Goal: Task Accomplishment & Management: Manage account settings

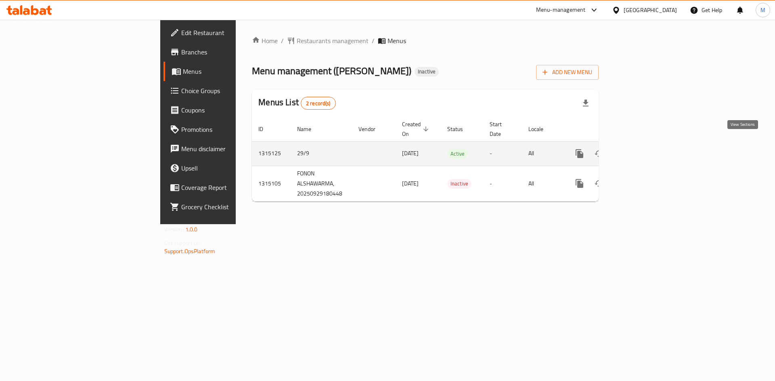
click at [641, 150] on icon "enhanced table" at bounding box center [637, 153] width 7 height 7
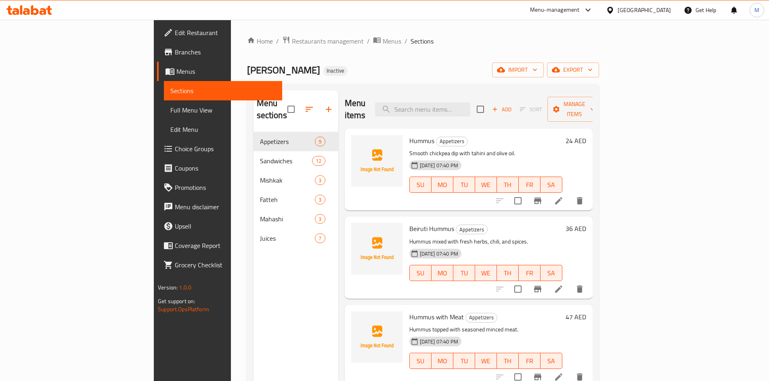
click at [175, 37] on span "Edit Restaurant" at bounding box center [225, 33] width 101 height 10
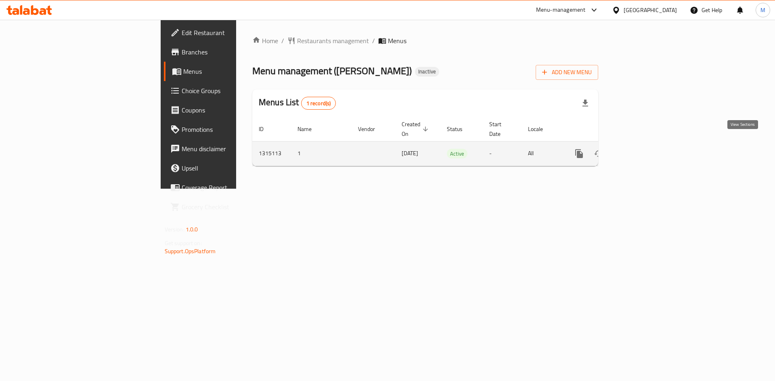
click at [647, 146] on link "enhanced table" at bounding box center [636, 153] width 19 height 19
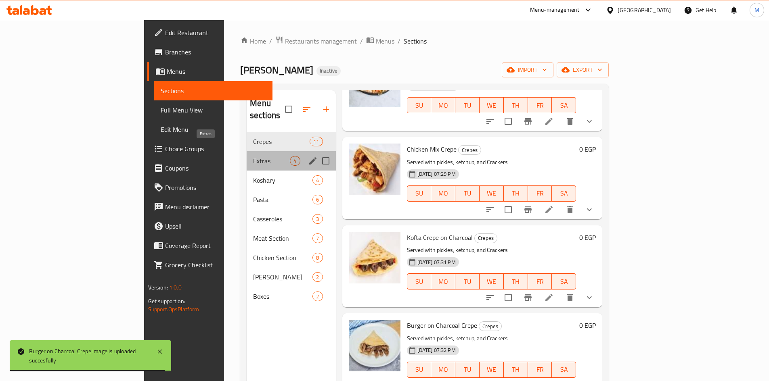
click at [253, 156] on span "Extras" at bounding box center [271, 161] width 37 height 10
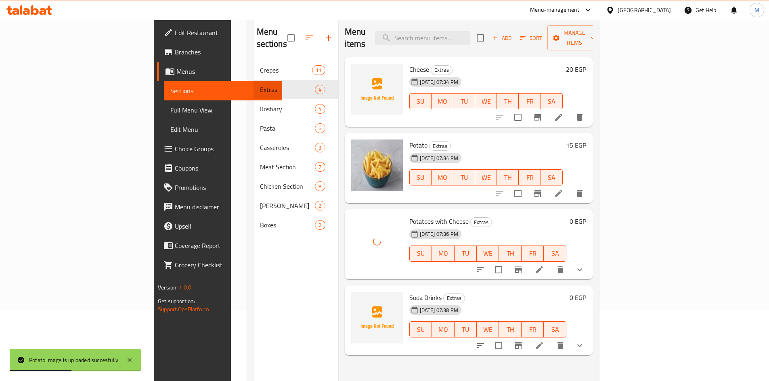
scroll to position [81, 0]
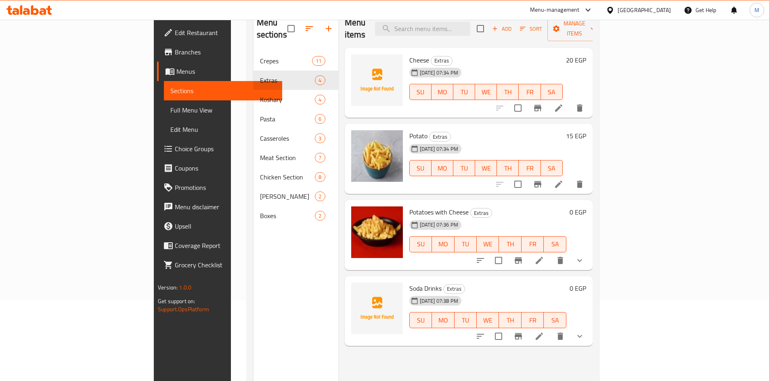
click at [338, 350] on div "Menu items Add Sort Manage items Cheese Extras 29-09-2025 07:34 PM SU MO TU WE …" at bounding box center [465, 200] width 254 height 381
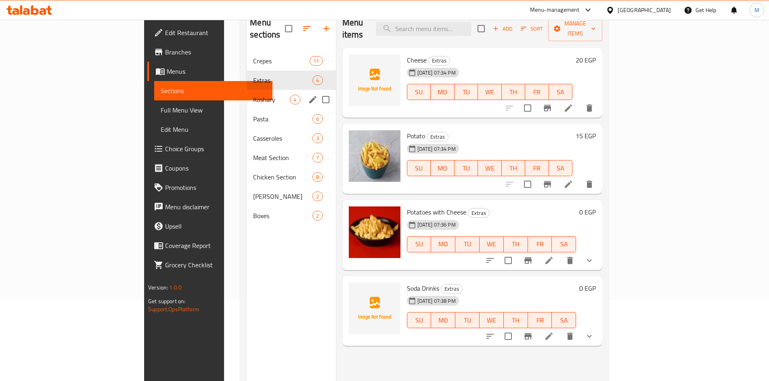
click at [253, 95] on span "Koshary" at bounding box center [271, 100] width 37 height 10
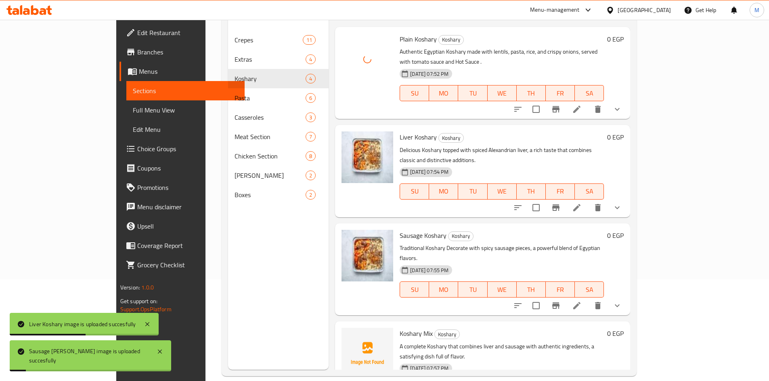
scroll to position [113, 0]
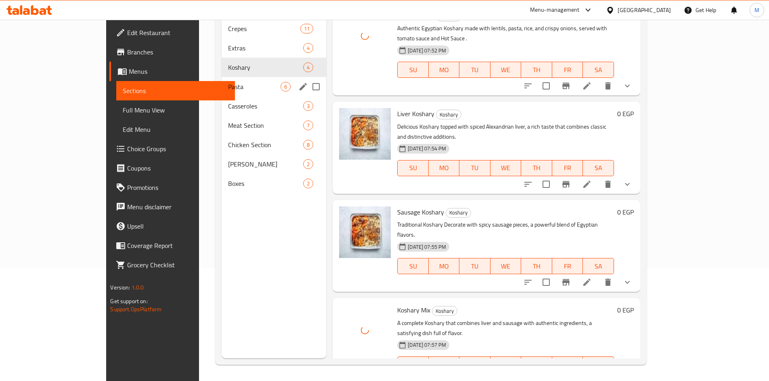
click at [228, 82] on span "Pasta" at bounding box center [254, 87] width 52 height 10
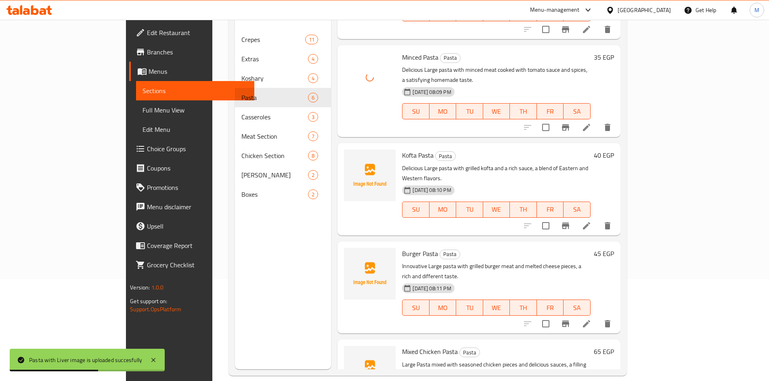
scroll to position [113, 0]
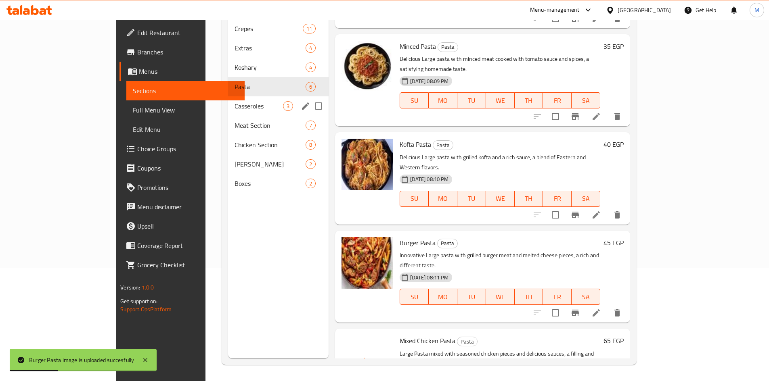
click at [234, 101] on span "Casseroles" at bounding box center [258, 106] width 48 height 10
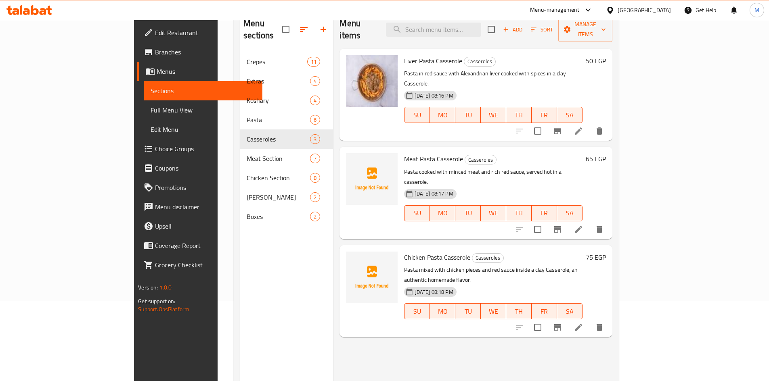
scroll to position [81, 0]
click at [333, 320] on div "Menu items Add Sort Manage items Liver Pasta Casserole Casseroles Pasta in red …" at bounding box center [472, 200] width 279 height 381
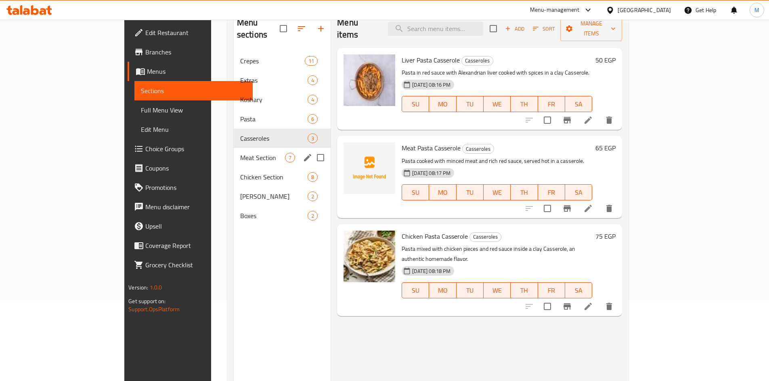
click at [240, 153] on span "Meat Section" at bounding box center [262, 158] width 45 height 10
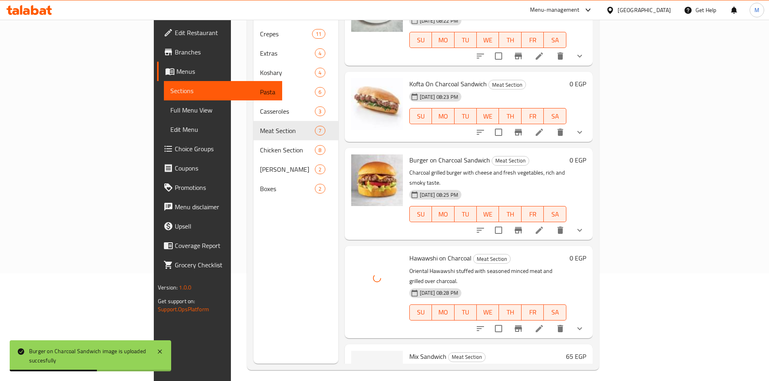
scroll to position [113, 0]
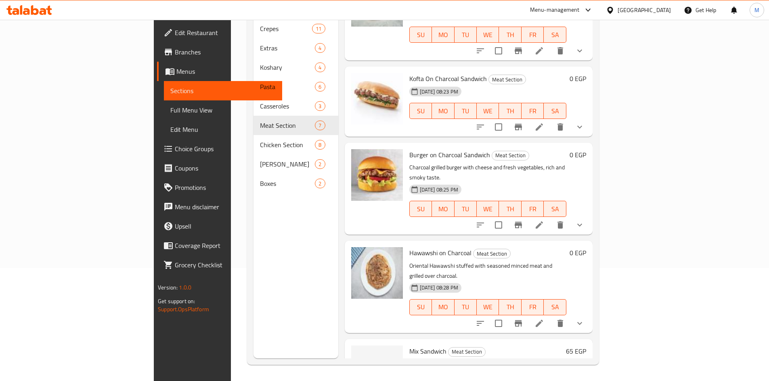
click at [338, 353] on div "Menu items Add Sort Manage items Alexandrian Liver Sandwich Meat Section Alexan…" at bounding box center [465, 167] width 254 height 381
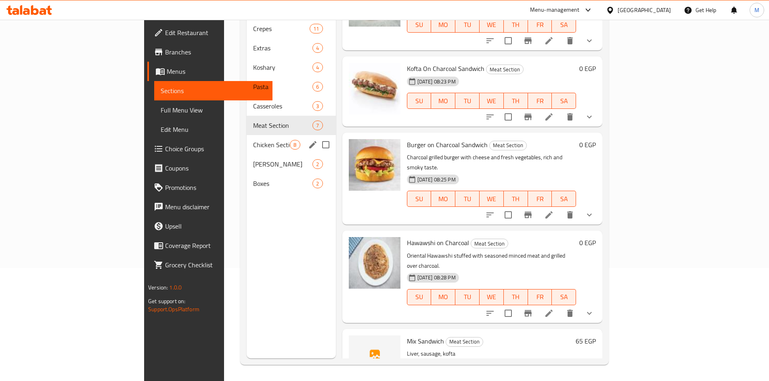
click at [253, 140] on span "Chicken Section" at bounding box center [271, 145] width 37 height 10
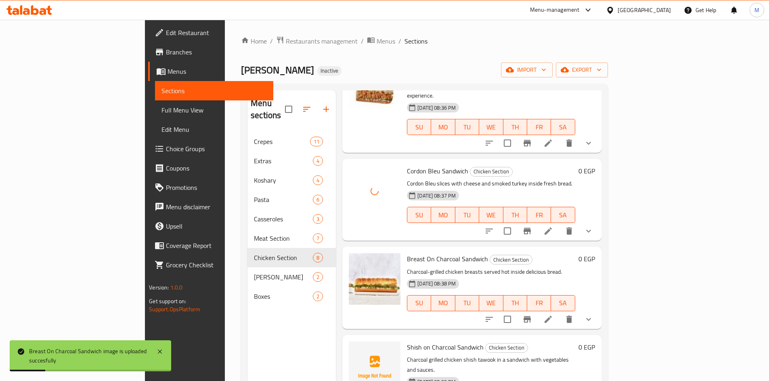
scroll to position [332, 0]
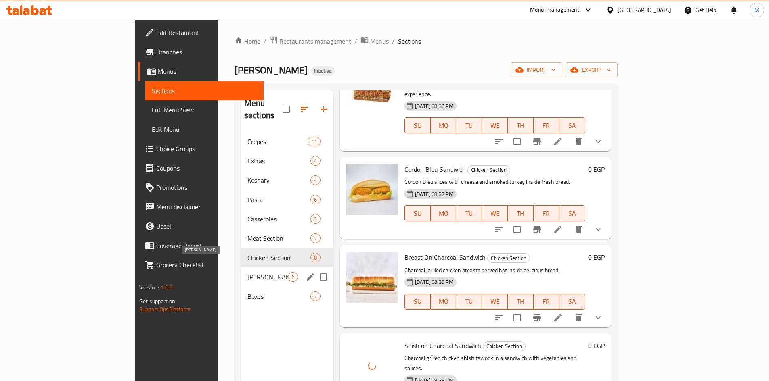
click at [247, 272] on span "Baba Abdo Sandwiches" at bounding box center [267, 277] width 40 height 10
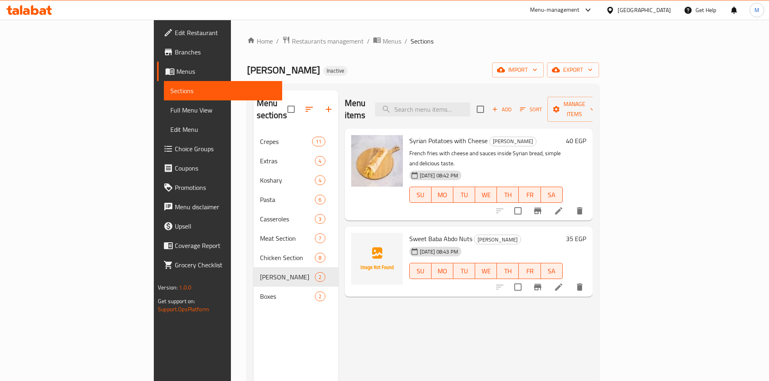
click at [372, 324] on div "Menu items Add Sort Manage items Syrian Potatoes with Cheese Baba Abdo Sandwich…" at bounding box center [465, 280] width 254 height 381
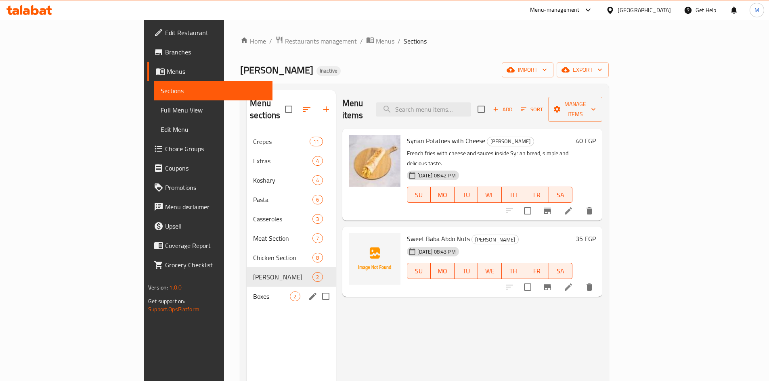
click at [253, 292] on span "Boxes" at bounding box center [271, 297] width 37 height 10
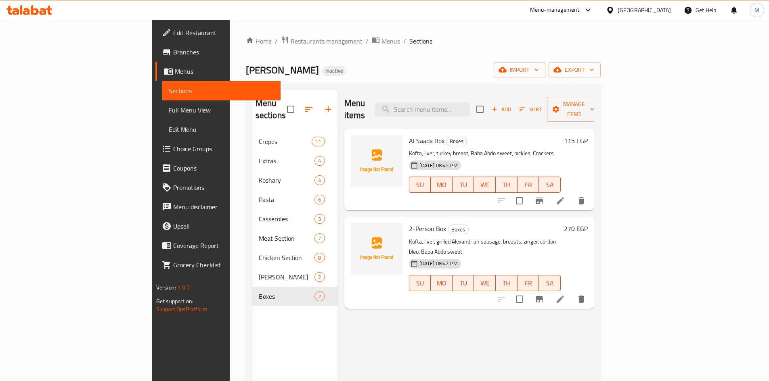
click at [394, 321] on div "Menu items Add Sort Manage items Al Saada Box Boxes Kofta, liver, turkey breast…" at bounding box center [466, 280] width 257 height 381
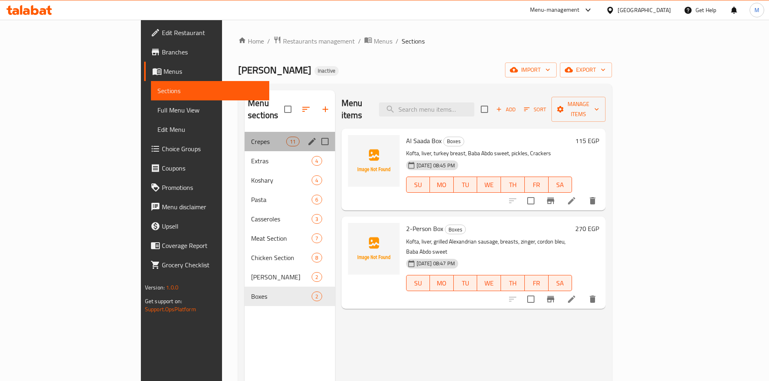
click at [251, 137] on span "Crepes" at bounding box center [268, 142] width 35 height 10
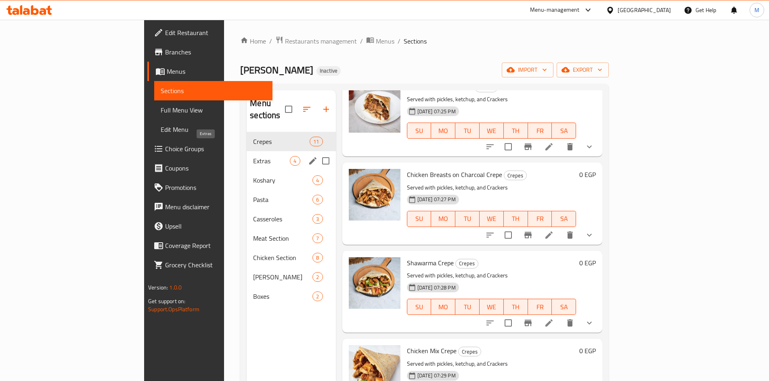
click at [253, 156] on span "Extras" at bounding box center [271, 161] width 37 height 10
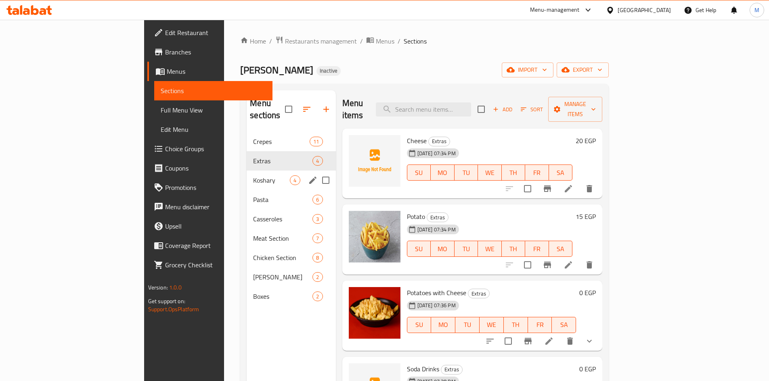
click at [253, 176] on span "Koshary" at bounding box center [271, 181] width 37 height 10
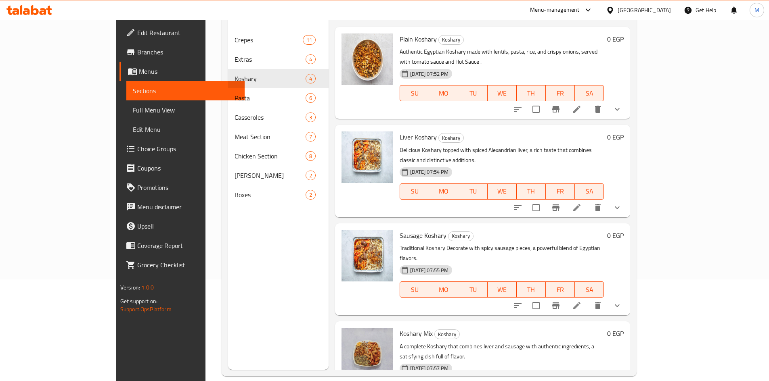
scroll to position [113, 0]
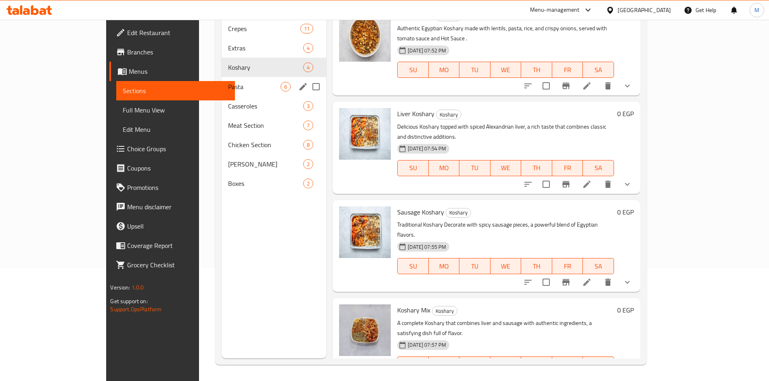
click at [244, 82] on span "Pasta" at bounding box center [254, 87] width 52 height 10
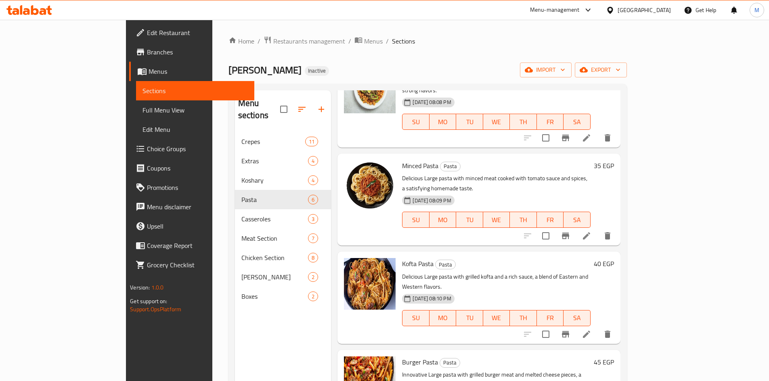
scroll to position [168, 0]
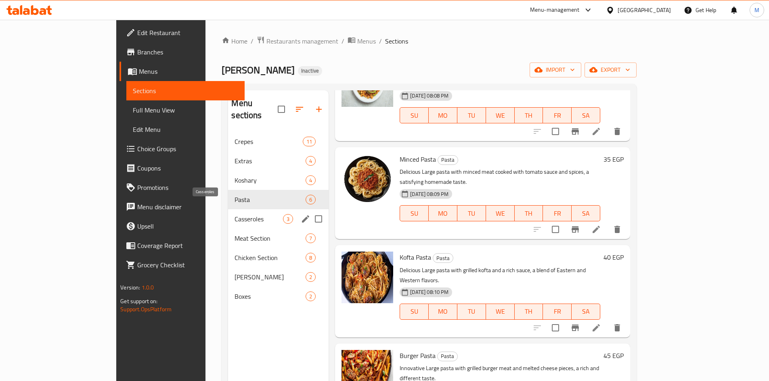
click at [236, 214] on span "Casseroles" at bounding box center [258, 219] width 48 height 10
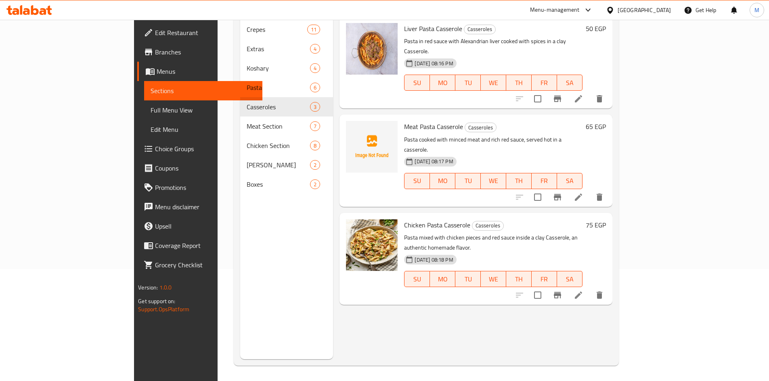
scroll to position [113, 0]
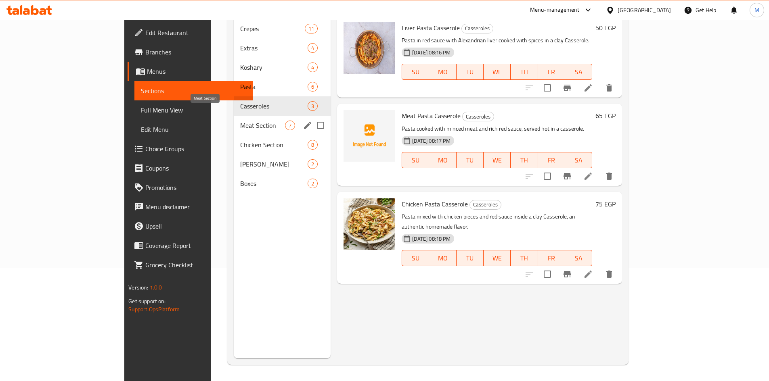
click at [240, 121] on span "Meat Section" at bounding box center [262, 126] width 45 height 10
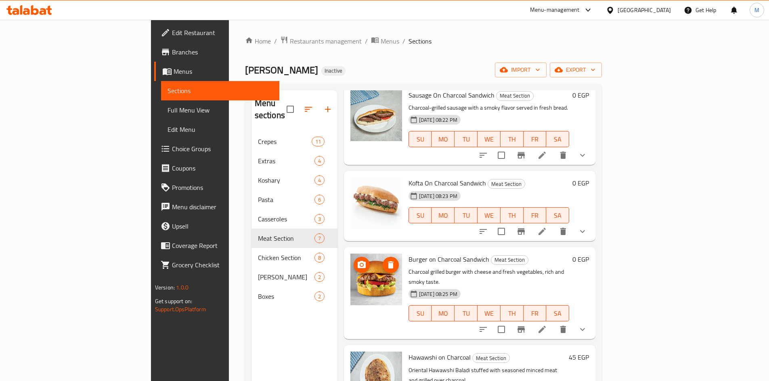
scroll to position [244, 0]
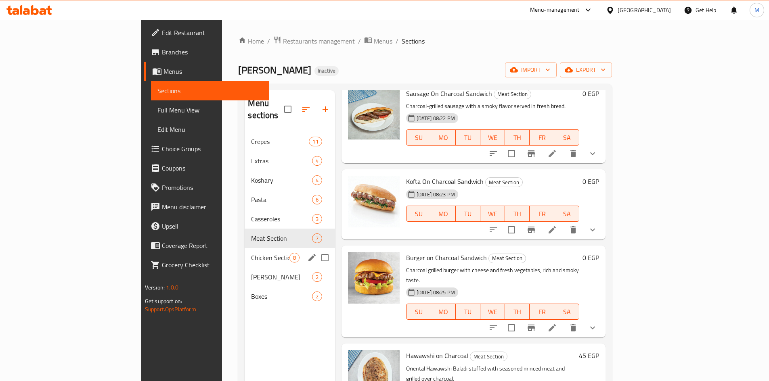
click at [251, 253] on span "Chicken Section" at bounding box center [270, 258] width 38 height 10
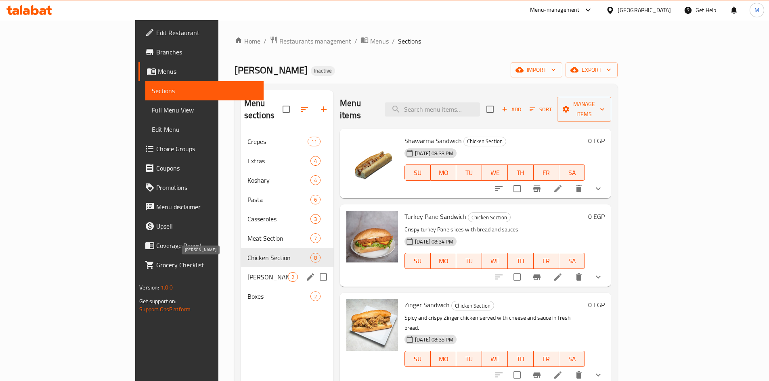
click at [247, 272] on span "Baba Abdo Sandwiches" at bounding box center [267, 277] width 40 height 10
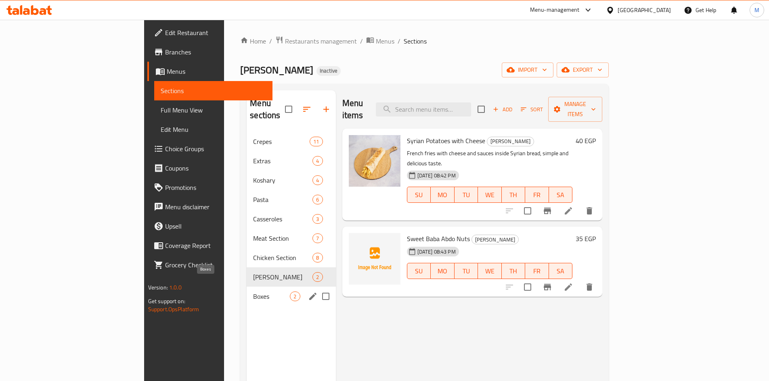
click at [247, 289] on div "Boxes 2" at bounding box center [291, 296] width 89 height 19
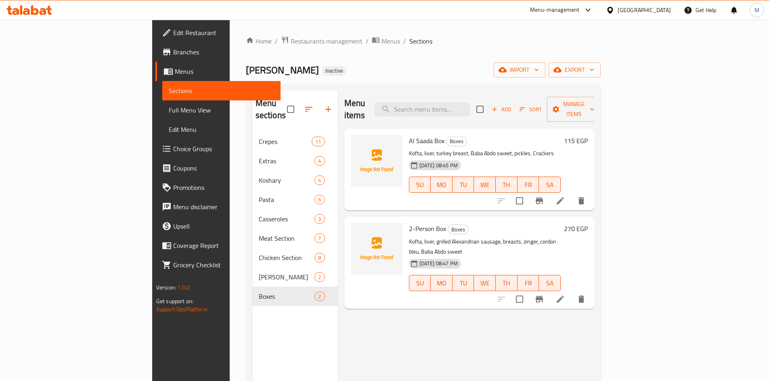
drag, startPoint x: 70, startPoint y: 111, endPoint x: 86, endPoint y: 128, distance: 23.4
click at [169, 111] on span "Full Menu View" at bounding box center [221, 110] width 105 height 10
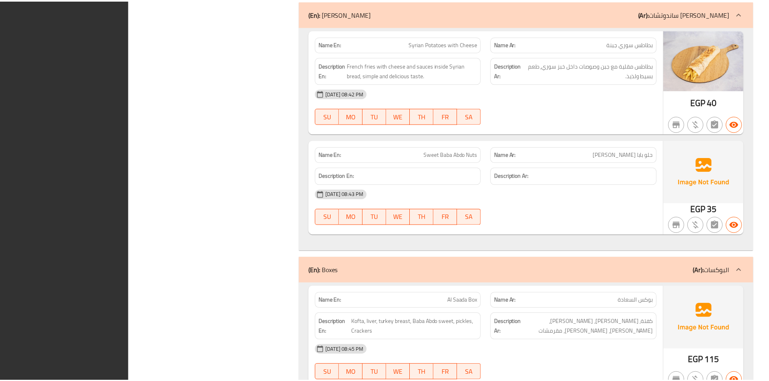
scroll to position [6447, 0]
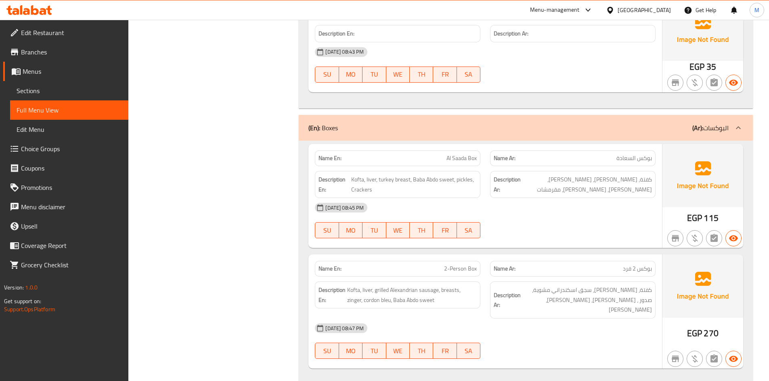
click at [84, 88] on span "Sections" at bounding box center [69, 91] width 105 height 10
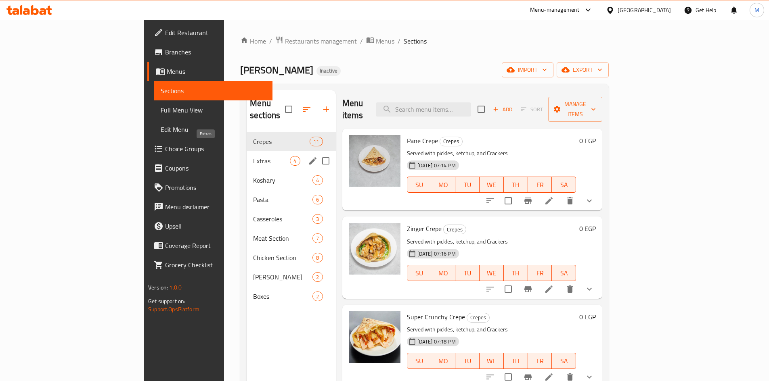
click at [247, 151] on div "Extras 4" at bounding box center [291, 160] width 89 height 19
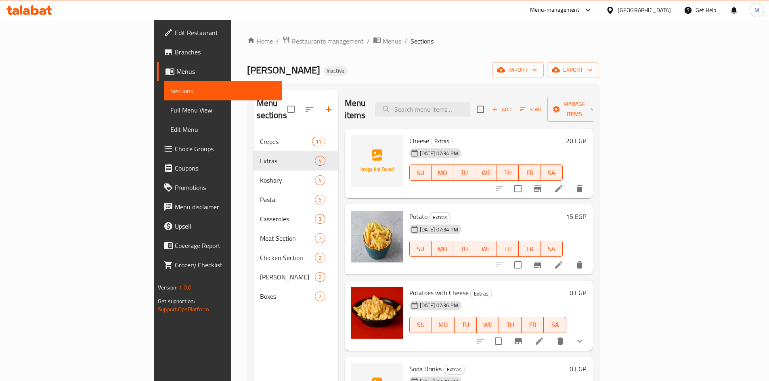
click at [409, 135] on span "Cheese" at bounding box center [419, 141] width 20 height 12
copy h6 "Cheese"
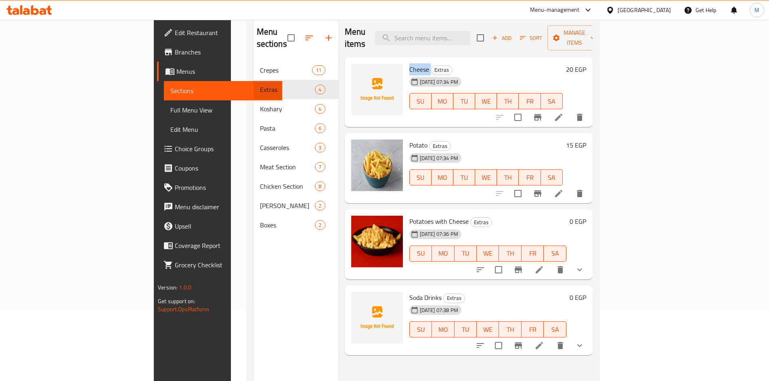
scroll to position [113, 0]
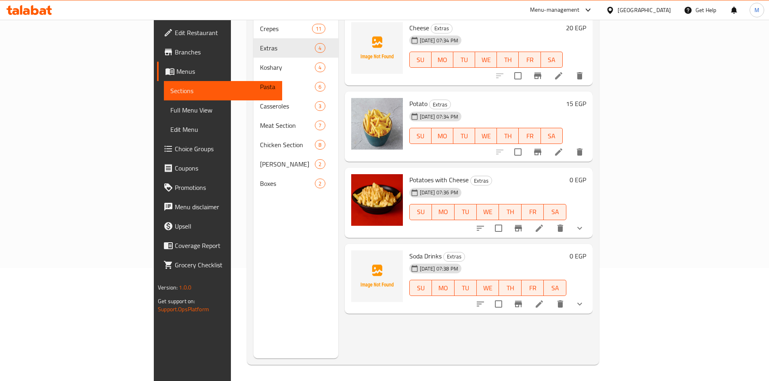
click at [409, 250] on span "Soda Drinks" at bounding box center [425, 256] width 32 height 12
copy h6 "Soda Drinks"
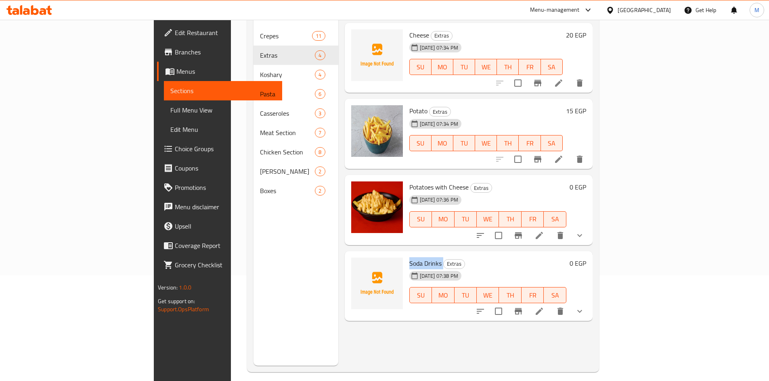
scroll to position [0, 0]
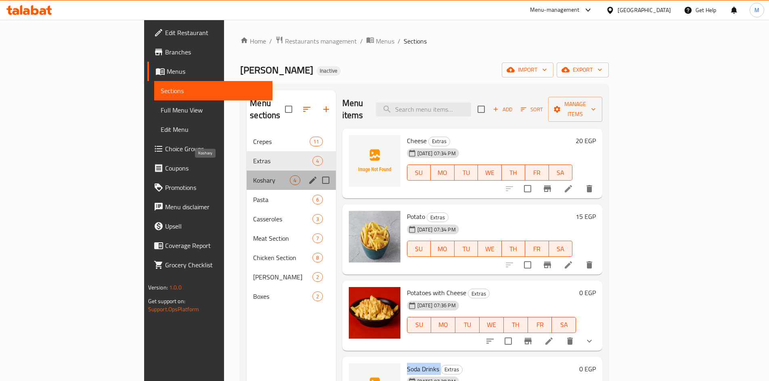
click at [253, 176] on span "Koshary" at bounding box center [271, 181] width 37 height 10
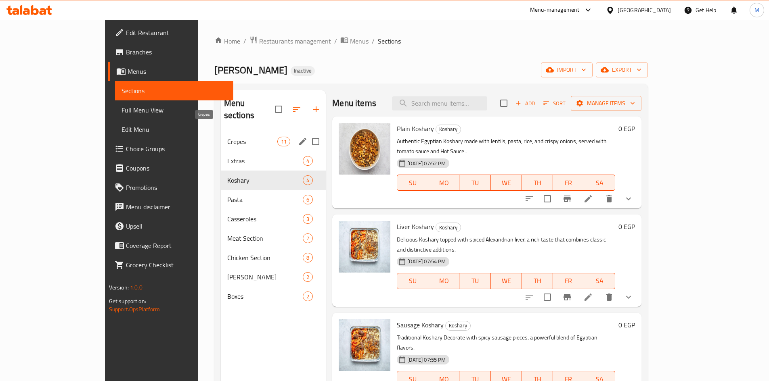
click at [232, 137] on span "Crepes" at bounding box center [252, 142] width 50 height 10
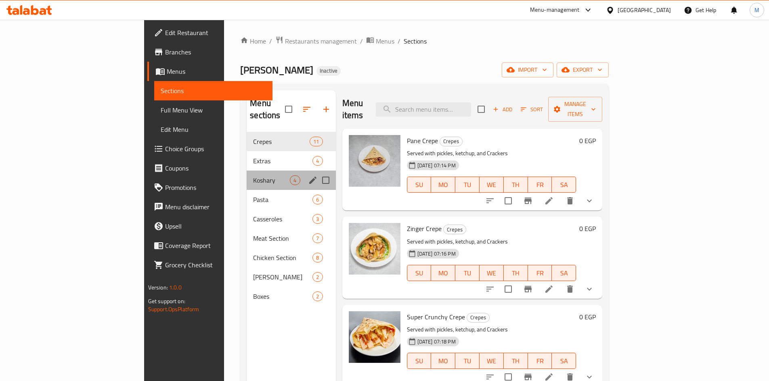
click at [247, 171] on div "Koshary 4" at bounding box center [291, 180] width 89 height 19
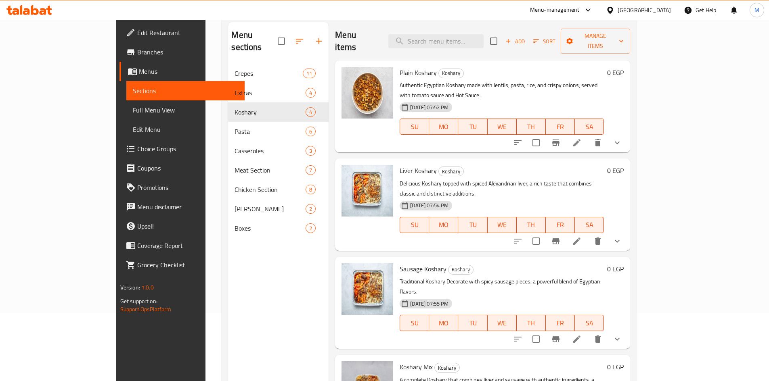
scroll to position [113, 0]
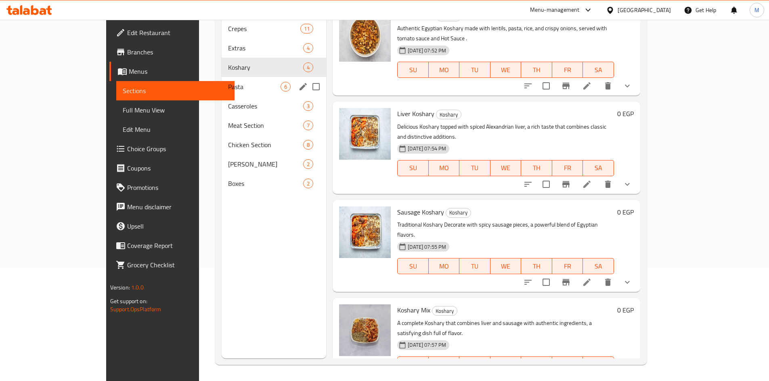
click at [228, 82] on span "Pasta" at bounding box center [254, 87] width 52 height 10
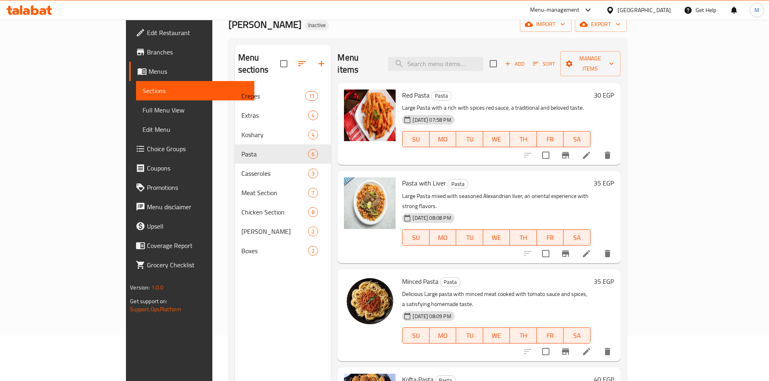
scroll to position [113, 0]
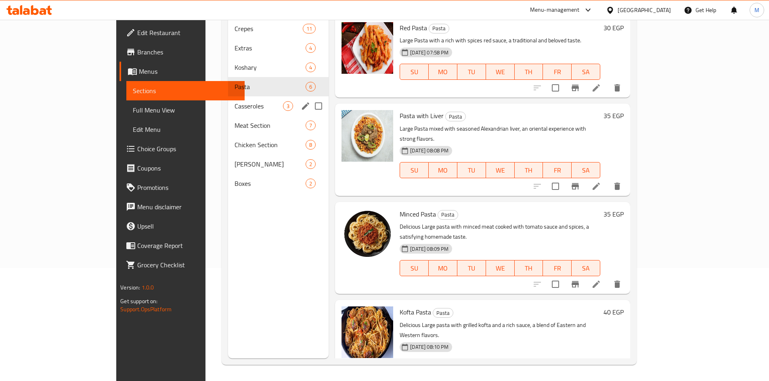
click at [239, 101] on span "Casseroles" at bounding box center [258, 106] width 48 height 10
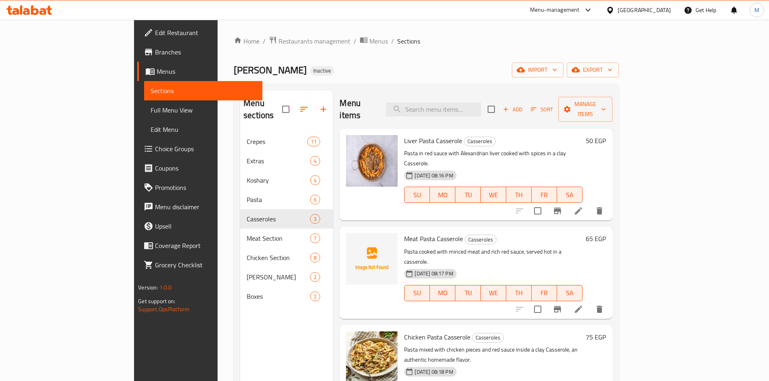
click at [412, 233] on span "Meat Pasta Casserole" at bounding box center [433, 239] width 59 height 12
copy h6 "Meat Pasta Casserole"
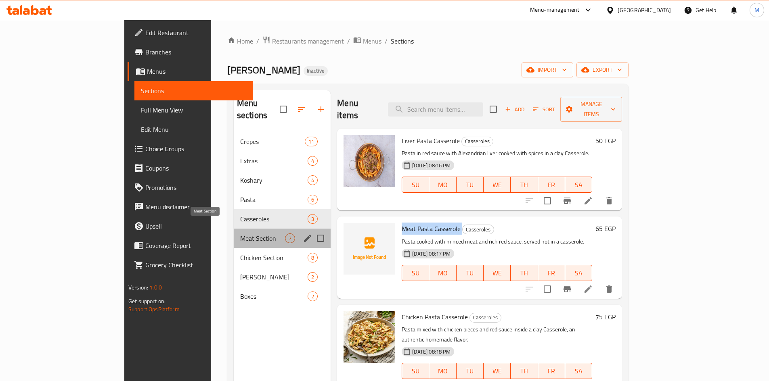
click at [247, 234] on span "Meat Section" at bounding box center [262, 239] width 45 height 10
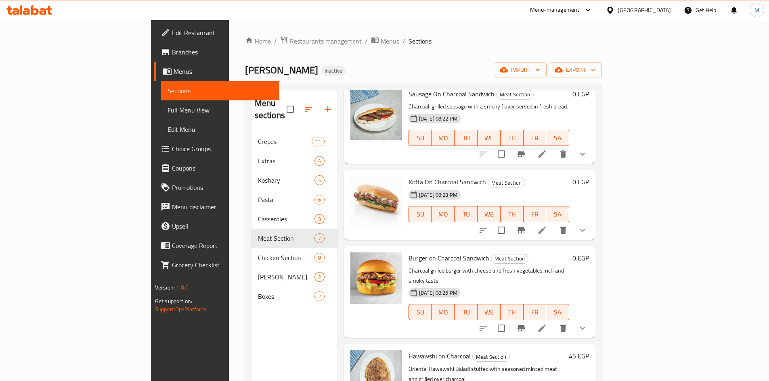
scroll to position [244, 0]
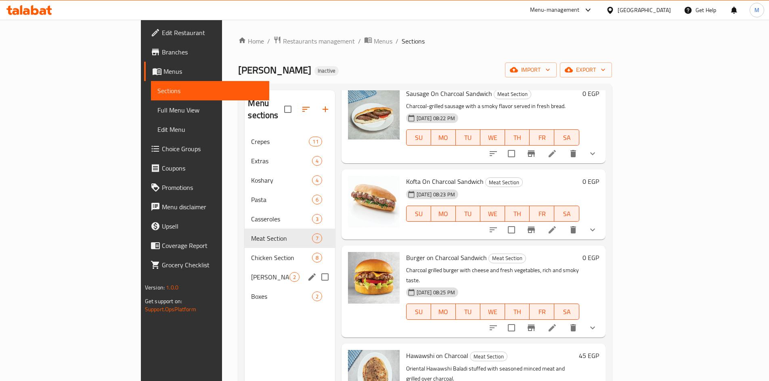
click at [245, 268] on div "Baba Abdo Sandwiches 2" at bounding box center [290, 277] width 90 height 19
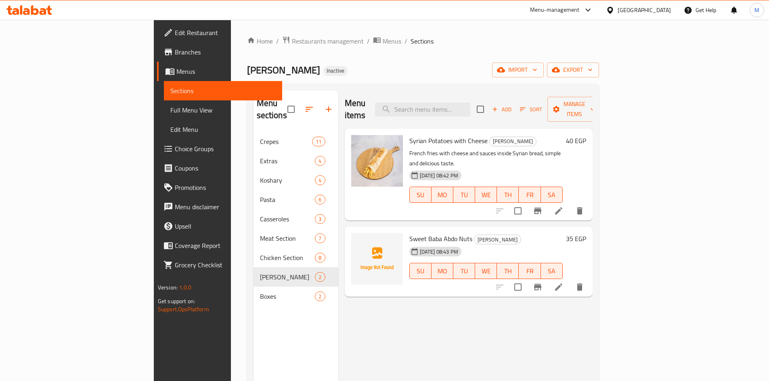
click at [409, 233] on span "Sweet Baba Abdo Nuts" at bounding box center [440, 239] width 63 height 12
copy h6 "Sweet Baba Abdo Nuts"
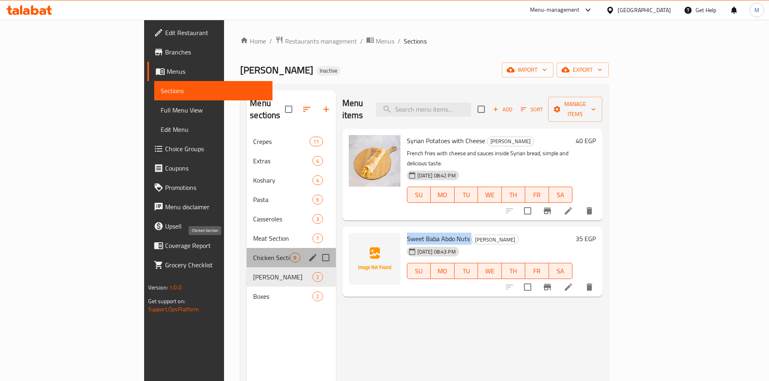
click at [253, 253] on span "Chicken Section" at bounding box center [271, 258] width 37 height 10
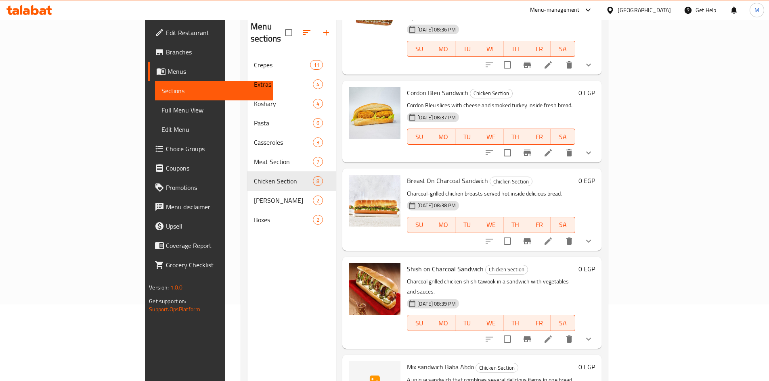
scroll to position [113, 0]
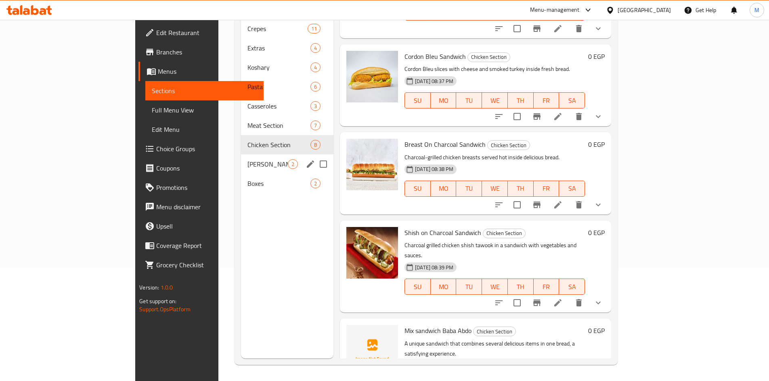
click at [247, 159] on span "Baba Abdo Sandwiches" at bounding box center [267, 164] width 40 height 10
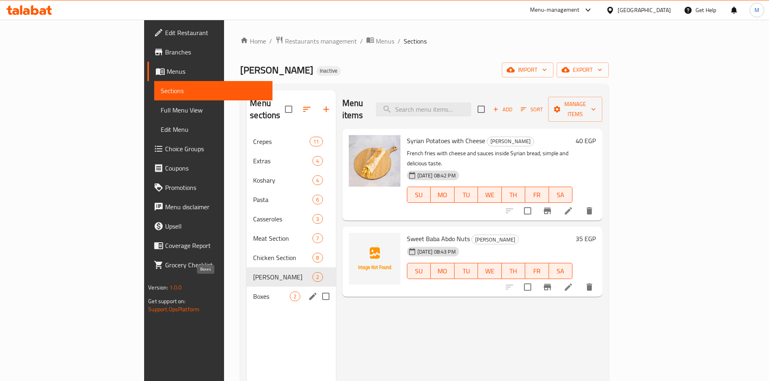
click at [253, 292] on span "Boxes" at bounding box center [271, 297] width 37 height 10
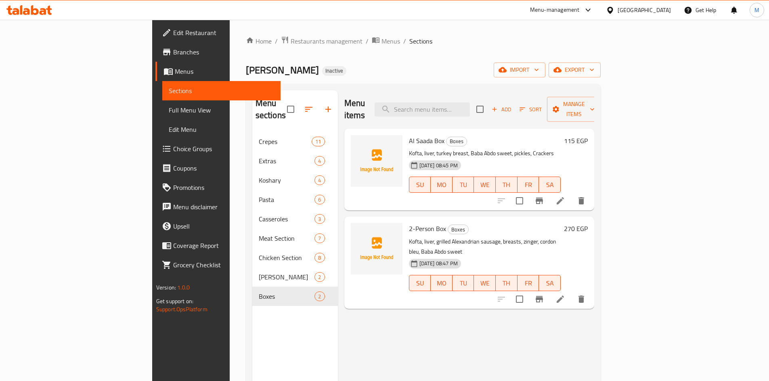
click at [409, 135] on span "Al Saada Box" at bounding box center [427, 141] width 36 height 12
copy h6 "Al Saada Box"
click at [409, 223] on span "2-Person Box" at bounding box center [427, 229] width 37 height 12
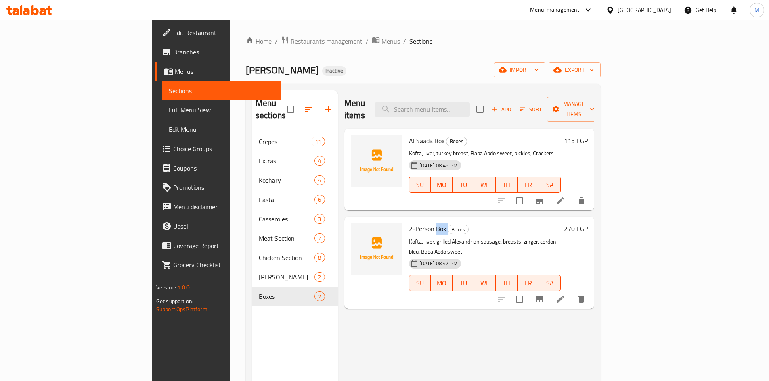
click at [409, 223] on span "2-Person Box" at bounding box center [427, 229] width 37 height 12
copy h6 "2-Person Box"
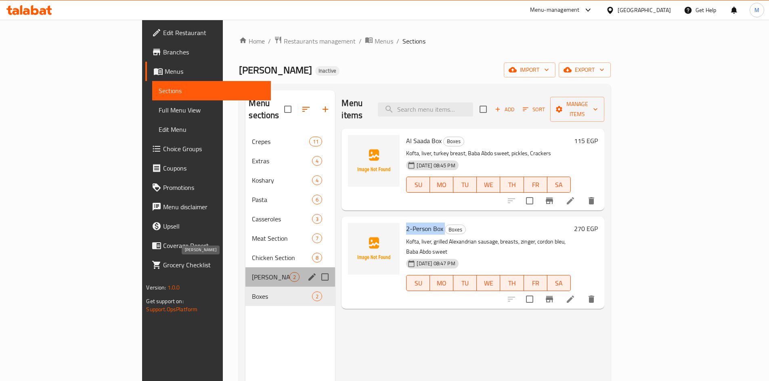
click at [252, 272] on span "Baba Abdo Sandwiches" at bounding box center [271, 277] width 38 height 10
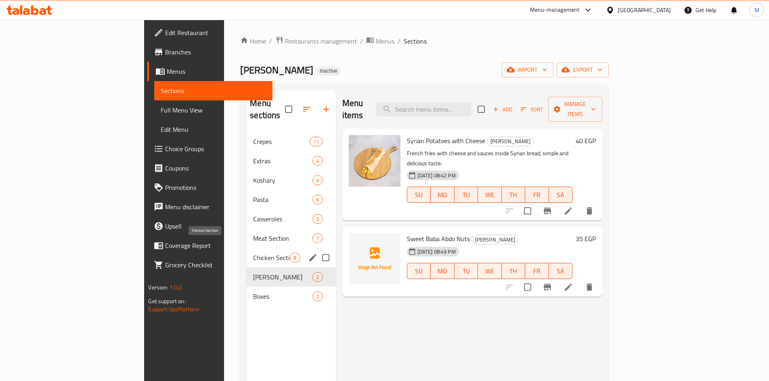
click at [253, 253] on span "Chicken Section" at bounding box center [271, 258] width 37 height 10
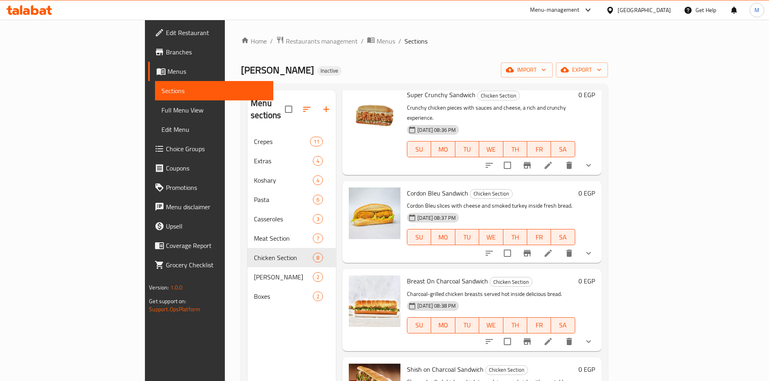
scroll to position [332, 0]
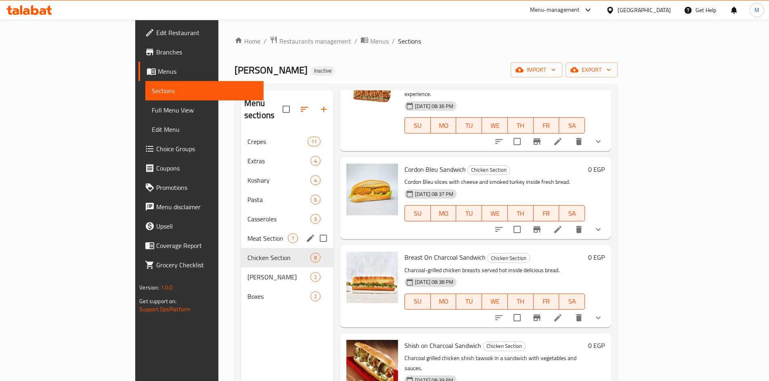
click at [247, 234] on span "Meat Section" at bounding box center [267, 239] width 40 height 10
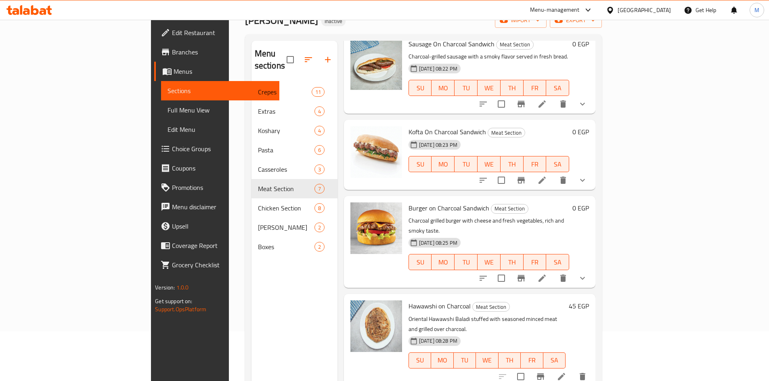
scroll to position [113, 0]
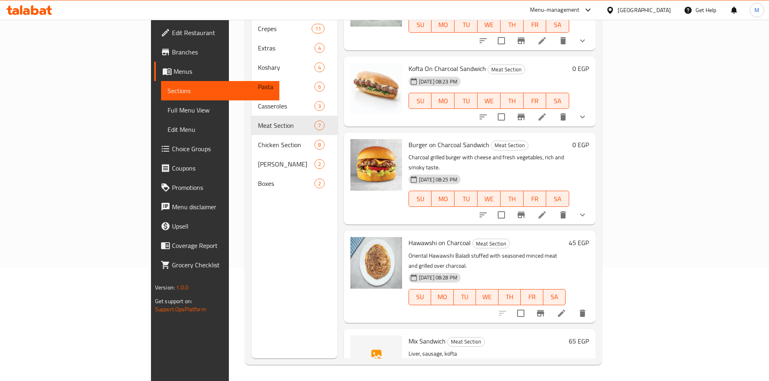
click at [408, 335] on span "Mix Sandwich" at bounding box center [426, 341] width 37 height 12
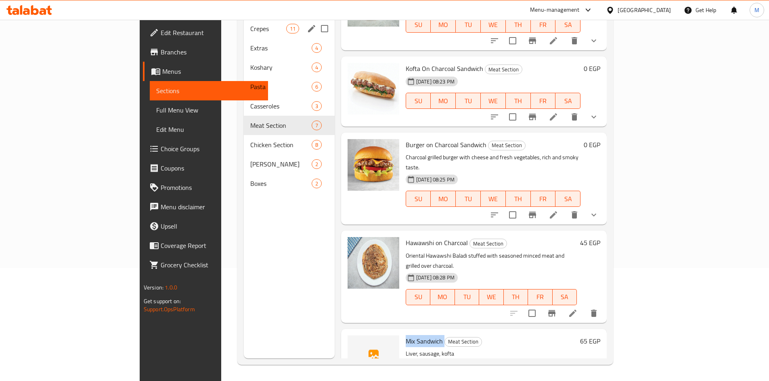
copy h6 "Mix Sandwich"
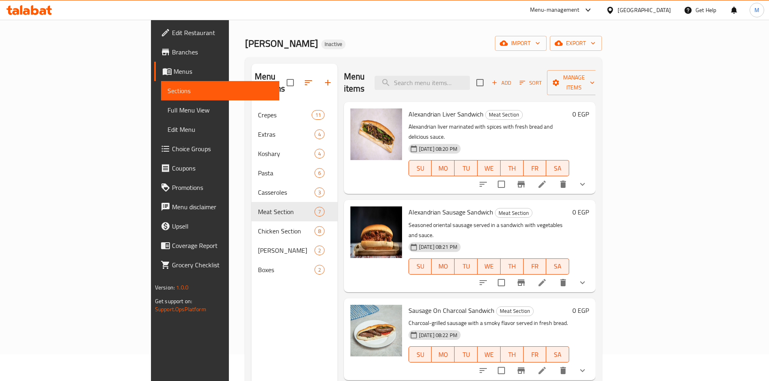
scroll to position [0, 0]
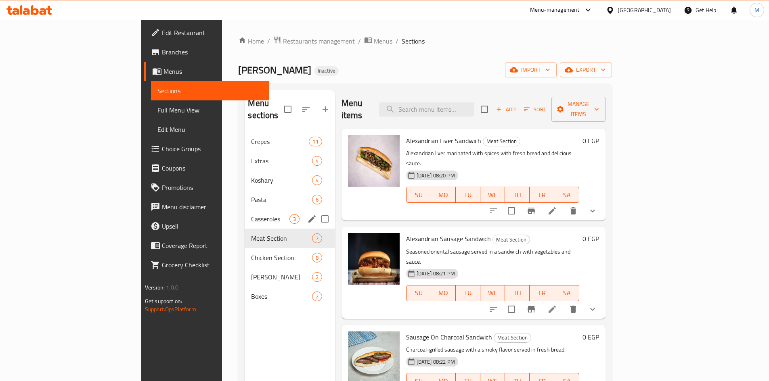
click at [245, 209] on div "Casseroles 3" at bounding box center [290, 218] width 90 height 19
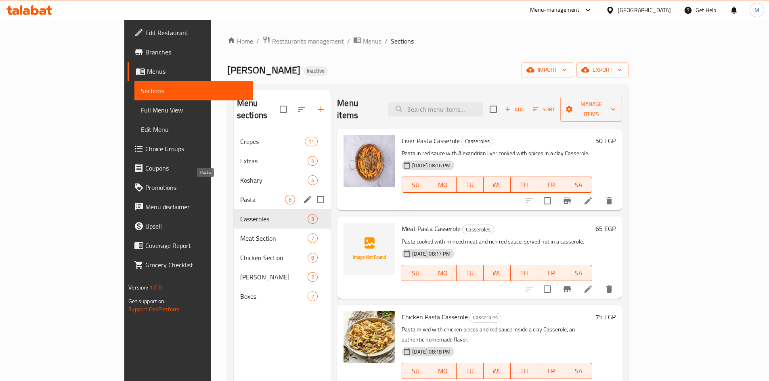
click at [240, 195] on span "Pasta" at bounding box center [262, 200] width 45 height 10
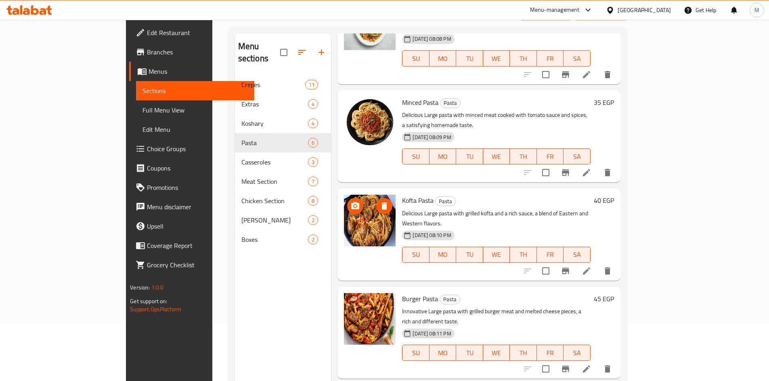
scroll to position [113, 0]
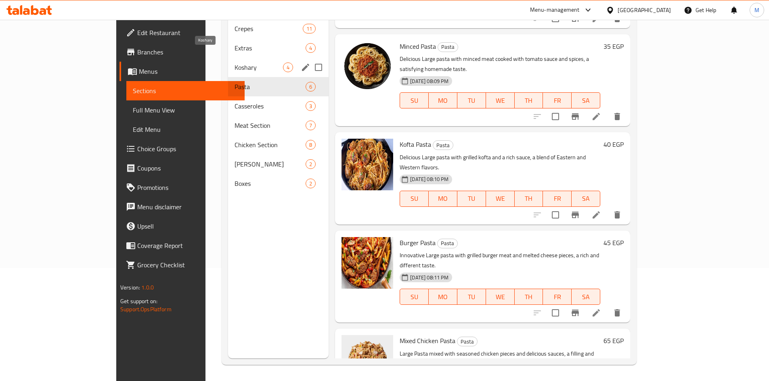
click at [234, 63] on span "Koshary" at bounding box center [258, 68] width 48 height 10
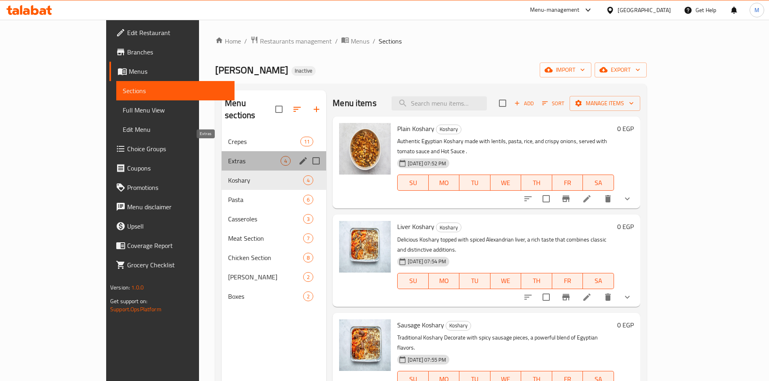
click at [228, 156] on span "Extras" at bounding box center [254, 161] width 52 height 10
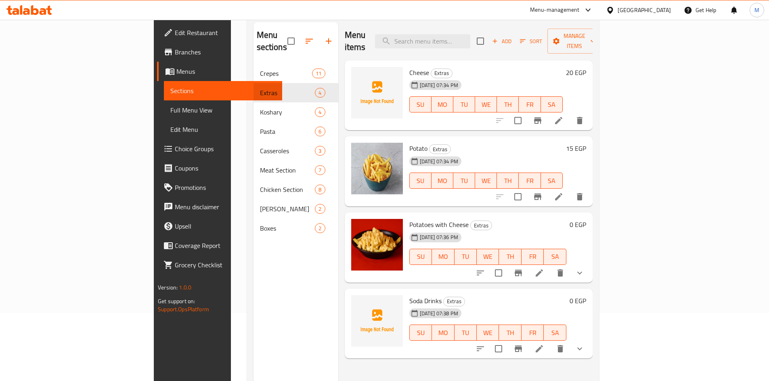
scroll to position [113, 0]
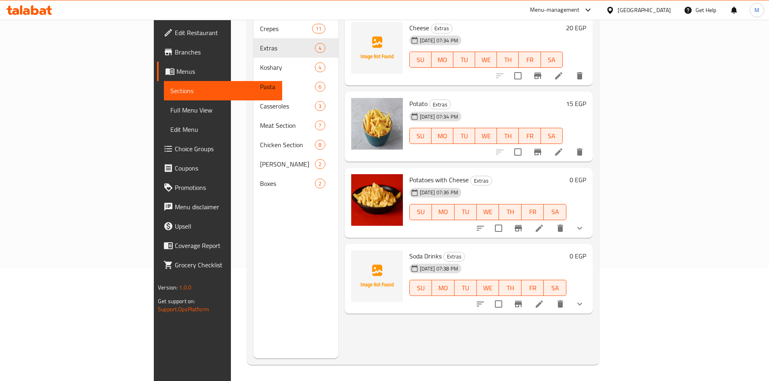
click at [409, 250] on span "Soda Drinks" at bounding box center [425, 256] width 32 height 12
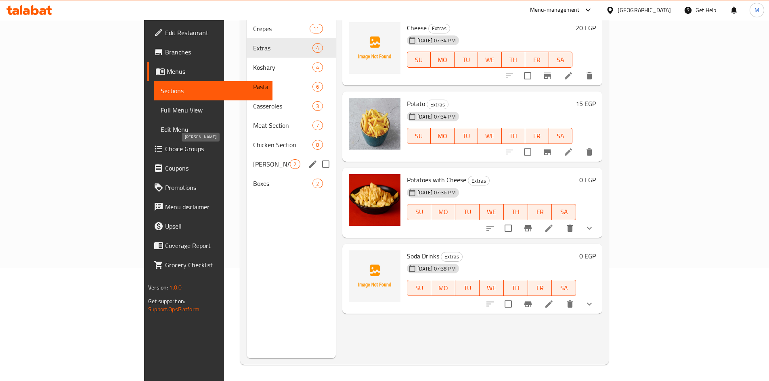
scroll to position [0, 0]
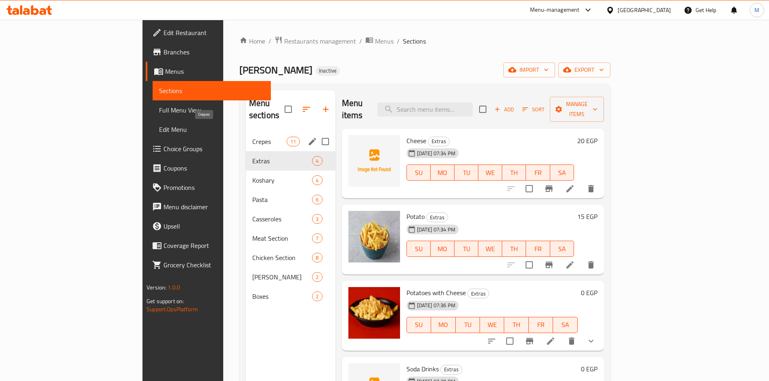
click at [252, 137] on span "Crepes" at bounding box center [269, 142] width 34 height 10
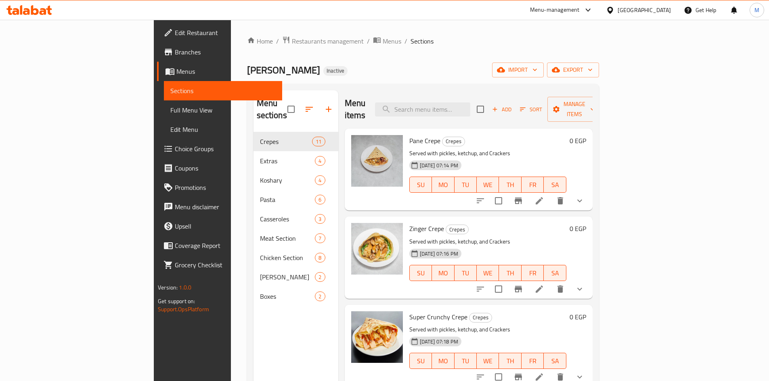
click at [614, 9] on icon at bounding box center [610, 10] width 8 height 8
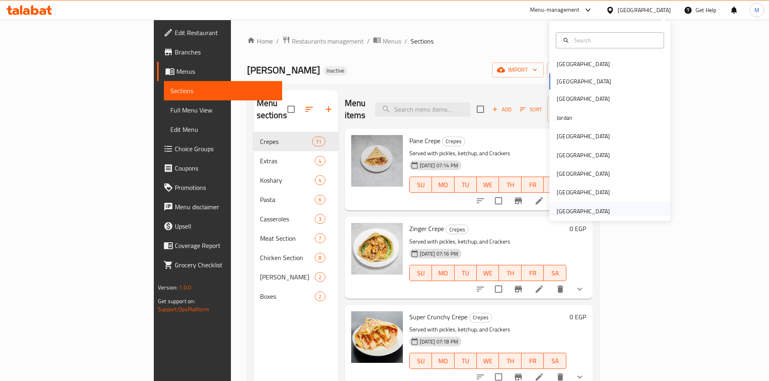
click at [609, 210] on div "[GEOGRAPHIC_DATA]" at bounding box center [583, 211] width 66 height 19
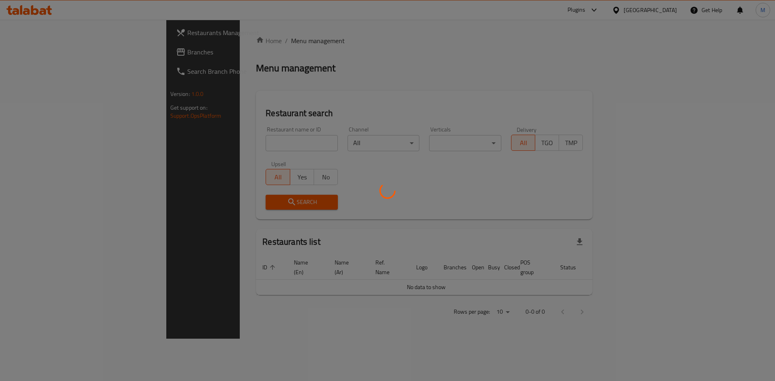
click at [591, 12] on div at bounding box center [387, 190] width 775 height 381
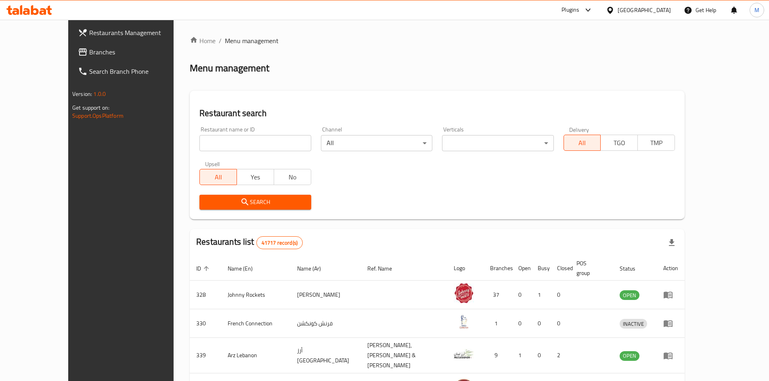
click at [585, 20] on div "​ Plugins United Arab Emirates Get Help M Restaurants Management Branches Searc…" at bounding box center [384, 201] width 769 height 362
click at [589, 10] on icon at bounding box center [588, 10] width 10 height 10
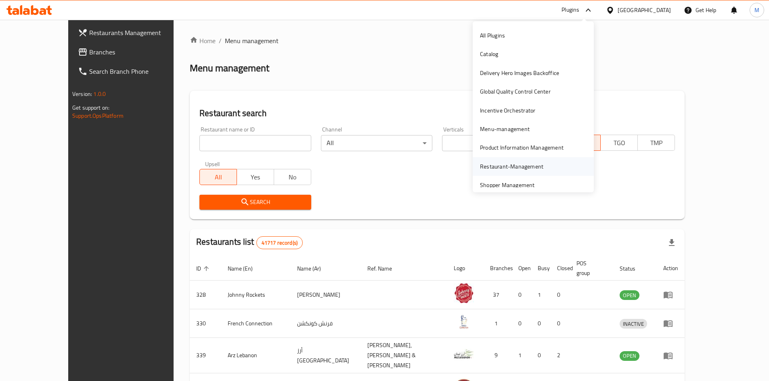
click at [534, 158] on div "Restaurant-Management" at bounding box center [511, 166] width 76 height 19
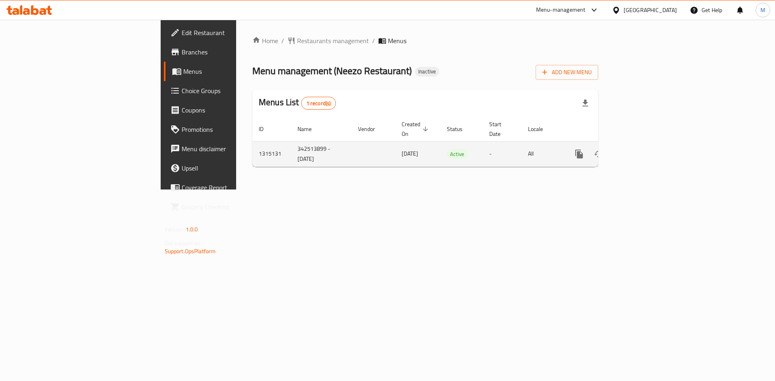
click at [647, 149] on div "enhanced table" at bounding box center [607, 153] width 77 height 19
click at [647, 144] on link "enhanced table" at bounding box center [636, 153] width 19 height 19
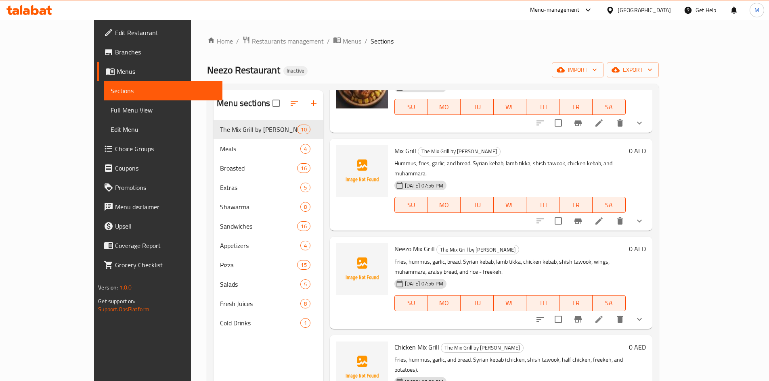
scroll to position [202, 0]
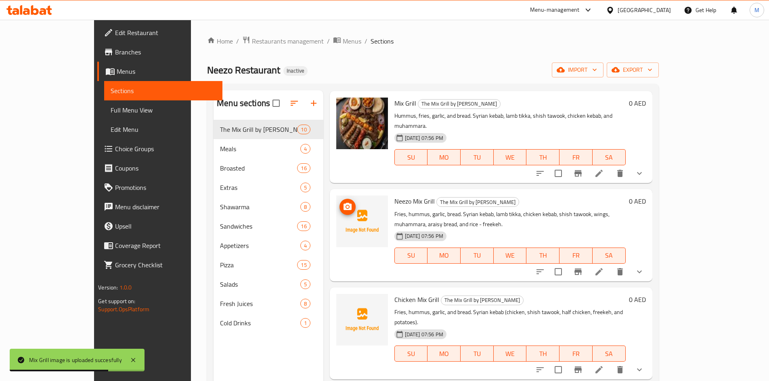
click at [351, 196] on img at bounding box center [362, 222] width 52 height 52
click at [343, 203] on icon "upload picture" at bounding box center [347, 206] width 8 height 7
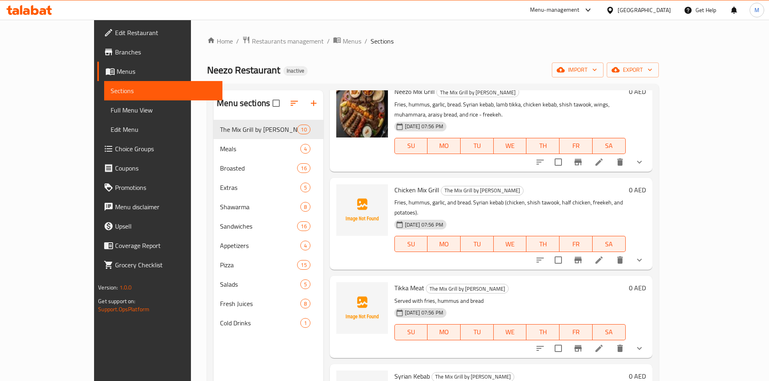
scroll to position [323, 0]
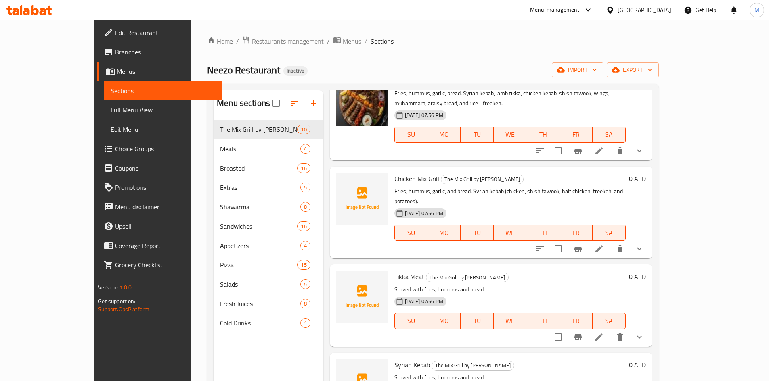
click at [394, 173] on span "Chicken Mix Grill" at bounding box center [416, 179] width 45 height 12
copy h6 "Chicken Mix Grill"
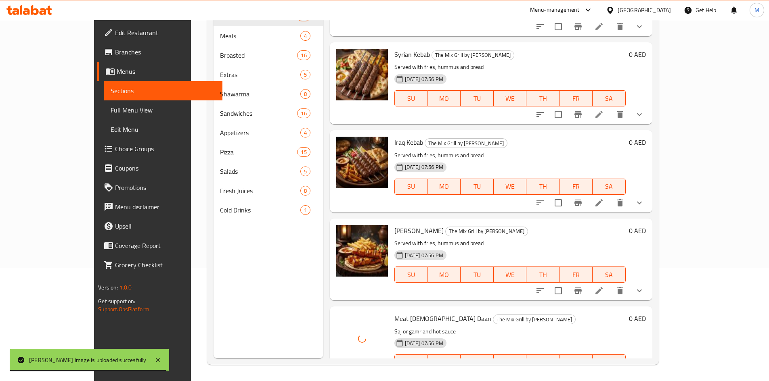
scroll to position [0, 0]
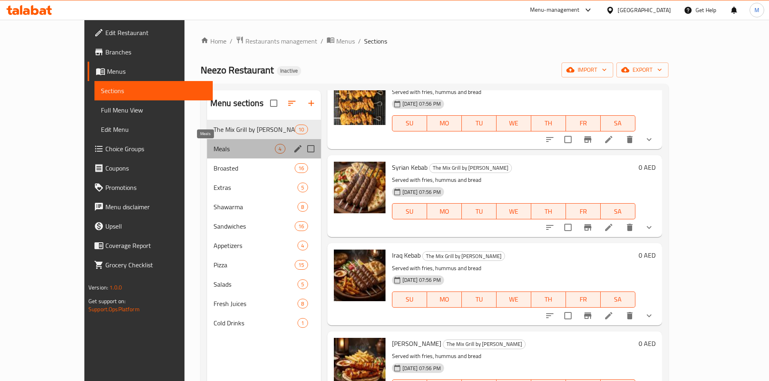
click at [223, 150] on span "Meals" at bounding box center [244, 149] width 62 height 10
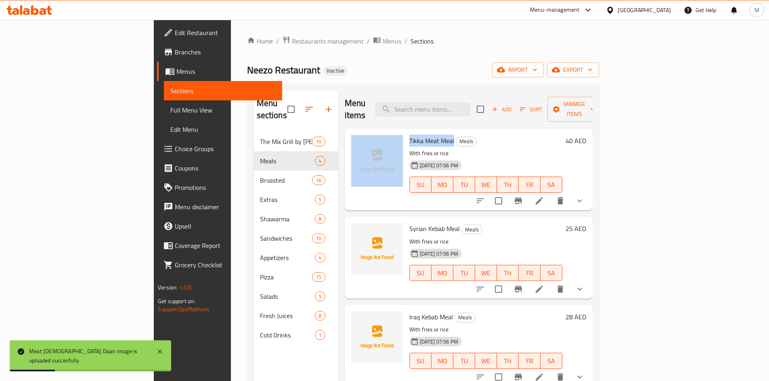
drag, startPoint x: 414, startPoint y: 130, endPoint x: 366, endPoint y: 130, distance: 48.0
click at [366, 132] on div "Tikka Meat Meal Meals With fries or rice [DATE] 07:56 PM SU MO TU WE TH FR SA 4…" at bounding box center [468, 169] width 241 height 75
copy div "Tikka Meat Meal"
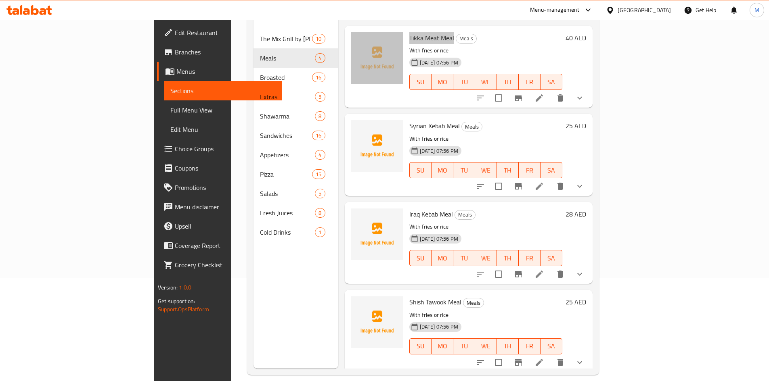
scroll to position [113, 0]
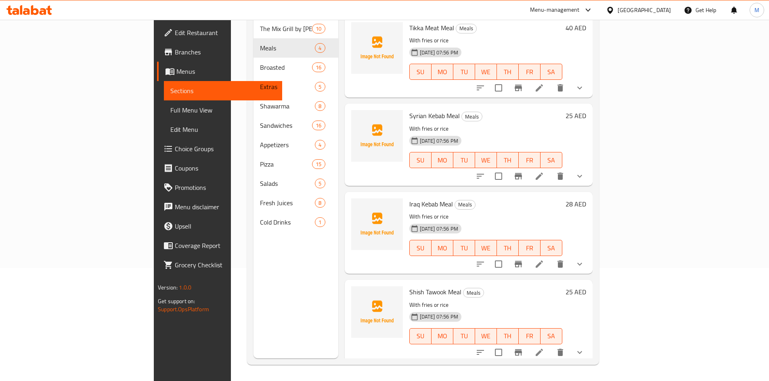
click at [348, 331] on div at bounding box center [377, 320] width 58 height 75
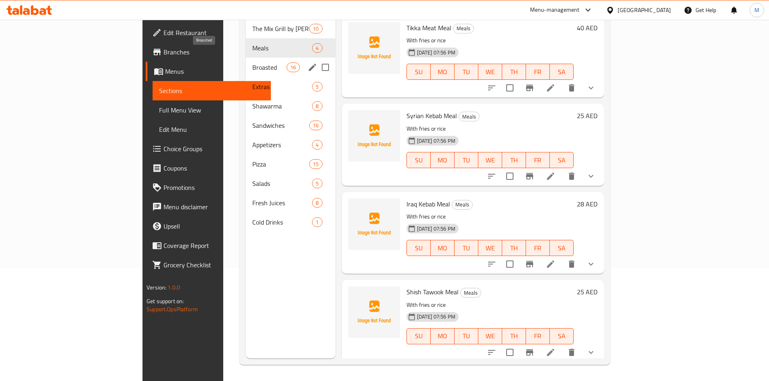
click at [252, 63] on span "Broasted" at bounding box center [269, 68] width 34 height 10
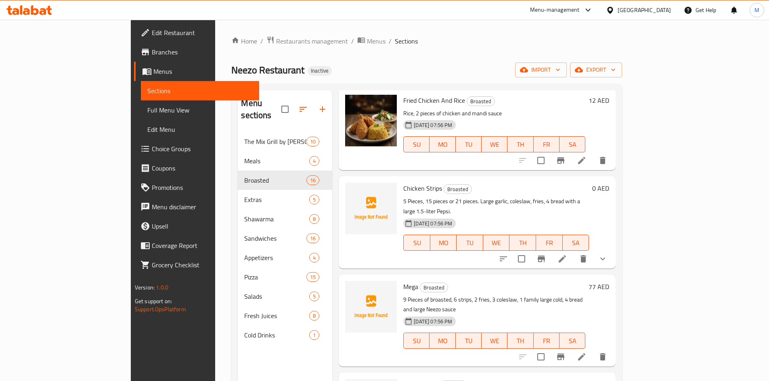
scroll to position [1049, 0]
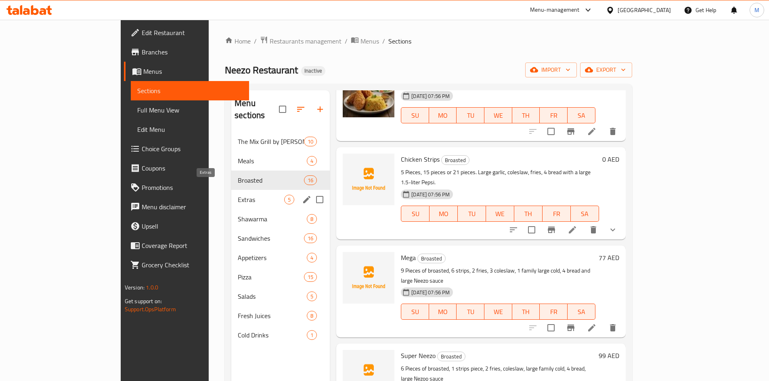
click at [238, 195] on span "Extras" at bounding box center [261, 200] width 46 height 10
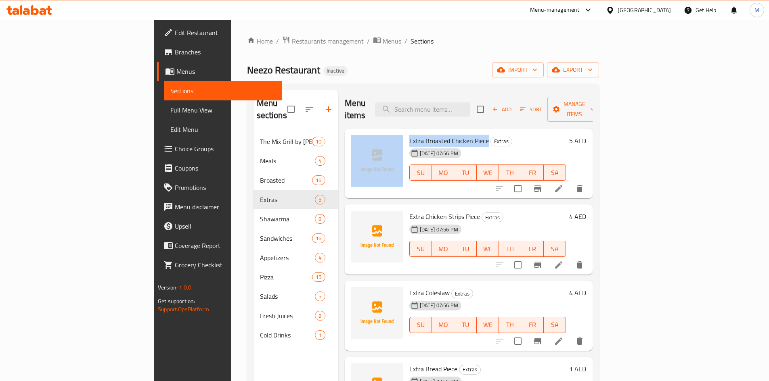
drag, startPoint x: 448, startPoint y: 129, endPoint x: 366, endPoint y: 129, distance: 82.7
click at [366, 132] on div "Extra Broasted Chicken Piece Extras [DATE] 07:56 PM SU MO TU WE TH FR SA 5 AED" at bounding box center [468, 164] width 241 height 64
copy div "Extra Broasted Chicken Piece"
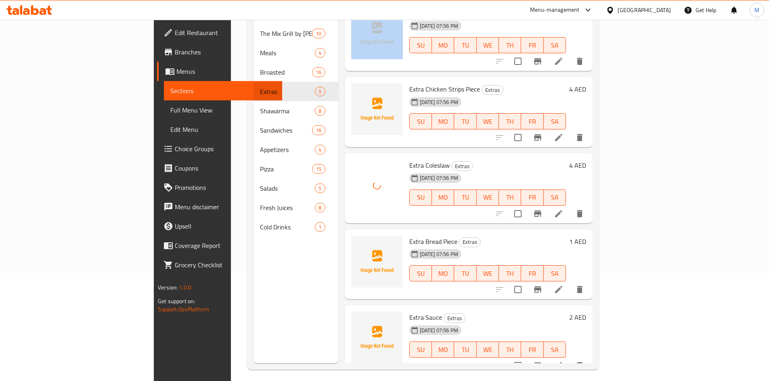
scroll to position [113, 0]
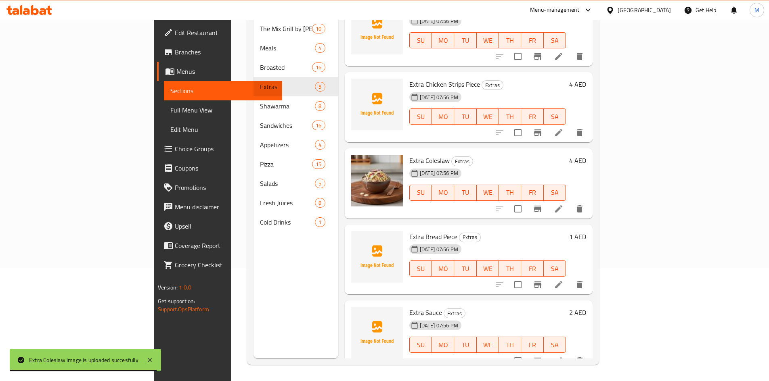
click at [287, 334] on div "Menu sections The Mix Grill by Kilo 10 Meals 4 Broasted 16 Extras 5 Shawarma 8 …" at bounding box center [295, 167] width 85 height 381
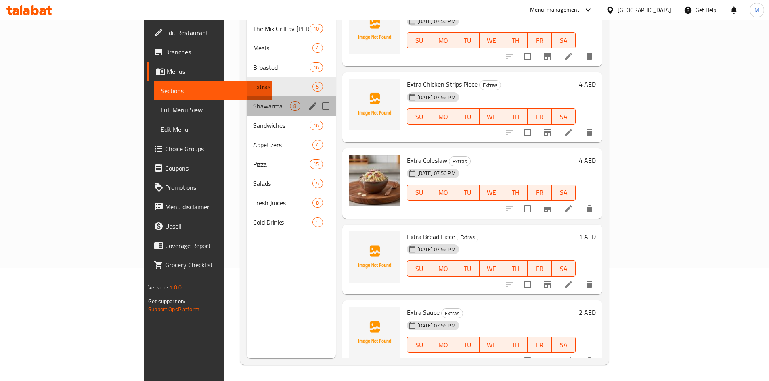
click at [247, 99] on div "Shawarma 8" at bounding box center [291, 105] width 89 height 19
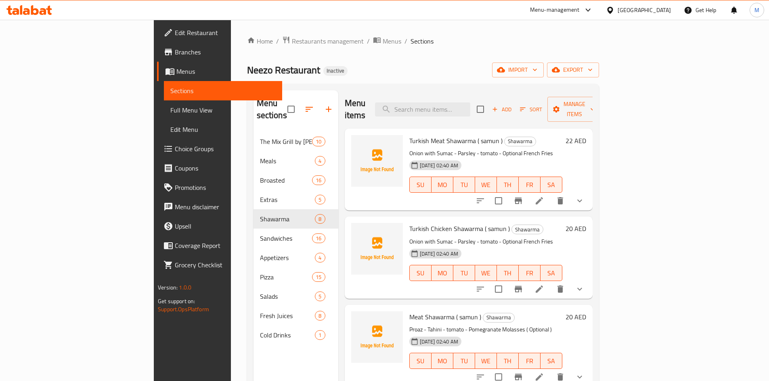
click at [381, 64] on div "Neezo Restaurant Inactive import export" at bounding box center [423, 70] width 352 height 15
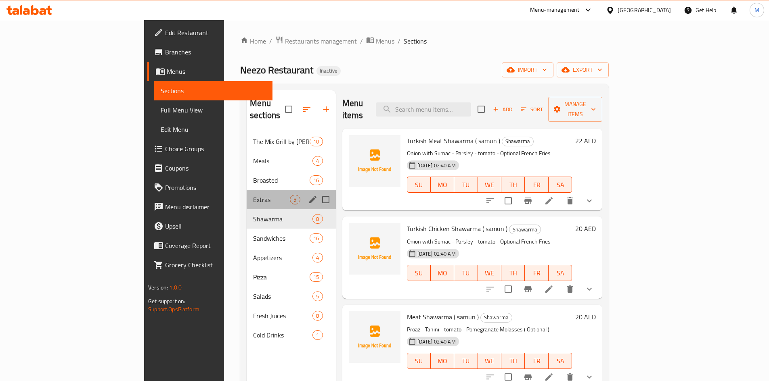
click at [247, 193] on div "Extras 5" at bounding box center [291, 199] width 89 height 19
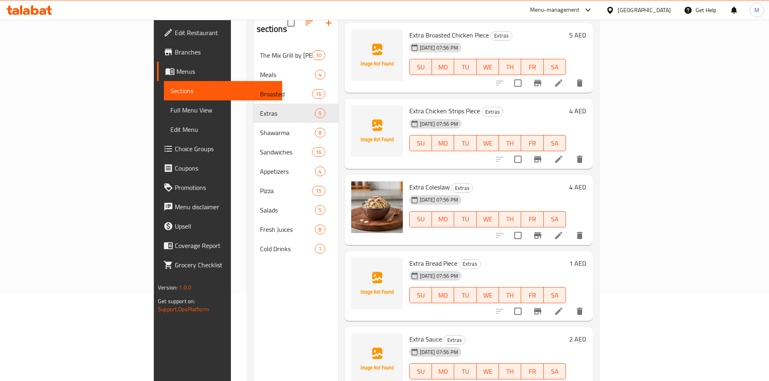
scroll to position [113, 0]
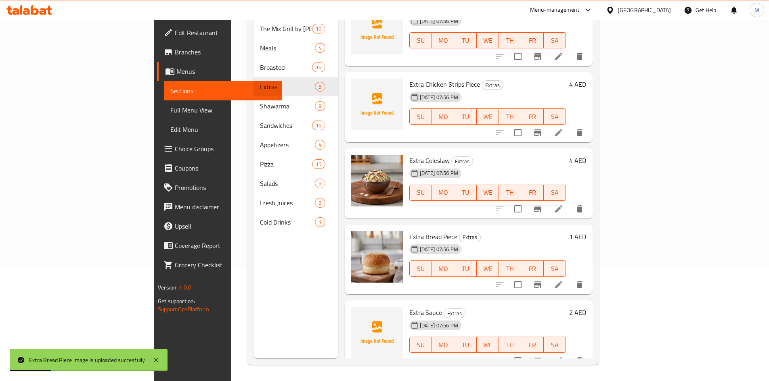
click at [338, 325] on div "Menu items Add Sort Manage items Extra Broasted Chicken Piece Extras [DATE] 07:…" at bounding box center [465, 167] width 254 height 381
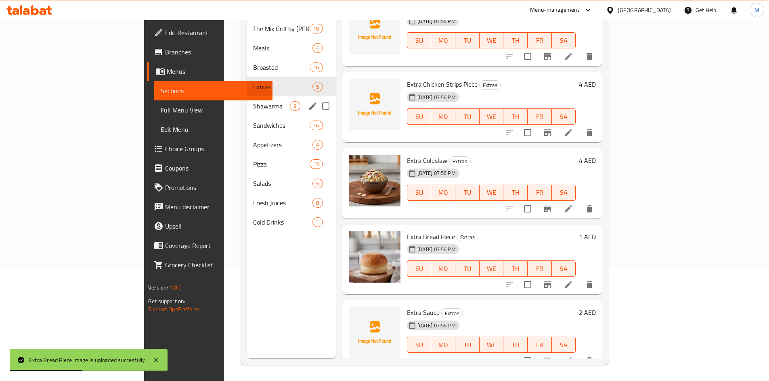
click at [253, 101] on span "Shawarma" at bounding box center [271, 106] width 37 height 10
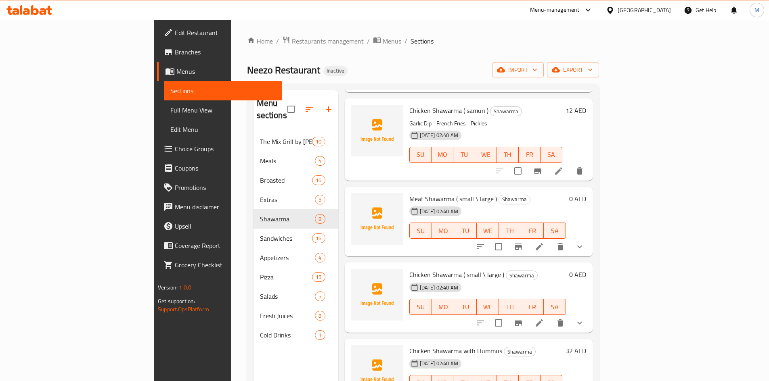
scroll to position [296, 0]
click at [397, 62] on div "Home / Restaurants management / Menus / Sections Neezo Restaurant Inactive impo…" at bounding box center [423, 257] width 352 height 442
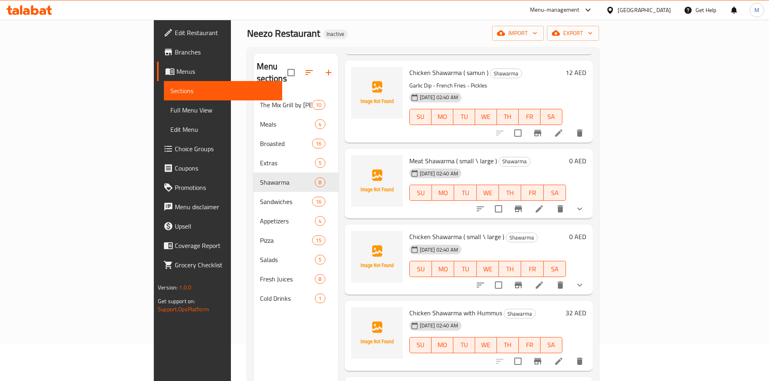
scroll to position [113, 0]
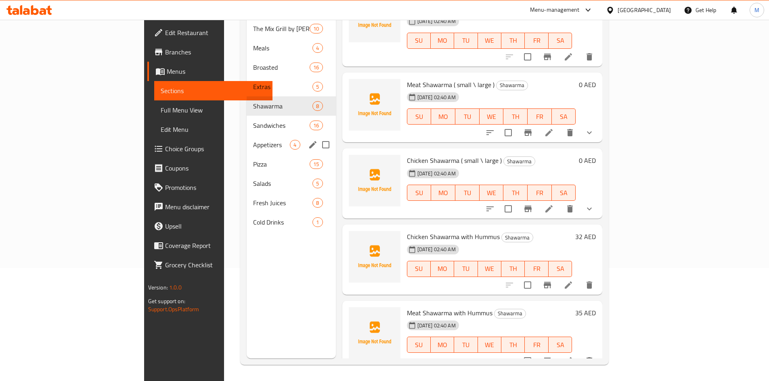
click at [253, 121] on span "Sandwiches" at bounding box center [281, 126] width 56 height 10
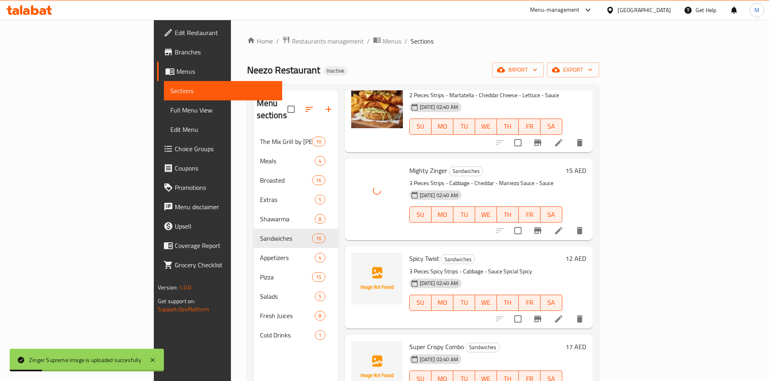
scroll to position [363, 0]
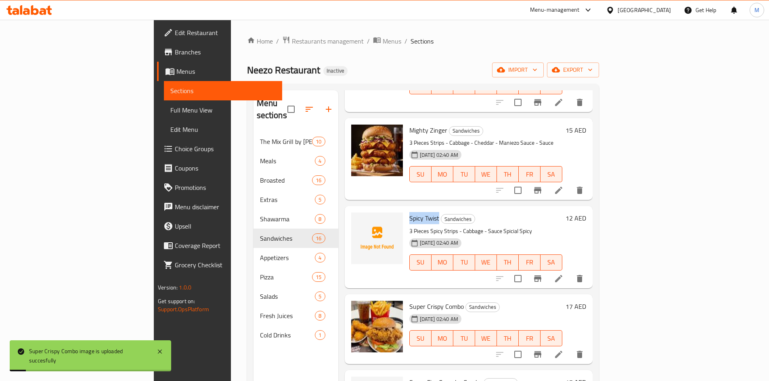
drag, startPoint x: 370, startPoint y: 205, endPoint x: 400, endPoint y: 211, distance: 30.0
click at [409, 212] on span "Spicy Twist" at bounding box center [424, 218] width 30 height 12
copy span "Spicy Twist"
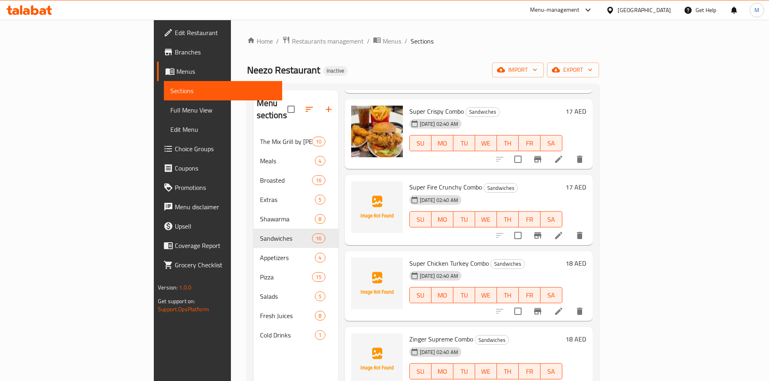
scroll to position [565, 0]
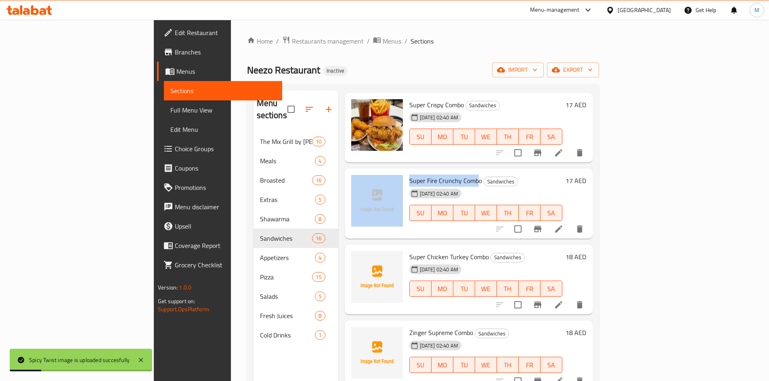
drag, startPoint x: 440, startPoint y: 169, endPoint x: 366, endPoint y: 170, distance: 74.3
click at [366, 172] on div "Super Fire Crunchy Combo Sandwiches [DATE] 02:40 AM SU MO TU WE TH FR SA 17 AED" at bounding box center [468, 204] width 241 height 64
copy div "Super Fire Crunchy Comb"
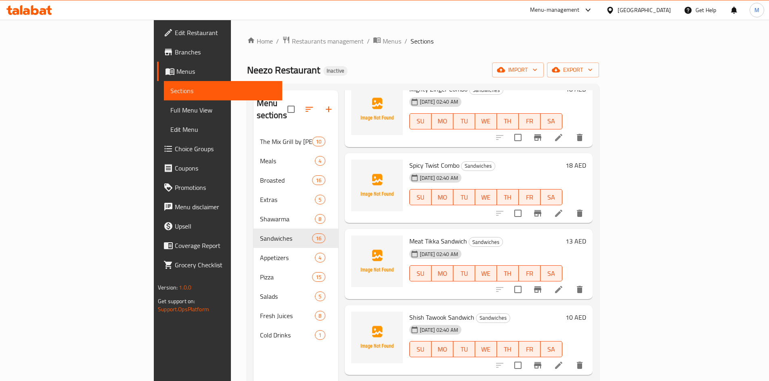
scroll to position [928, 0]
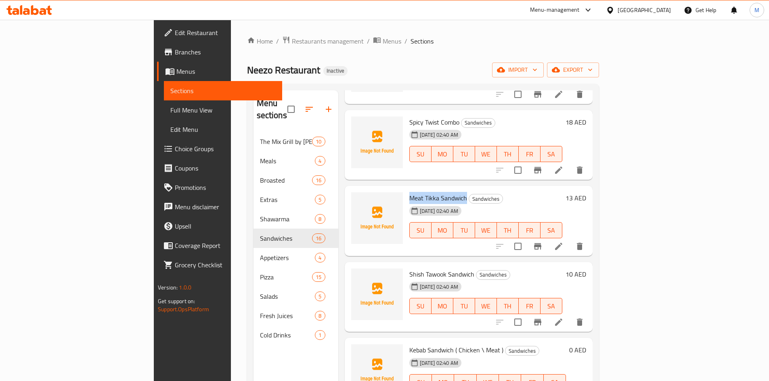
drag, startPoint x: 428, startPoint y: 187, endPoint x: 371, endPoint y: 186, distance: 56.5
click at [409, 192] on h6 "Meat Tikka Sandwich Sandwiches" at bounding box center [485, 197] width 153 height 11
copy span "Meat Tikka Sandwich"
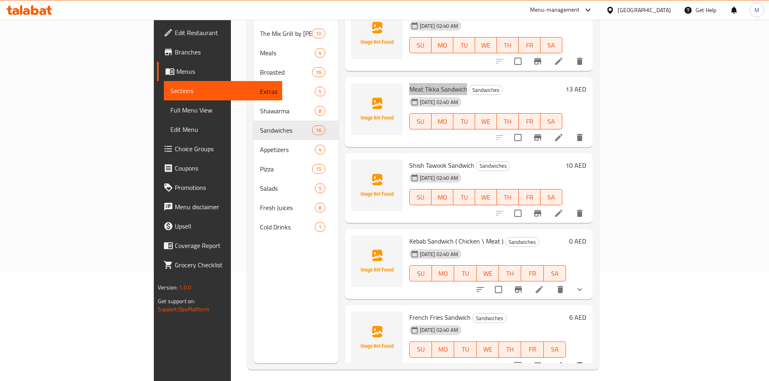
scroll to position [113, 0]
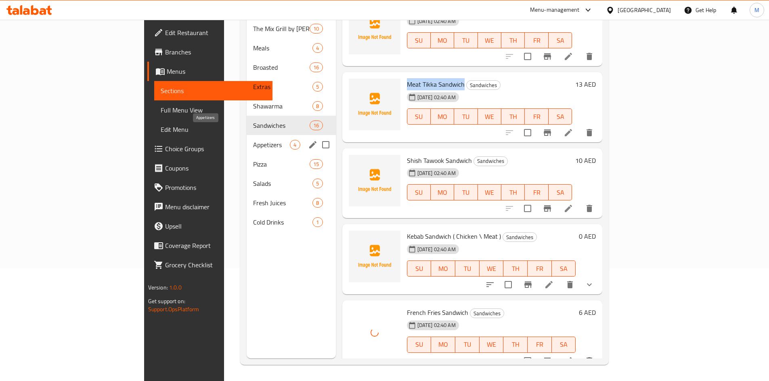
click at [253, 140] on span "Appetizers" at bounding box center [271, 145] width 37 height 10
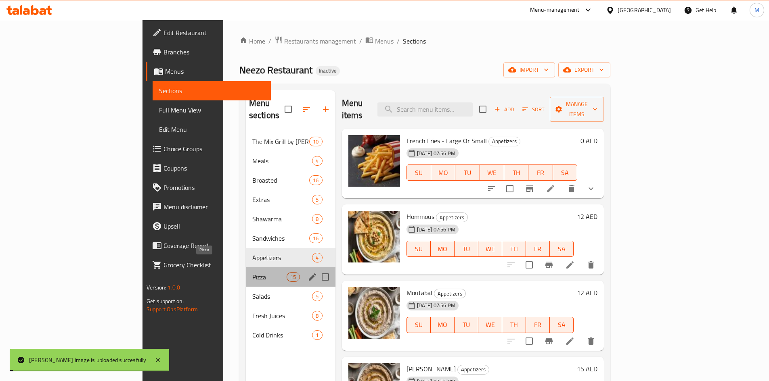
click at [252, 272] on span "Pizza" at bounding box center [269, 277] width 34 height 10
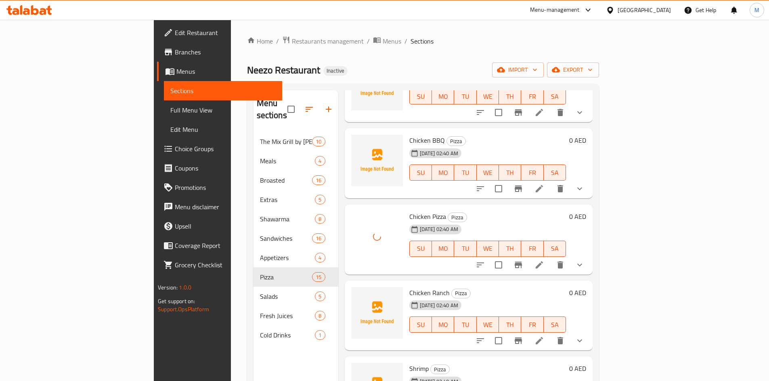
scroll to position [121, 0]
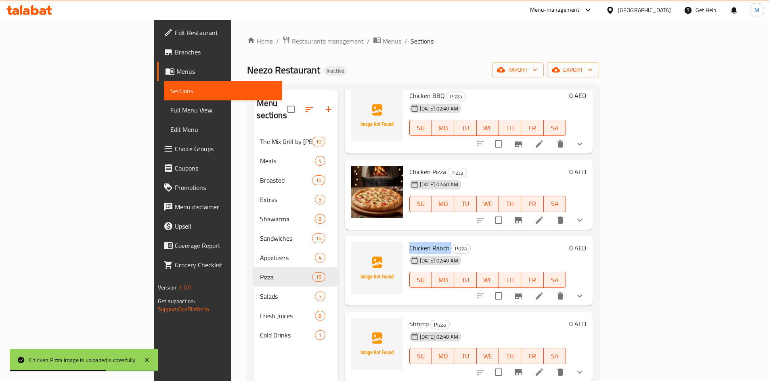
drag, startPoint x: 372, startPoint y: 234, endPoint x: 411, endPoint y: 235, distance: 38.7
click at [411, 243] on h6 "Chicken Ranch Pizza" at bounding box center [487, 248] width 157 height 11
copy h6 "Chicken Ranch"
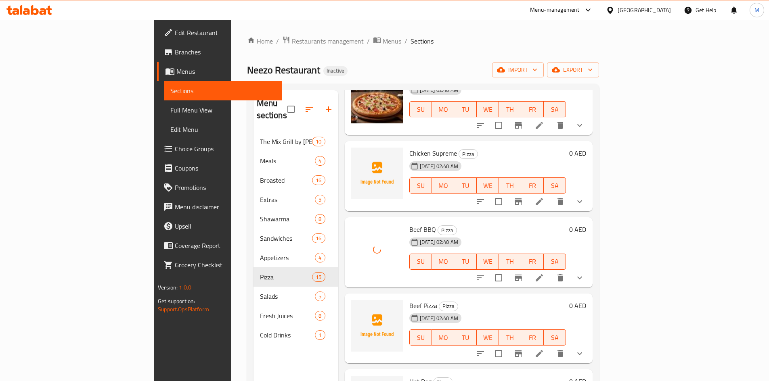
scroll to position [484, 0]
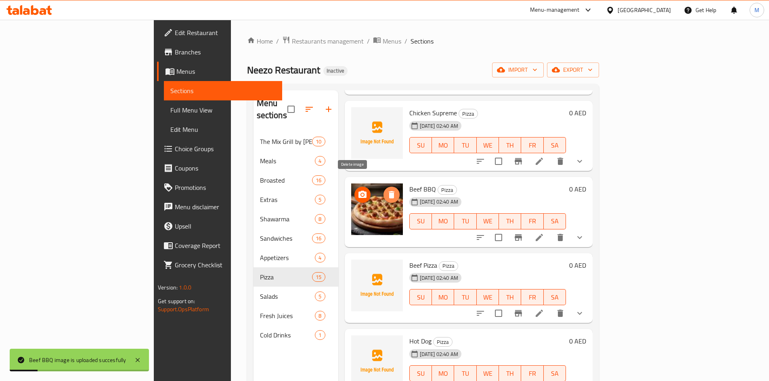
click at [387, 190] on icon "delete image" at bounding box center [392, 195] width 10 height 10
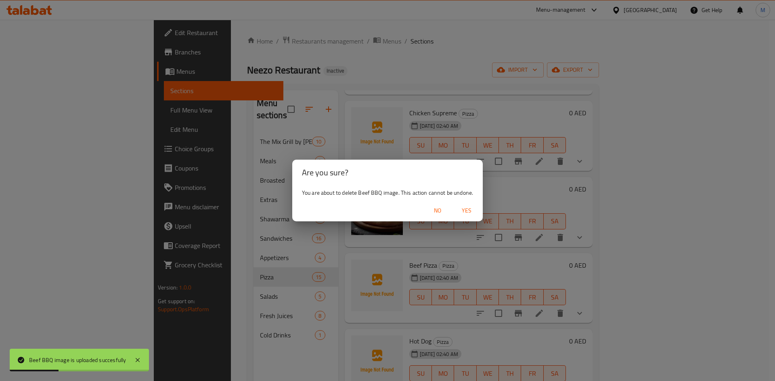
click at [461, 203] on div "No Yes" at bounding box center [387, 210] width 190 height 21
click at [464, 206] on span "Yes" at bounding box center [466, 211] width 19 height 10
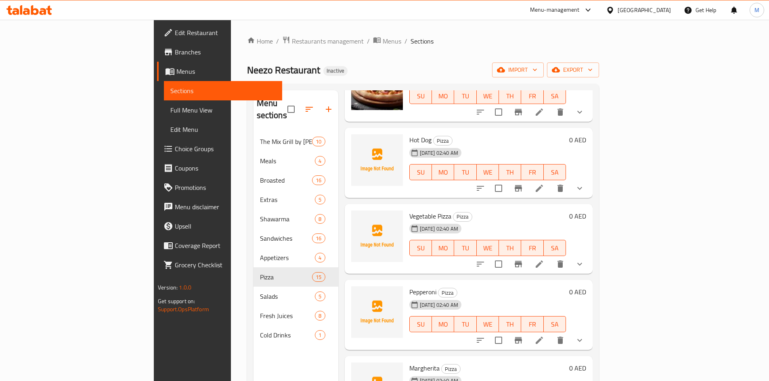
scroll to position [686, 0]
drag, startPoint x: 412, startPoint y: 203, endPoint x: 370, endPoint y: 204, distance: 41.6
click at [406, 207] on div "Vegetable Pizza Pizza [DATE] 02:40 AM SU MO TU WE TH FR SA" at bounding box center [487, 239] width 163 height 64
copy span "Vegetable Pizz"
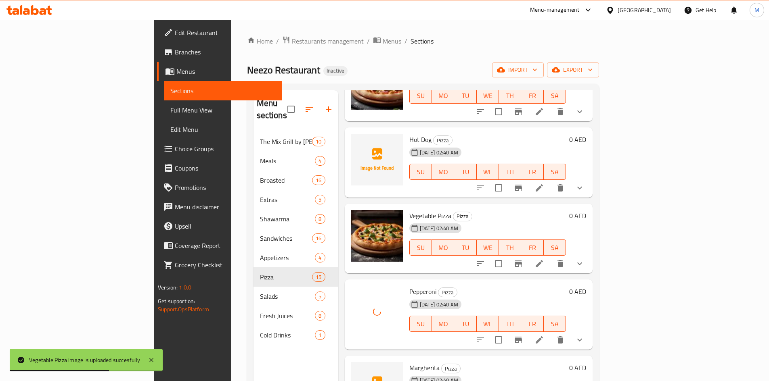
click at [409, 362] on span "Margherita" at bounding box center [424, 368] width 30 height 12
copy h6 "Margherita"
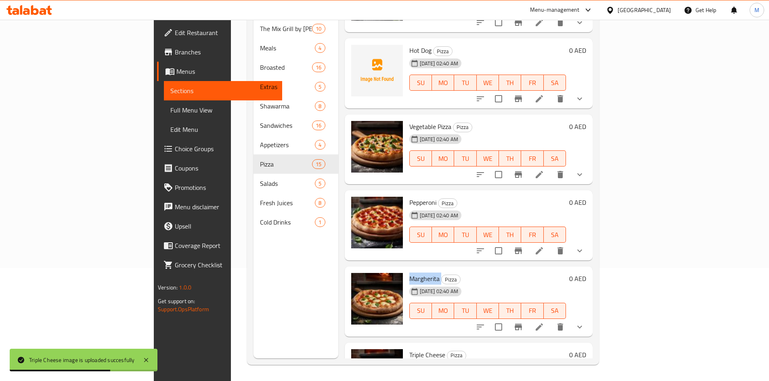
scroll to position [619, 0]
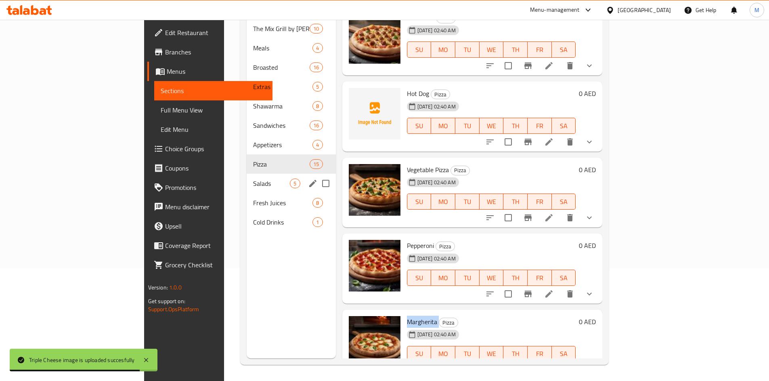
click at [253, 179] on span "Salads" at bounding box center [271, 184] width 37 height 10
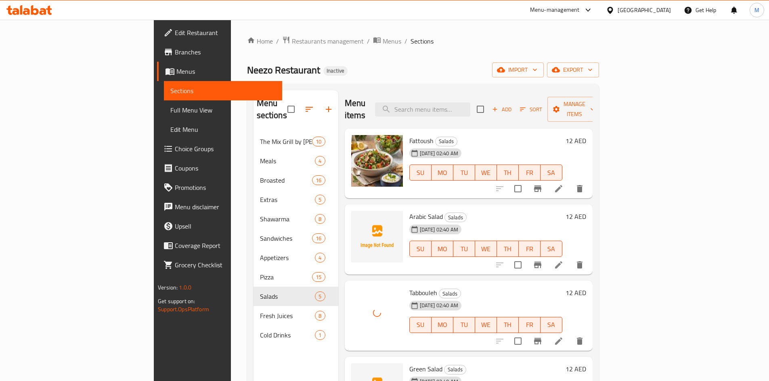
click at [409, 211] on span "Arabic Salad" at bounding box center [425, 217] width 33 height 12
copy h6 "Arabic Salad"
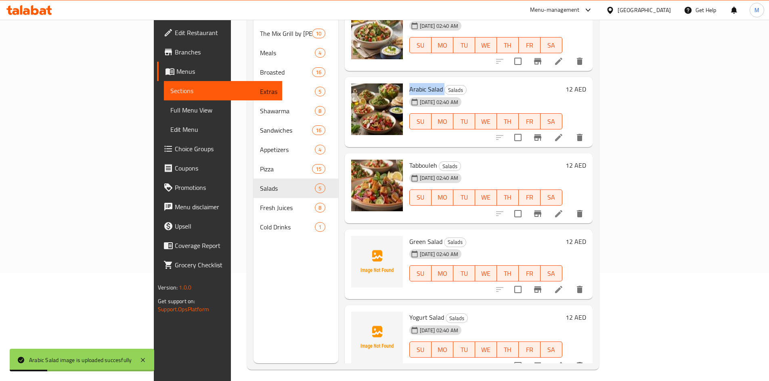
scroll to position [113, 0]
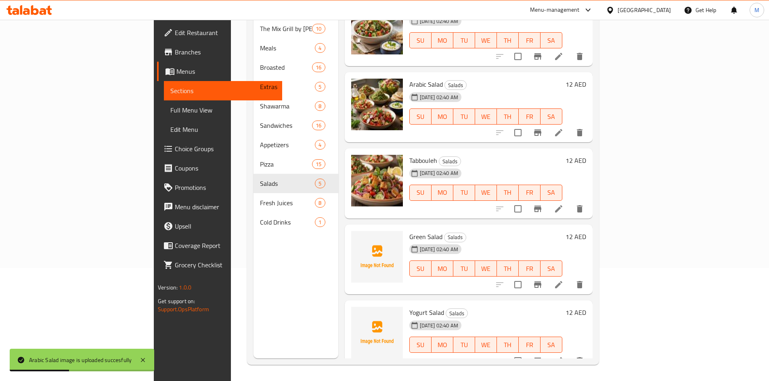
click at [409, 231] on span "Green Salad" at bounding box center [425, 237] width 33 height 12
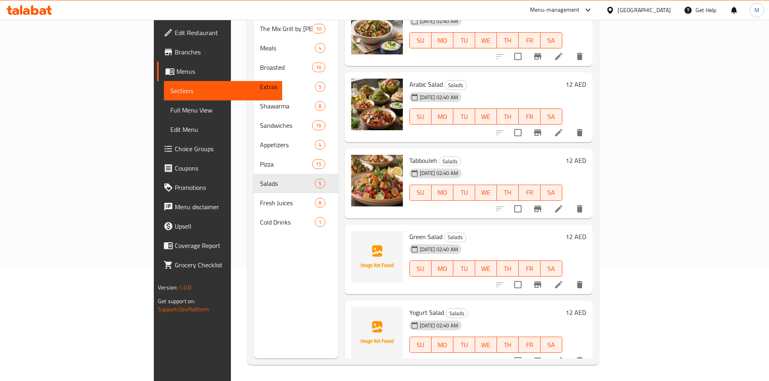
click at [409, 307] on span "Yogurt Salad" at bounding box center [426, 313] width 35 height 12
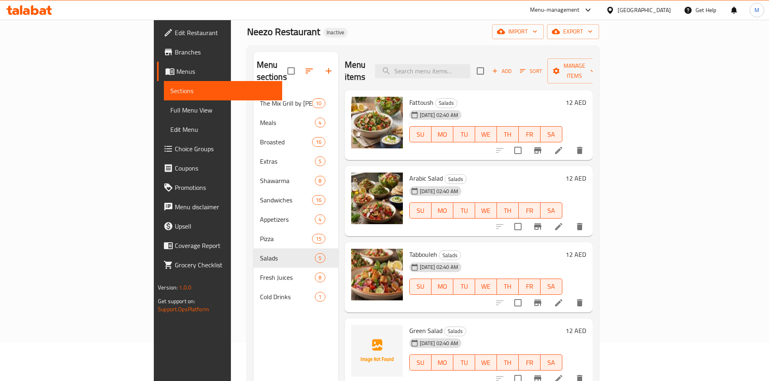
scroll to position [0, 0]
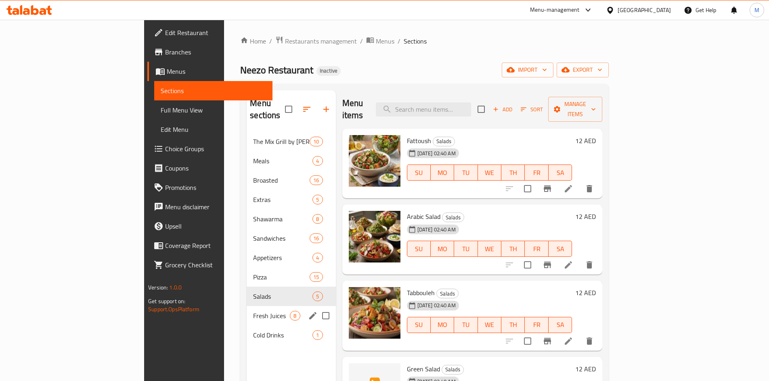
click at [247, 306] on div "Fresh Juices 8" at bounding box center [291, 315] width 89 height 19
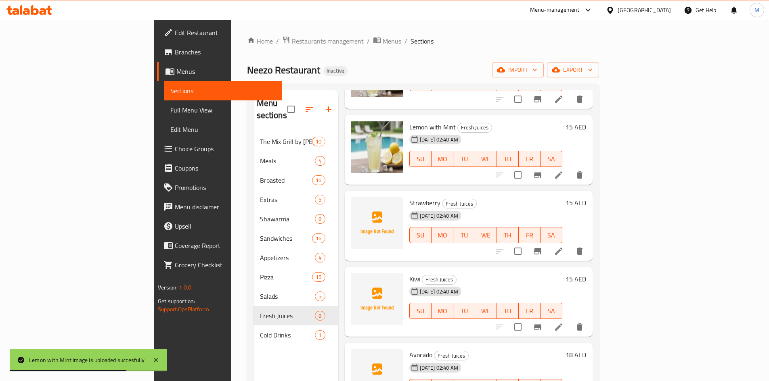
scroll to position [248, 0]
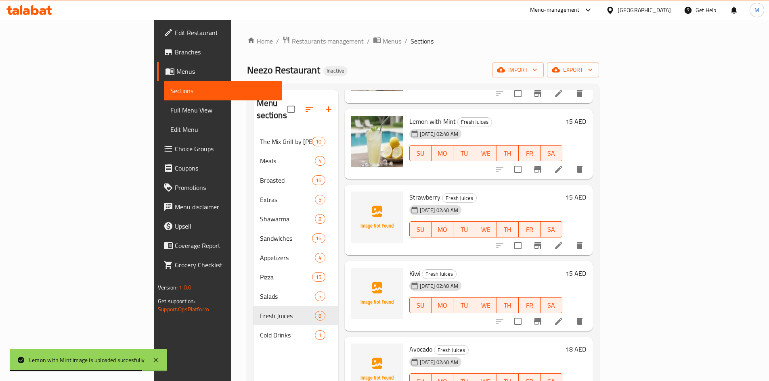
click at [409, 191] on span "Strawberry" at bounding box center [424, 197] width 31 height 12
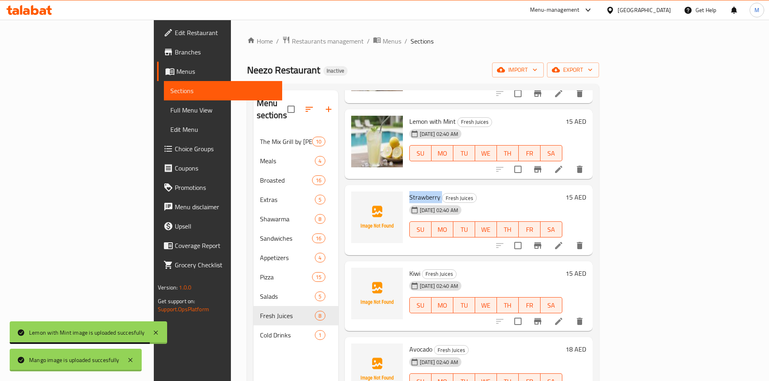
click at [409, 191] on span "Strawberry" at bounding box center [424, 197] width 31 height 12
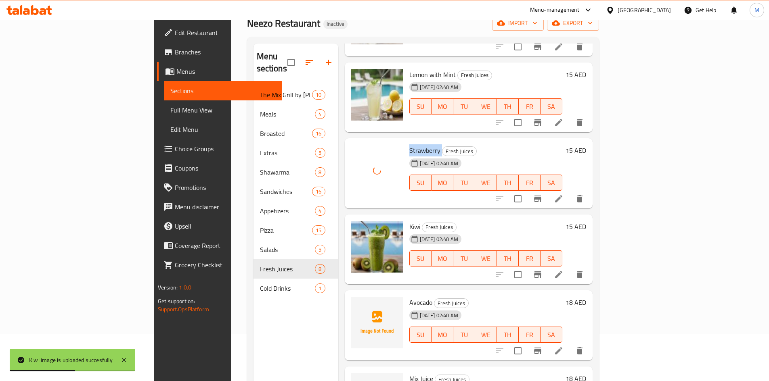
scroll to position [113, 0]
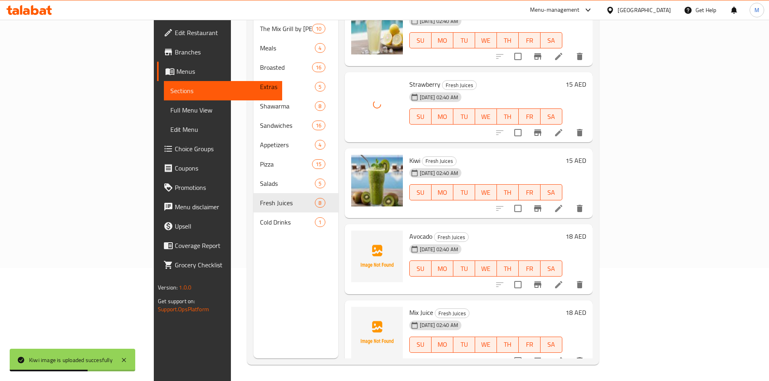
click at [409, 230] on span "Avocado" at bounding box center [420, 236] width 23 height 12
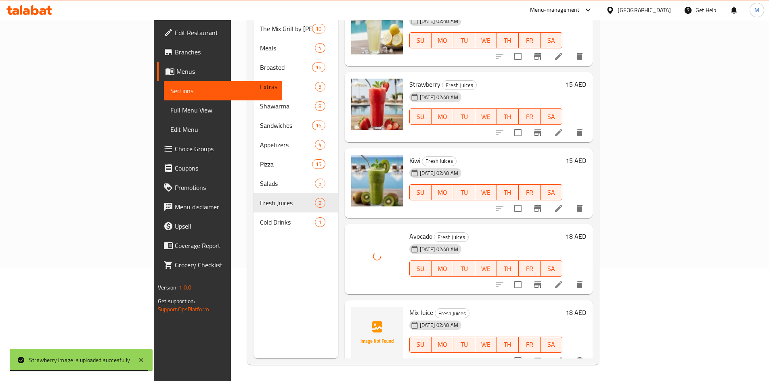
click at [409, 307] on span "Mix Juice" at bounding box center [421, 313] width 24 height 12
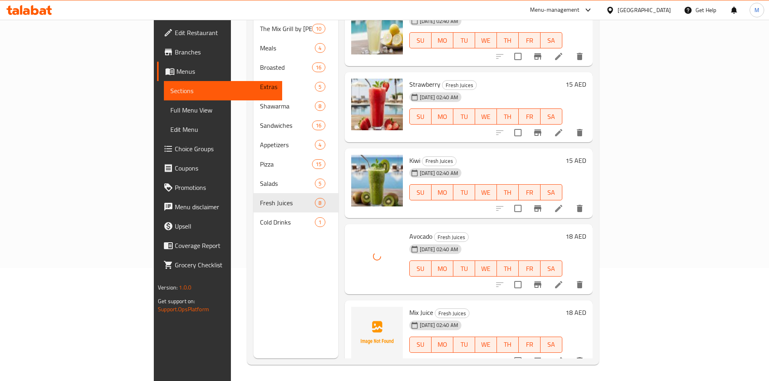
click at [392, 356] on div "Mix Juice Fresh Juices [DATE] 02:40 AM SU MO TU WE TH FR SA 18 AED" at bounding box center [469, 336] width 248 height 70
click at [351, 340] on img at bounding box center [377, 333] width 52 height 52
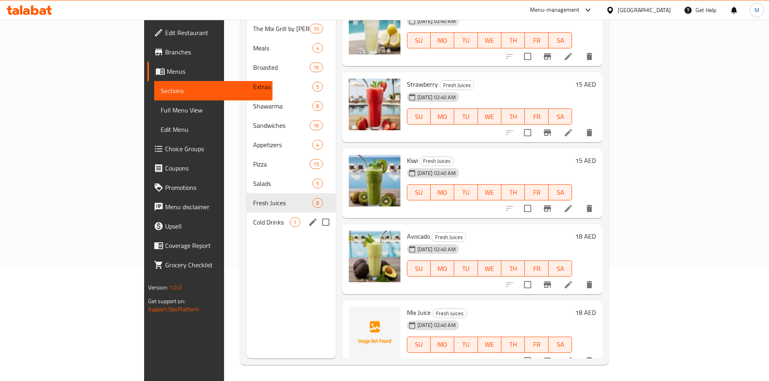
click at [253, 218] on span "Cold Drinks" at bounding box center [271, 223] width 37 height 10
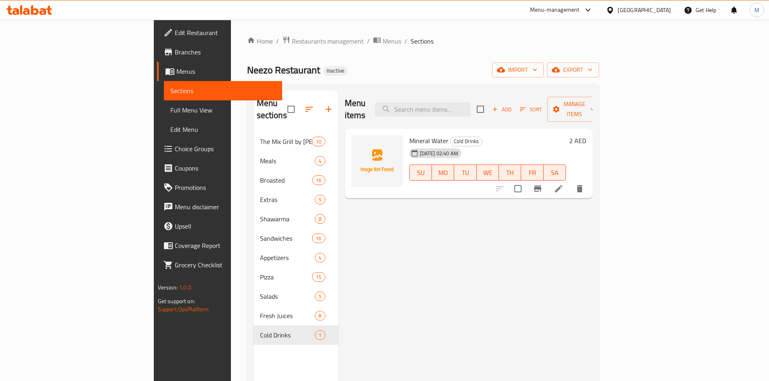
click at [409, 135] on span "Mineral Water" at bounding box center [428, 141] width 39 height 12
click at [420, 59] on div "Home / Restaurants management / Menus / Sections Neezo Restaurant Inactive impo…" at bounding box center [423, 257] width 352 height 442
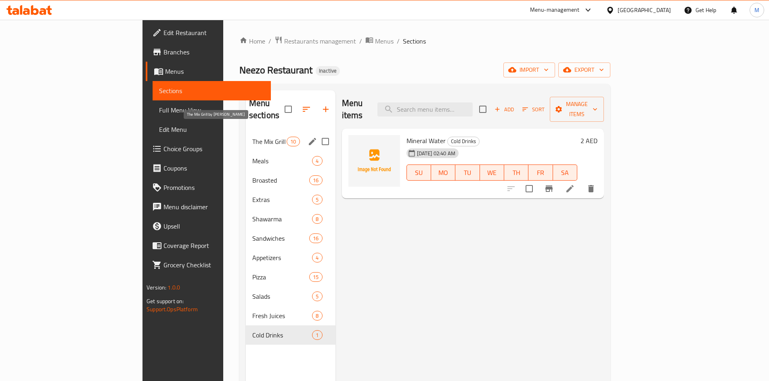
click at [252, 137] on span "The Mix Grill by [PERSON_NAME]" at bounding box center [269, 142] width 34 height 10
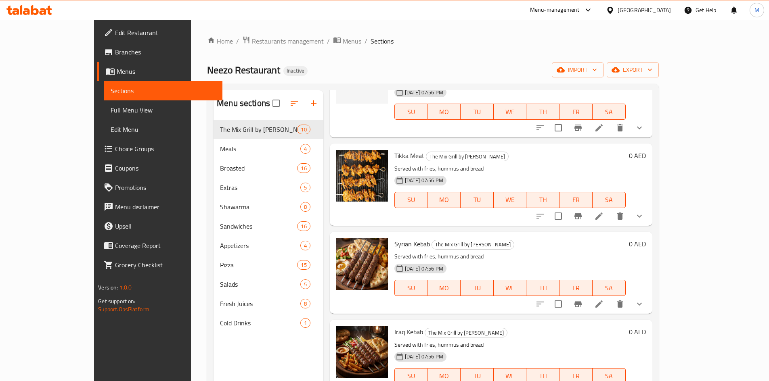
scroll to position [323, 0]
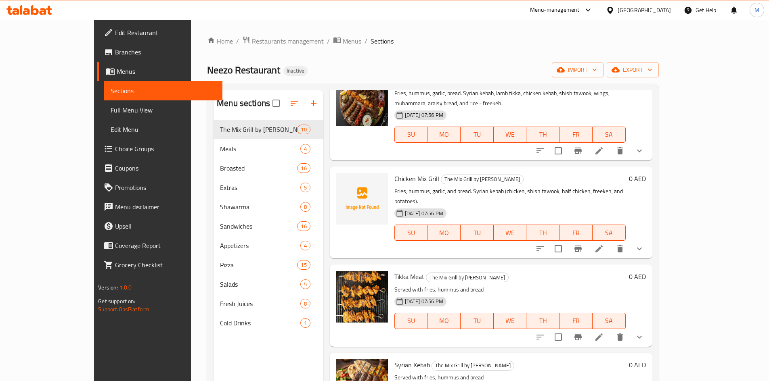
click at [396, 173] on span "Chicken Mix Grill" at bounding box center [416, 179] width 45 height 12
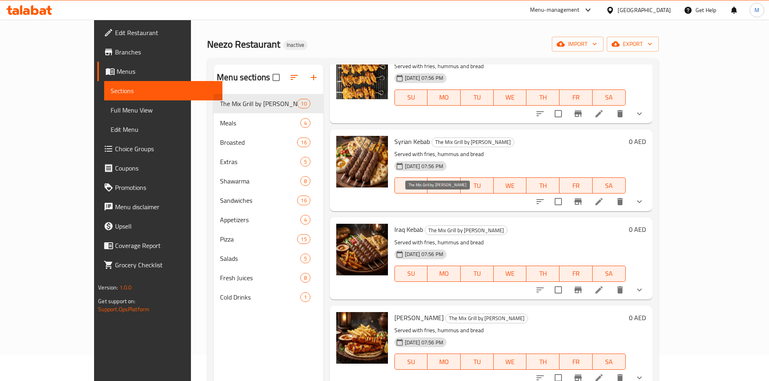
scroll to position [40, 0]
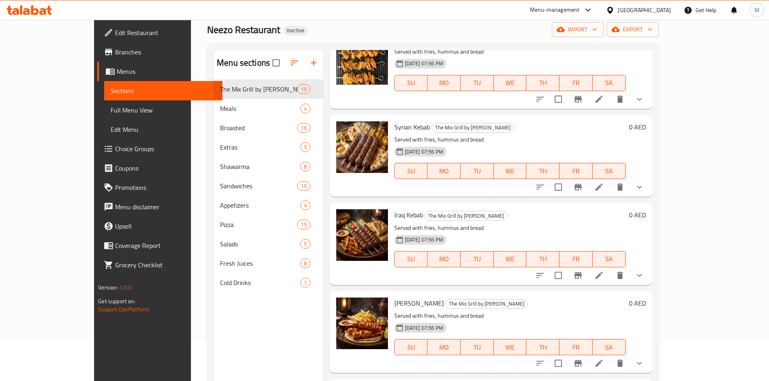
click at [323, 330] on div "Menu items Add Sort Manage items Whole Charcoal Grilled Chicken The Mix Grill b…" at bounding box center [487, 240] width 329 height 381
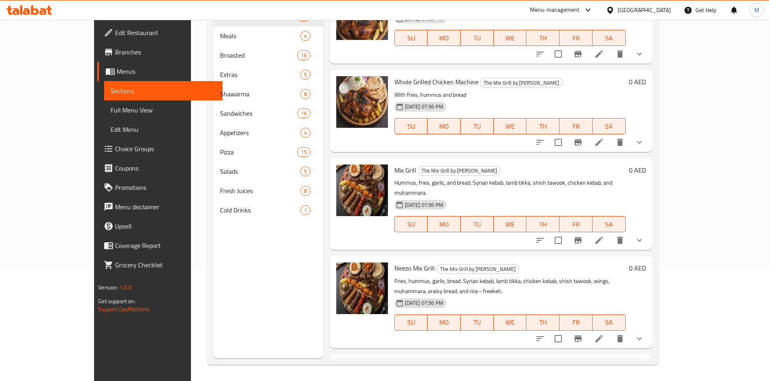
scroll to position [161, 0]
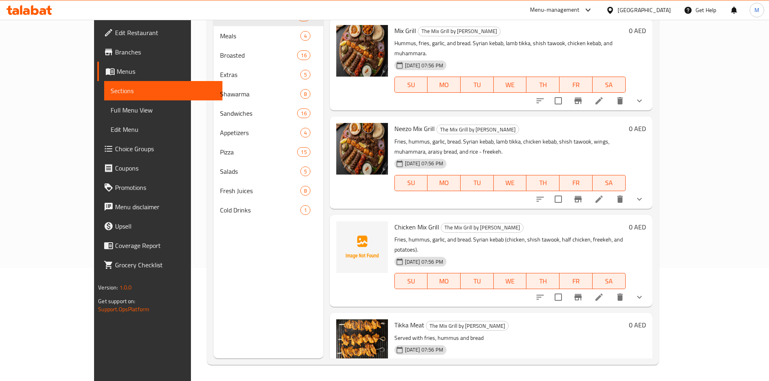
click at [400, 221] on span "Chicken Mix Grill" at bounding box center [416, 227] width 45 height 12
click at [282, 248] on div "Menu sections The Mix Grill by Kilo 10 Meals 4 Broasted 16 Extras 5 Shawarma 8 …" at bounding box center [268, 167] width 110 height 381
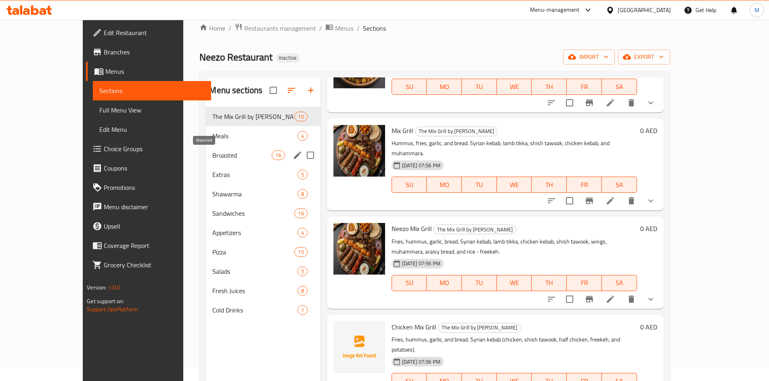
scroll to position [0, 0]
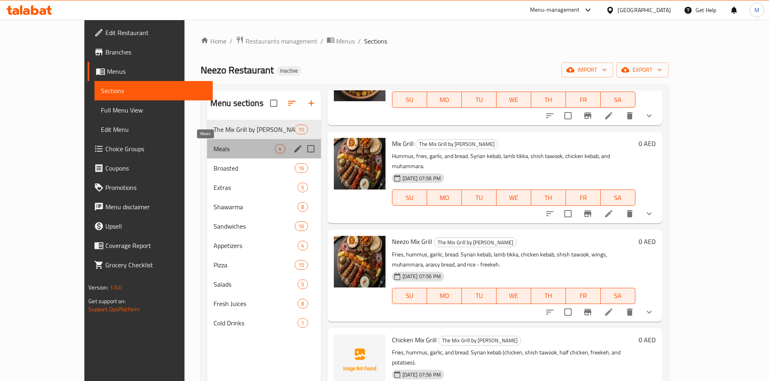
click at [220, 152] on span "Meals" at bounding box center [244, 149] width 62 height 10
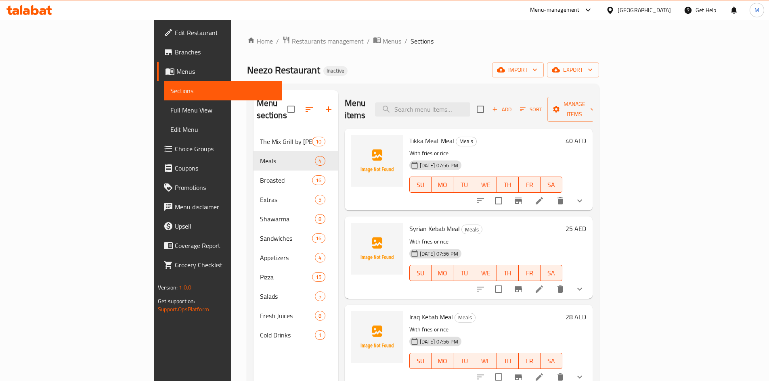
click at [409, 135] on span "Tikka Meat Meal" at bounding box center [431, 141] width 45 height 12
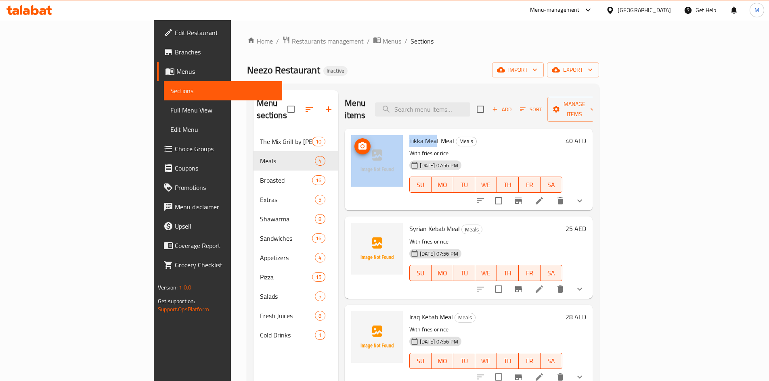
drag, startPoint x: 399, startPoint y: 130, endPoint x: 337, endPoint y: 133, distance: 61.8
click at [348, 133] on div "Tikka Meat Meal Meals With fries or rice [DATE] 07:56 PM SU MO TU WE TH FR SA 4…" at bounding box center [468, 169] width 241 height 75
click at [379, 100] on div "Menu items Add Sort Manage items" at bounding box center [469, 109] width 248 height 38
drag, startPoint x: 399, startPoint y: 128, endPoint x: 364, endPoint y: 130, distance: 35.6
click at [364, 132] on div "Tikka Meat Meal Meals With fries or rice [DATE] 07:56 PM SU MO TU WE TH FR SA 4…" at bounding box center [468, 169] width 241 height 75
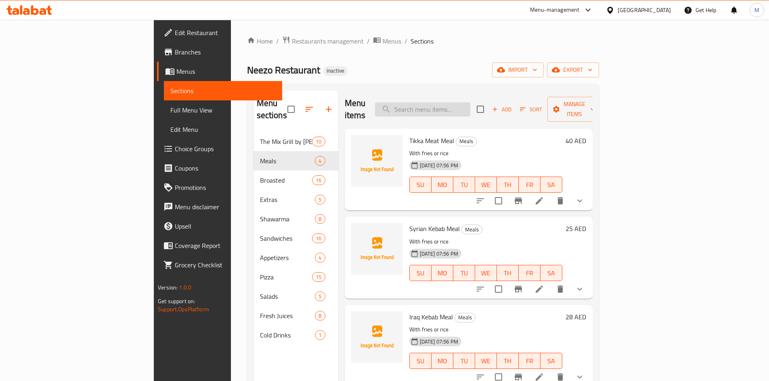
click at [470, 102] on input "search" at bounding box center [422, 109] width 95 height 14
paste input "Tikka Mea"
type input "Tikka Mea"
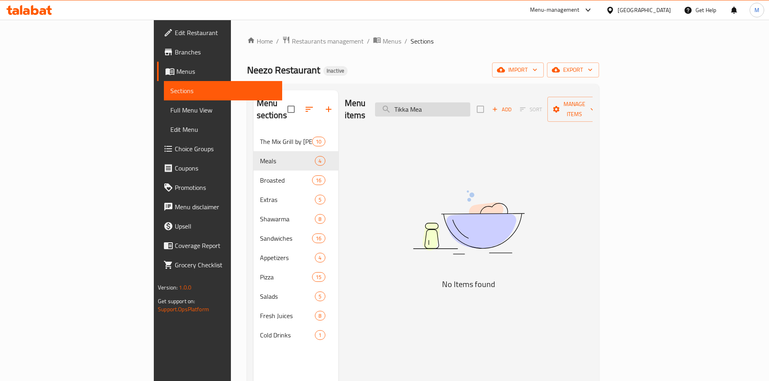
click at [470, 104] on input "Tikka Mea" at bounding box center [422, 109] width 95 height 14
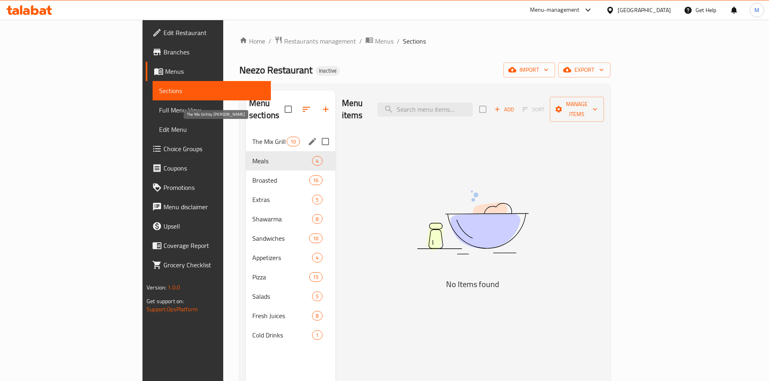
click at [252, 137] on span "The Mix Grill by [PERSON_NAME]" at bounding box center [269, 142] width 34 height 10
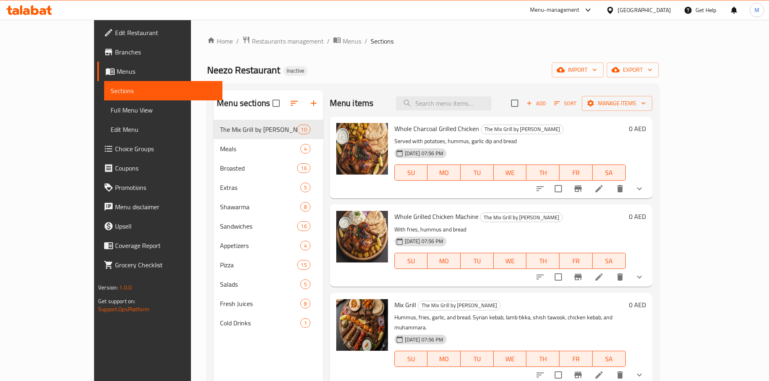
click at [489, 92] on div "Menu items Add Sort Manage items" at bounding box center [491, 103] width 322 height 26
click at [489, 98] on input "search" at bounding box center [443, 103] width 95 height 14
paste input "Tikka Mea"
type input "Tikka Mea"
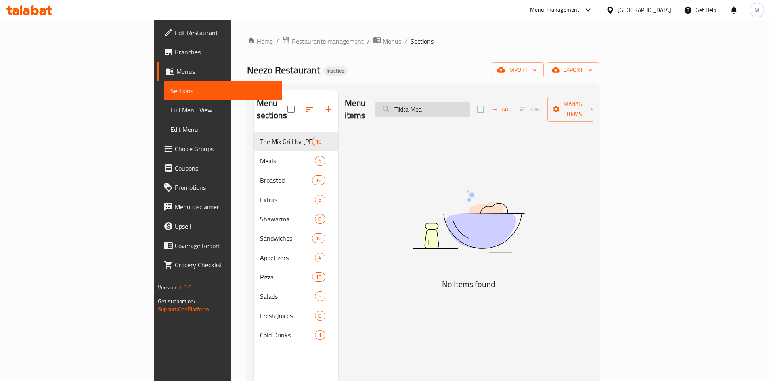
click at [470, 102] on input "Tikka Mea" at bounding box center [422, 109] width 95 height 14
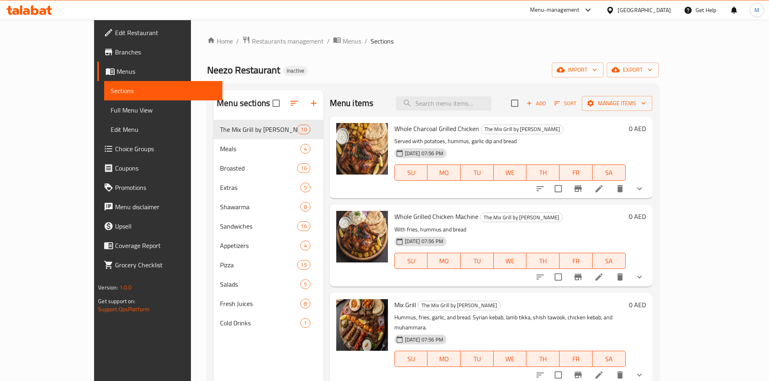
drag, startPoint x: 62, startPoint y: 119, endPoint x: 61, endPoint y: 113, distance: 6.1
click at [104, 119] on link "Full Menu View" at bounding box center [163, 109] width 118 height 19
click at [111, 113] on span "Full Menu View" at bounding box center [163, 110] width 105 height 10
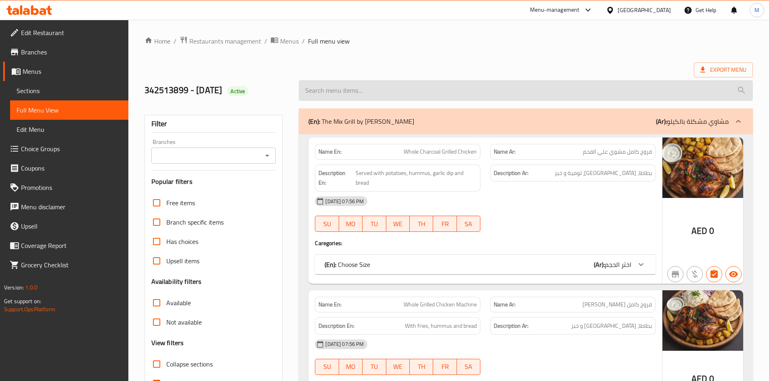
click at [457, 83] on input "search" at bounding box center [526, 90] width 454 height 21
paste input "Tikka Mea"
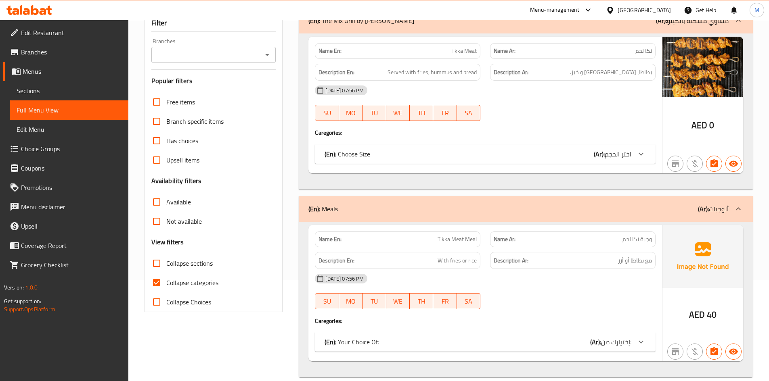
scroll to position [113, 0]
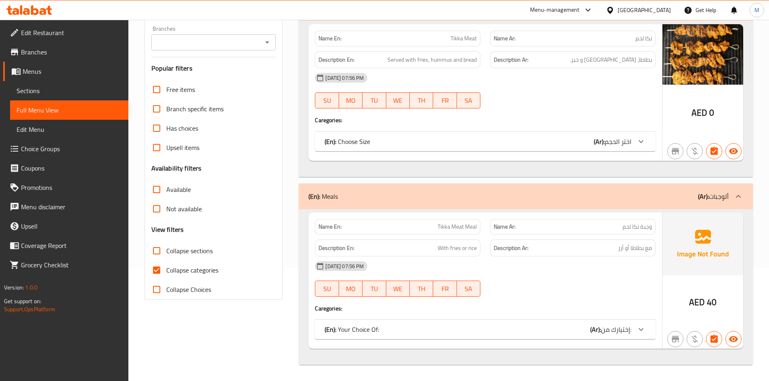
type input "Tikka Mea"
click at [67, 86] on span "Sections" at bounding box center [69, 91] width 105 height 10
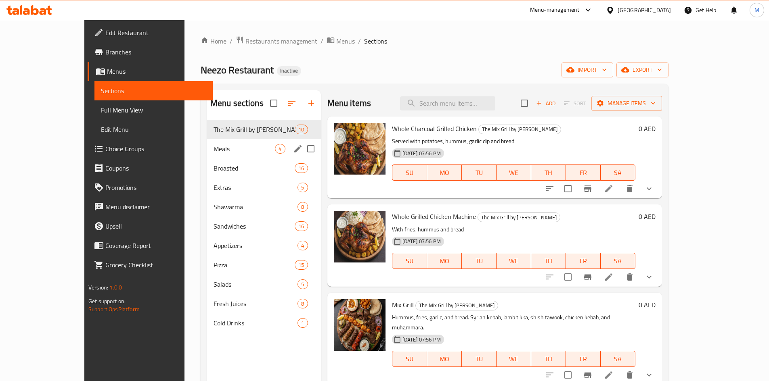
click at [236, 143] on div "Meals 4" at bounding box center [264, 148] width 114 height 19
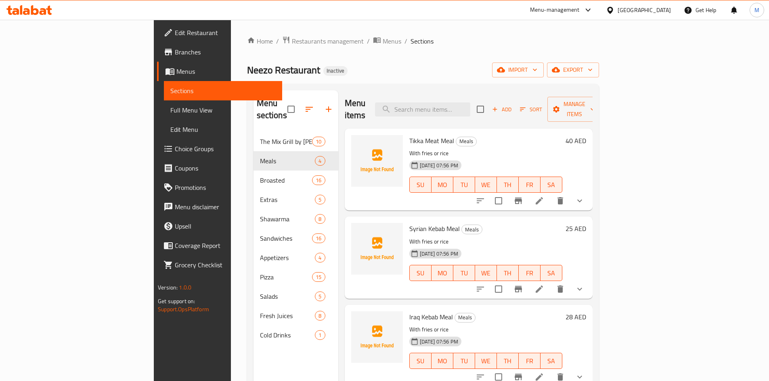
click at [409, 135] on span "Tikka Meat Meal" at bounding box center [431, 141] width 45 height 12
click at [351, 217] on div "Syrian Kebab Meal Meals With fries or rice [DATE] 07:56 PM SU MO TU WE TH FR SA…" at bounding box center [469, 258] width 248 height 82
click at [409, 223] on span "Syrian Kebab Meal" at bounding box center [434, 229] width 50 height 12
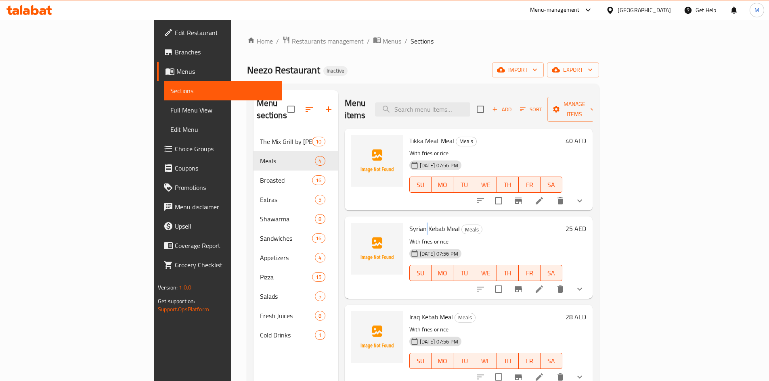
click at [409, 223] on span "Syrian Kebab Meal" at bounding box center [434, 229] width 50 height 12
click at [348, 276] on div at bounding box center [377, 257] width 58 height 75
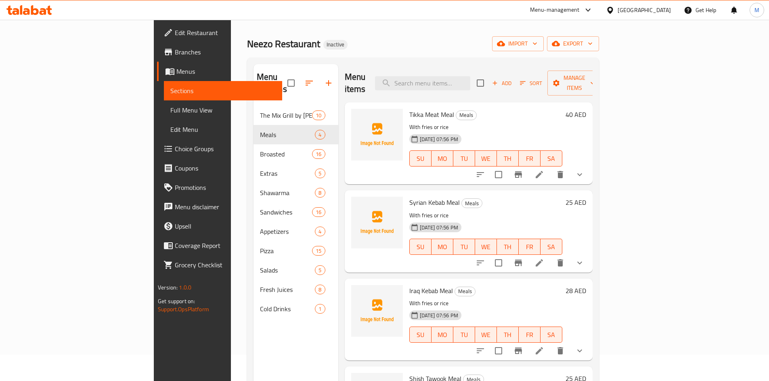
scroll to position [40, 0]
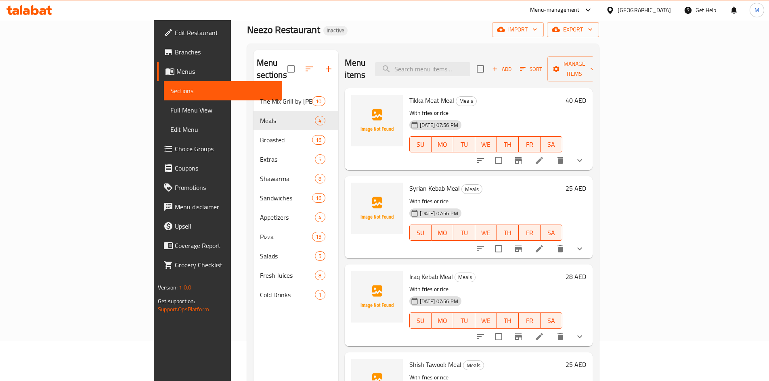
click at [409, 271] on span "Iraq Kebab Meal" at bounding box center [431, 277] width 44 height 12
click at [345, 329] on div "Iraq Kebab Meal Meals With fries or rice [DATE] 07:56 PM SU MO TU WE TH FR SA 2…" at bounding box center [469, 306] width 248 height 82
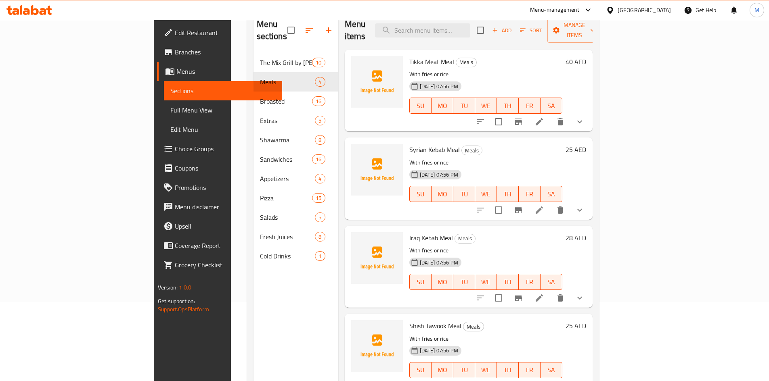
scroll to position [113, 0]
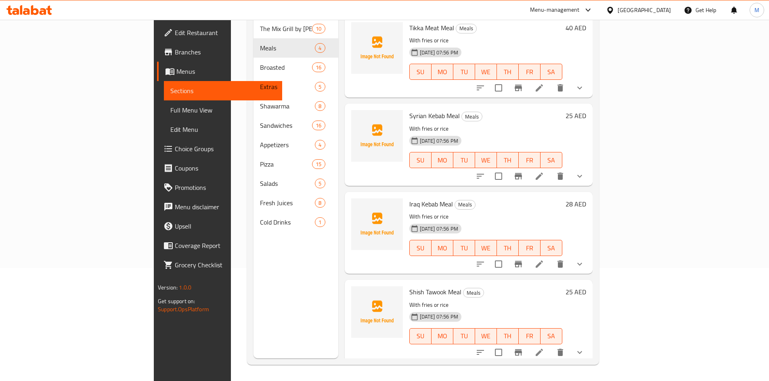
click at [409, 300] on p "With fries or rice" at bounding box center [485, 305] width 153 height 10
click at [409, 286] on span "Shish Tawook Meal" at bounding box center [435, 292] width 52 height 12
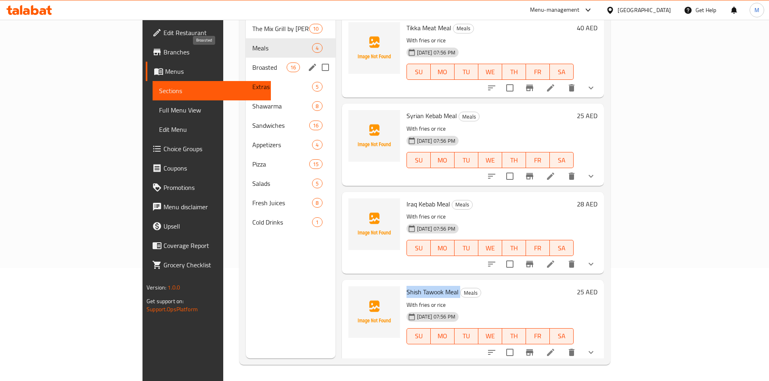
click at [252, 63] on span "Broasted" at bounding box center [269, 68] width 34 height 10
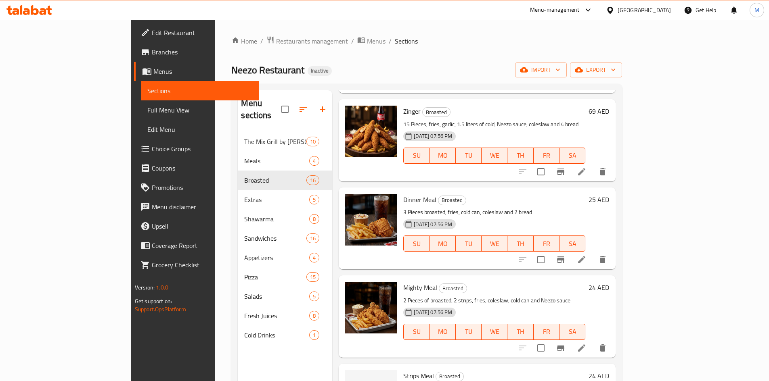
scroll to position [484, 0]
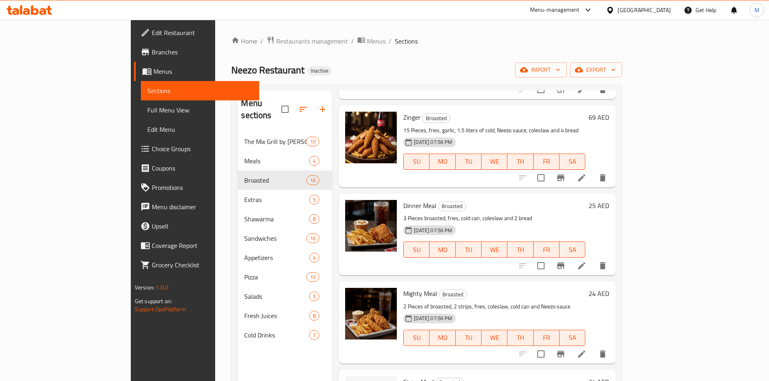
click at [403, 200] on span "Dinner Meal" at bounding box center [419, 206] width 33 height 12
click at [413, 44] on ol "Home / Restaurants management / Menus / Sections" at bounding box center [426, 41] width 391 height 10
click at [377, 203] on button "delete image" at bounding box center [385, 211] width 16 height 16
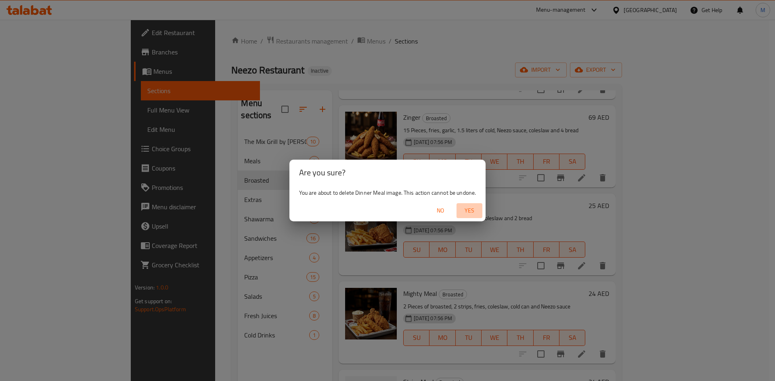
click at [466, 206] on span "Yes" at bounding box center [469, 211] width 19 height 10
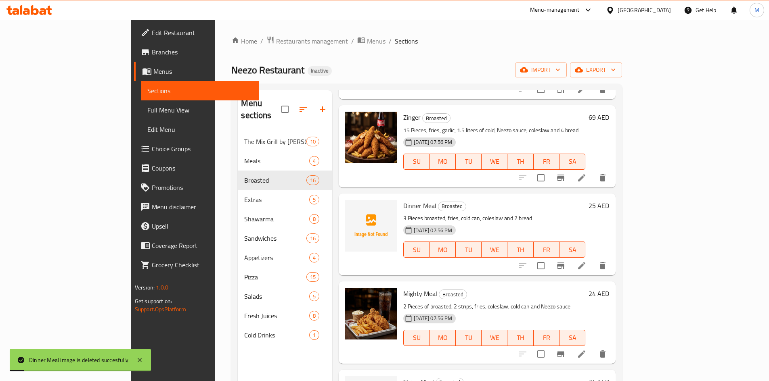
click at [400, 197] on div "Dinner Meal Broasted 3 Pieces broasted, fries, cold can, coleslaw and 2 bread […" at bounding box center [494, 234] width 188 height 75
click at [403, 200] on span "Dinner Meal" at bounding box center [419, 206] width 33 height 12
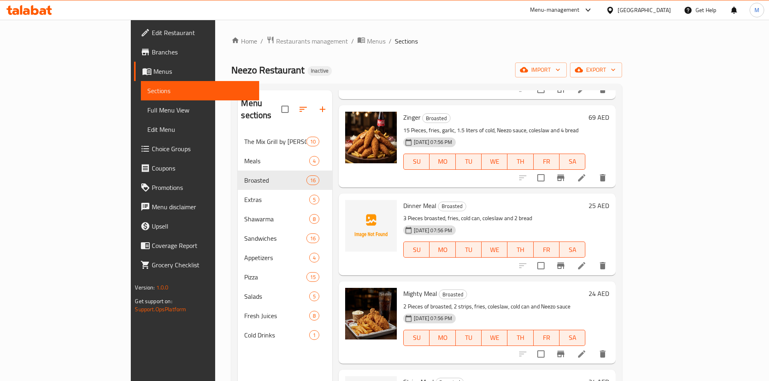
click at [332, 322] on div "Menu items Add Sort Manage items Broasted Chicken 4 Pcs Meal Broasted Garlic, p…" at bounding box center [473, 280] width 283 height 381
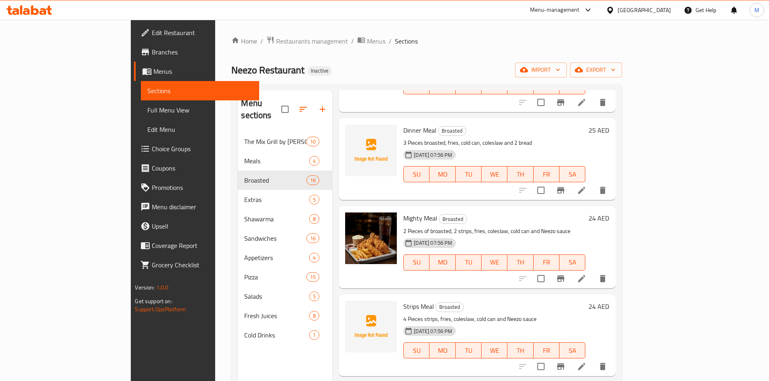
scroll to position [565, 0]
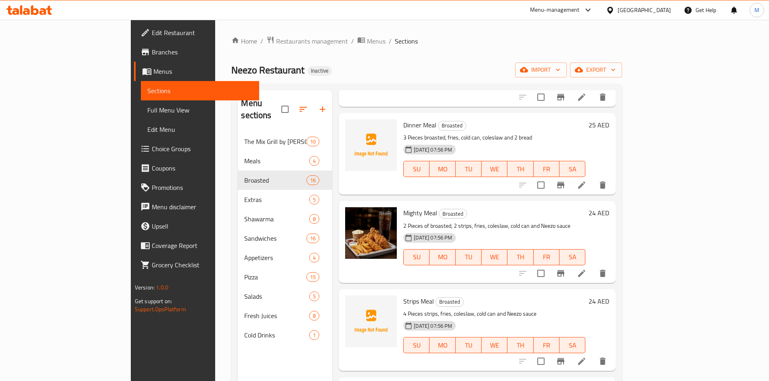
click at [403, 207] on span "Mighty Meal" at bounding box center [420, 213] width 34 height 12
click at [463, 65] on div "Neezo Restaurant Inactive import export" at bounding box center [426, 70] width 391 height 15
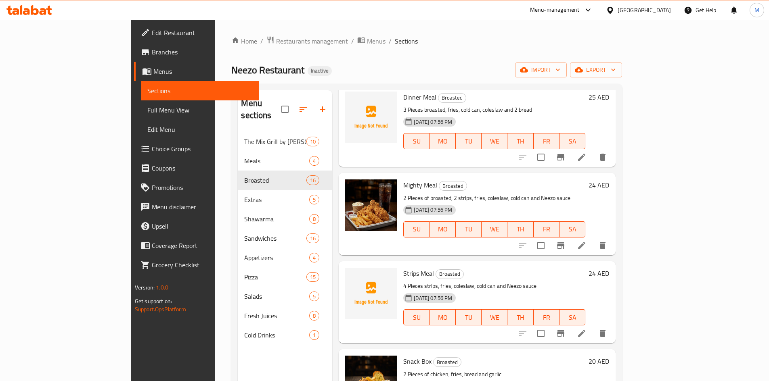
scroll to position [646, 0]
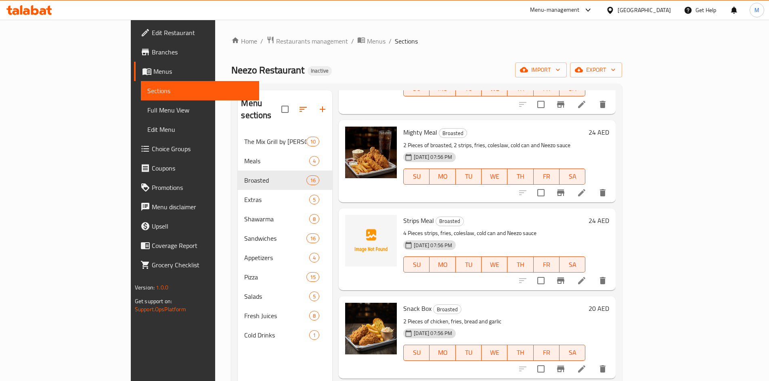
click at [403, 215] on span "Strips Meal" at bounding box center [418, 221] width 31 height 12
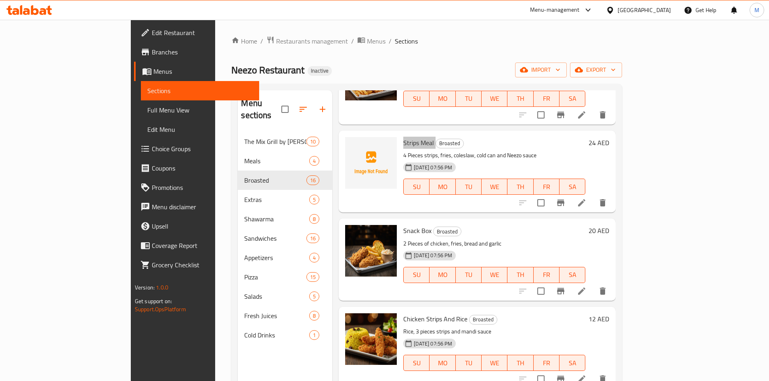
scroll to position [726, 0]
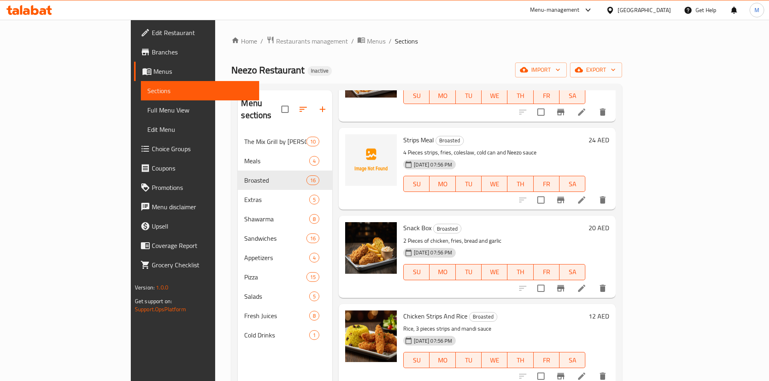
click at [502, 236] on p "2 Pieces of chicken, fries, bread and garlic" at bounding box center [494, 241] width 182 height 10
click at [403, 222] on span "Snack Box" at bounding box center [417, 228] width 28 height 12
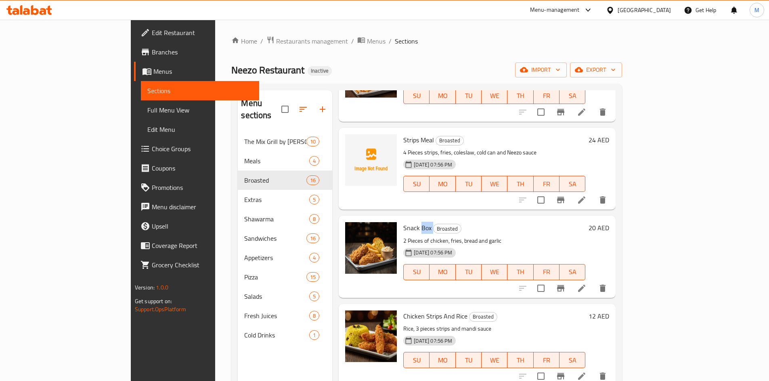
click at [403, 222] on span "Snack Box" at bounding box center [417, 228] width 28 height 12
click at [345, 222] on img at bounding box center [371, 248] width 52 height 52
click at [381, 229] on icon "delete image" at bounding box center [386, 234] width 10 height 10
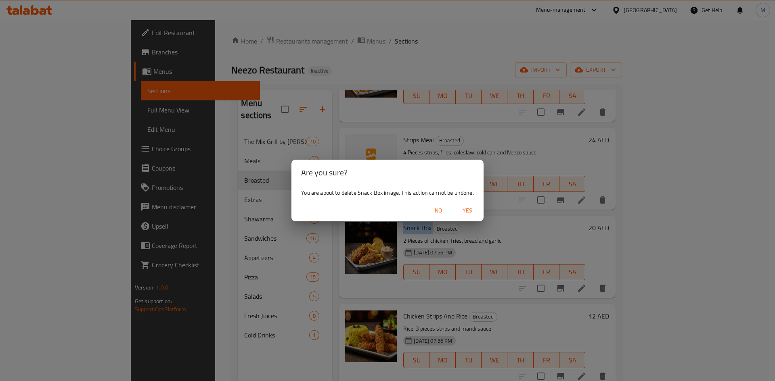
click at [473, 208] on span "Yes" at bounding box center [467, 211] width 19 height 10
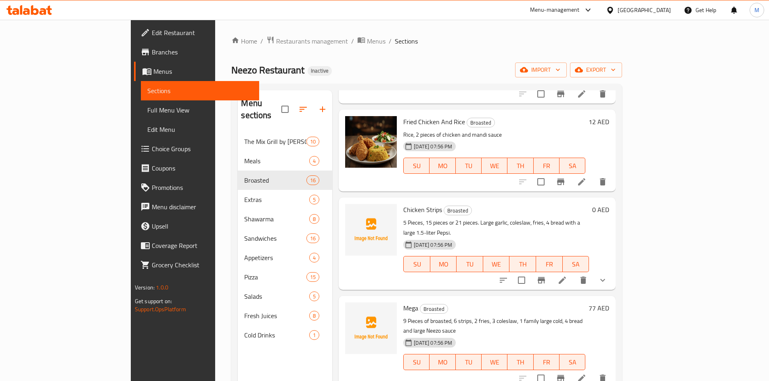
scroll to position [1049, 0]
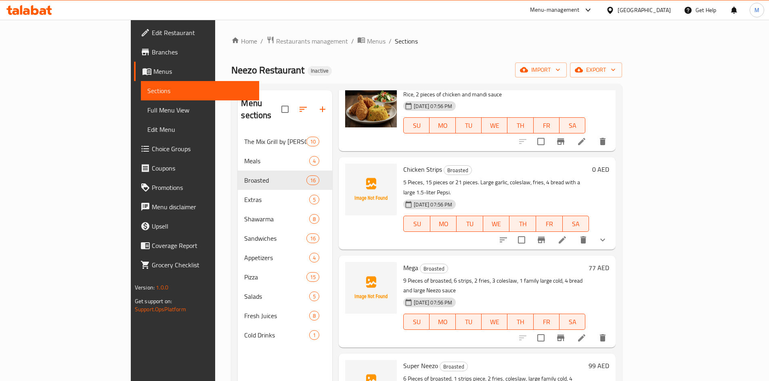
click at [403, 163] on span "Chicken Strips" at bounding box center [422, 169] width 39 height 12
click at [342, 280] on div at bounding box center [371, 302] width 58 height 86
click at [403, 262] on span "Mega" at bounding box center [410, 268] width 15 height 12
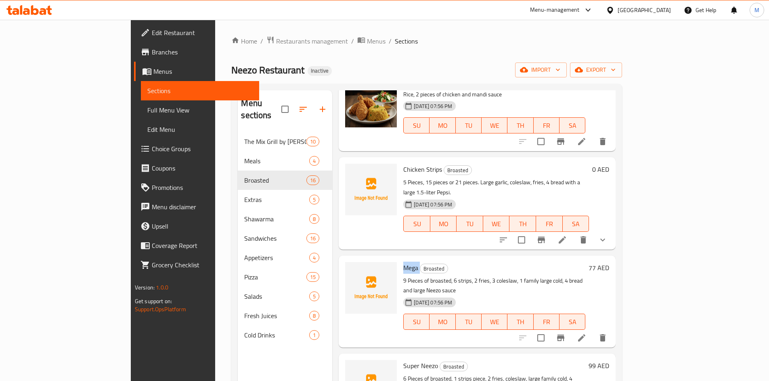
click at [403, 262] on span "Mega" at bounding box center [410, 268] width 15 height 12
click at [332, 299] on div "Menu items Add Sort Manage items Broasted Chicken 4 Pcs Meal Broasted Garlic, p…" at bounding box center [473, 280] width 283 height 381
click at [403, 360] on span "Super Neezo" at bounding box center [420, 366] width 35 height 12
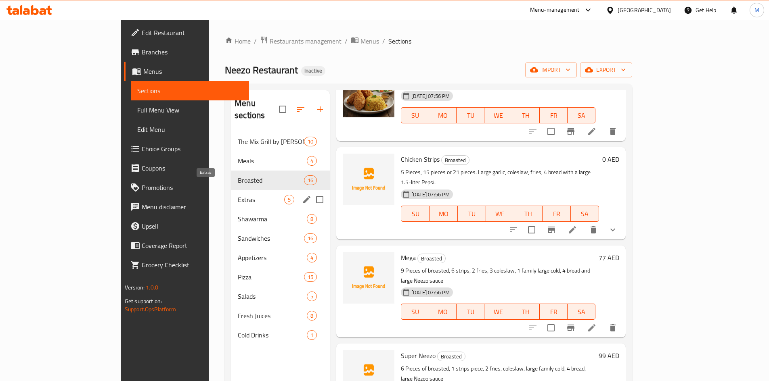
click at [238, 195] on span "Extras" at bounding box center [261, 200] width 46 height 10
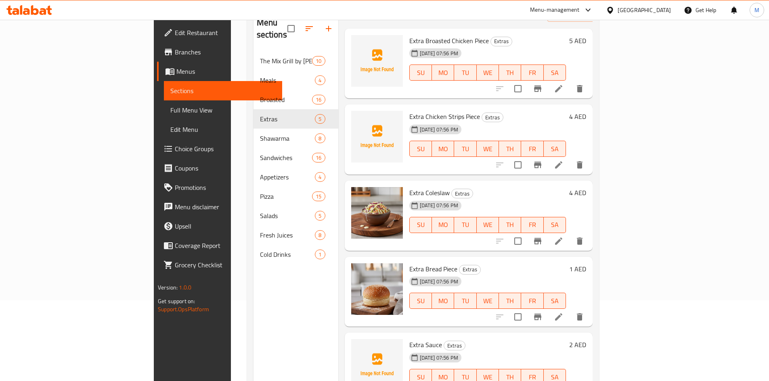
scroll to position [113, 0]
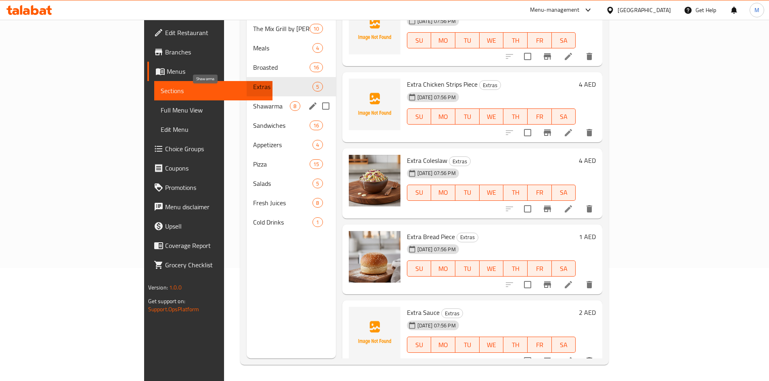
click at [253, 101] on span "Shawarma" at bounding box center [271, 106] width 37 height 10
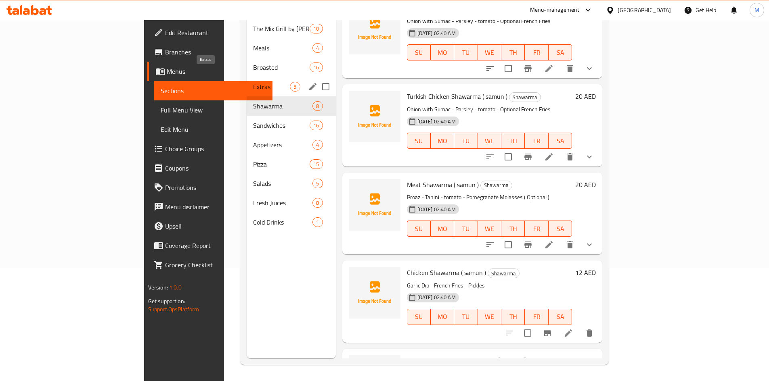
click at [253, 82] on span "Extras" at bounding box center [271, 87] width 37 height 10
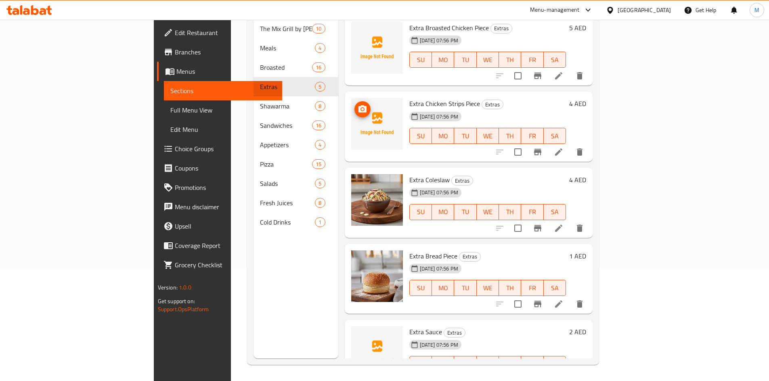
click at [409, 98] on span "Extra Chicken Strips Piece" at bounding box center [444, 104] width 71 height 12
click at [338, 306] on div "Menu items Add Sort Manage items Extra Broasted Chicken Piece Extras [DATE] 07:…" at bounding box center [465, 167] width 254 height 381
click at [409, 98] on span "Extra Chicken Strips Piece" at bounding box center [444, 104] width 71 height 12
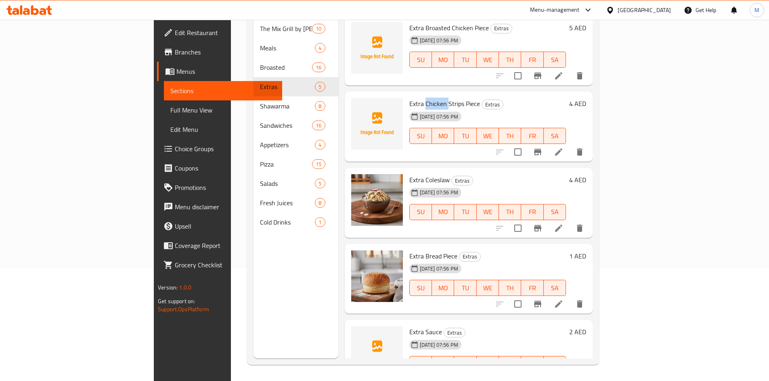
click at [409, 98] on span "Extra Chicken Strips Piece" at bounding box center [444, 104] width 71 height 12
click at [338, 287] on div "Menu items Add Sort Manage items Extra Broasted Chicken Piece Extras [DATE] 07:…" at bounding box center [465, 167] width 254 height 381
click at [409, 326] on span "Extra Sauce" at bounding box center [425, 332] width 33 height 12
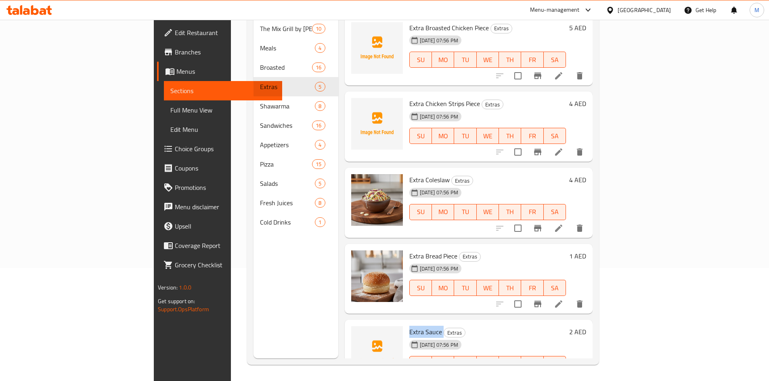
click at [409, 326] on span "Extra Sauce" at bounding box center [425, 332] width 33 height 12
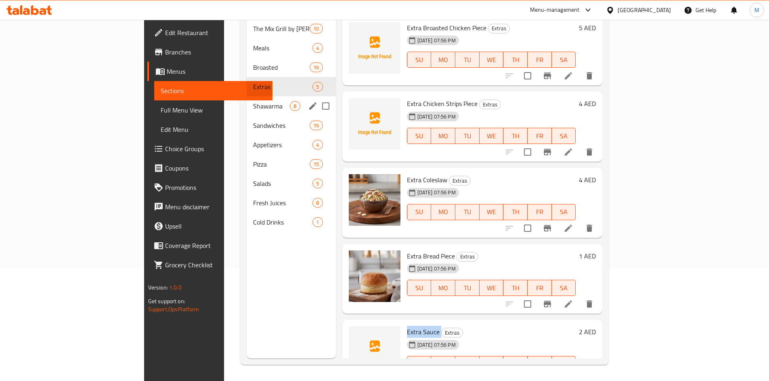
click at [253, 101] on span "Shawarma" at bounding box center [271, 106] width 37 height 10
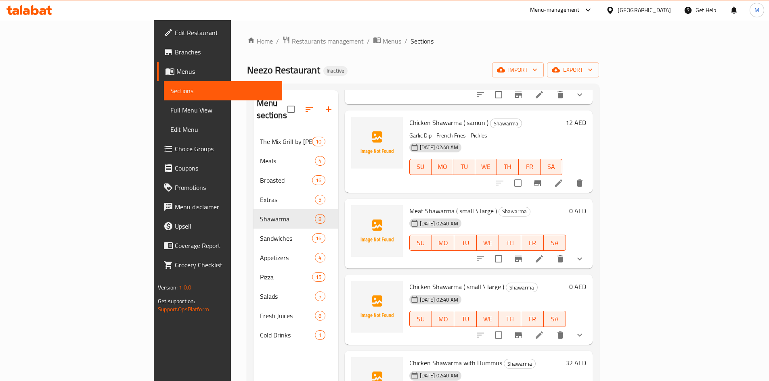
scroll to position [296, 0]
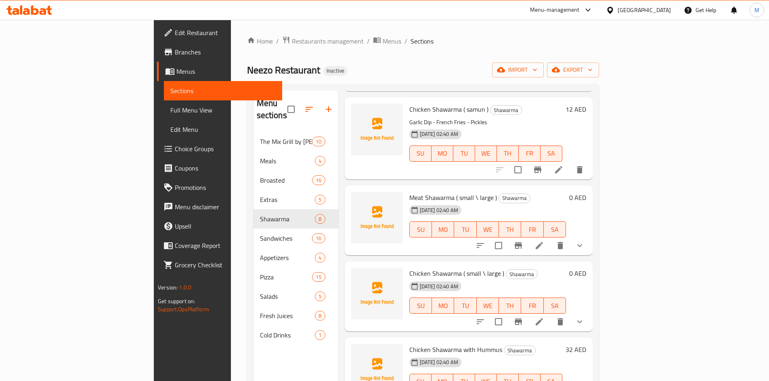
click at [425, 344] on span "Chicken Shawarma with Hummus" at bounding box center [455, 350] width 93 height 12
click at [345, 318] on div "Chicken Shawarma ( small \ large ) Shawarma [DATE] 02:40 AM SU MO TU WE TH FR S…" at bounding box center [469, 296] width 248 height 70
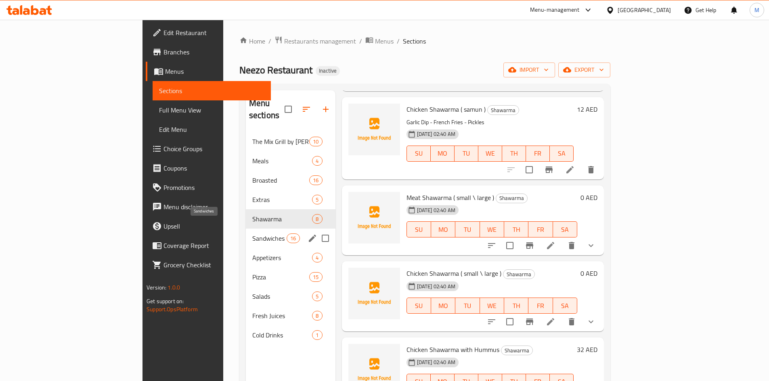
click at [252, 234] on span "Sandwiches" at bounding box center [269, 239] width 34 height 10
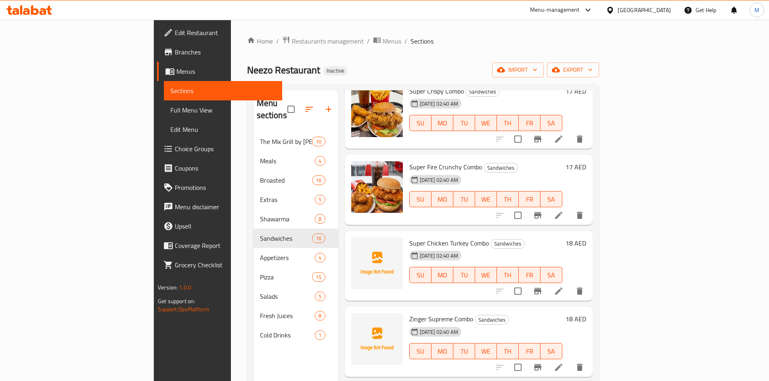
scroll to position [605, 0]
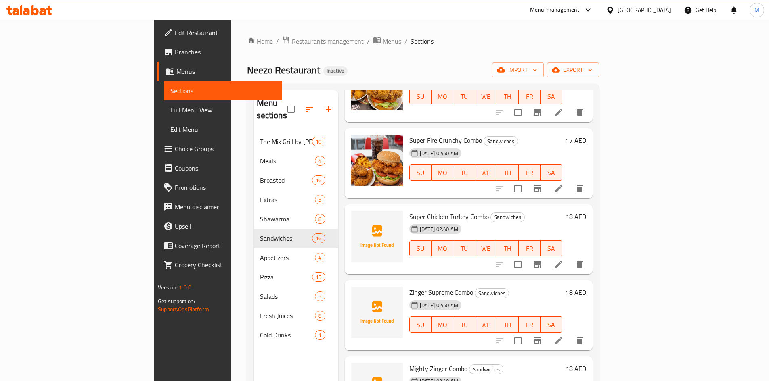
click at [430, 211] on span "Super Chicken Turkey Combo" at bounding box center [448, 217] width 79 height 12
click at [351, 266] on div "Menu items Add Sort Manage items Super Crispy Sandwiches 2 pieces strips - Cabb…" at bounding box center [465, 280] width 254 height 381
click at [409, 287] on span "Zinger Supreme Combo" at bounding box center [441, 293] width 64 height 12
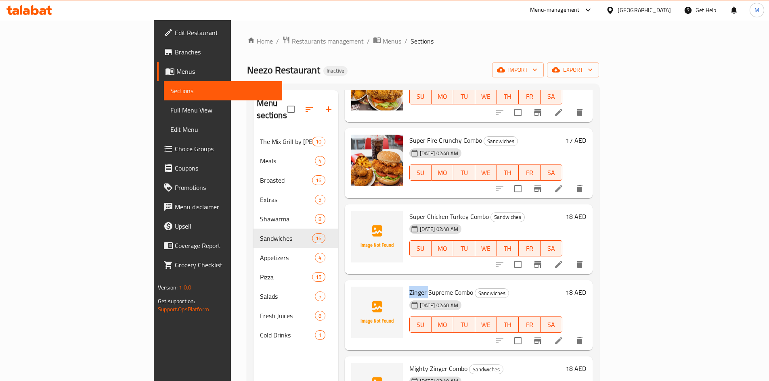
click at [409, 287] on span "Zinger Supreme Combo" at bounding box center [441, 293] width 64 height 12
click at [338, 324] on div "Menu items Add Sort Manage items Super Crispy Sandwiches 2 pieces strips - Cabb…" at bounding box center [465, 280] width 254 height 381
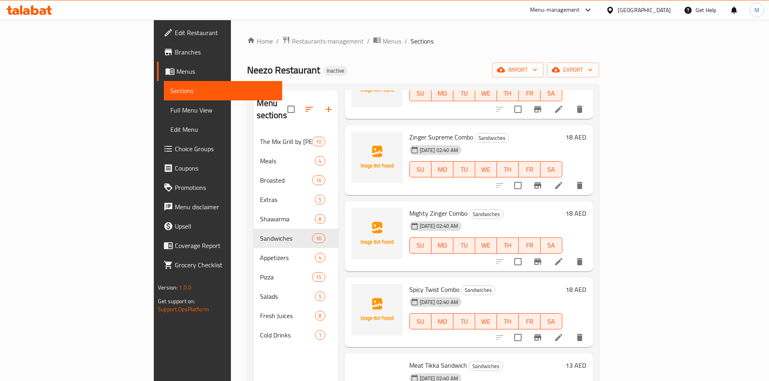
scroll to position [767, 0]
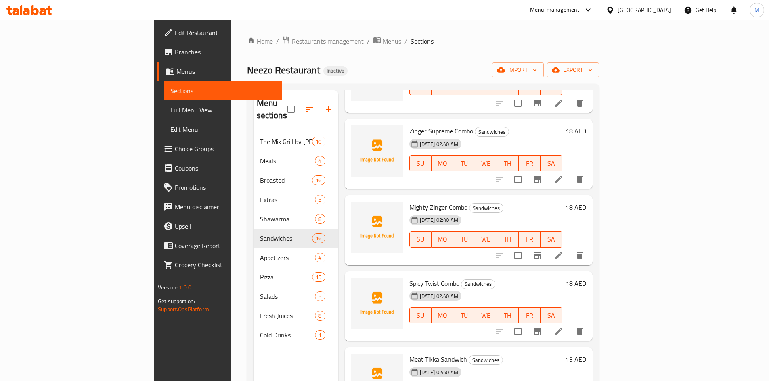
click at [409, 201] on span "Mighty Zinger Combo" at bounding box center [438, 207] width 58 height 12
click at [345, 296] on div "Spicy Twist Combo Sandwiches [DATE] 02:40 AM SU MO TU WE TH FR SA 18 AED" at bounding box center [469, 307] width 248 height 70
click at [406, 288] on div "[DATE] 02:40 AM" at bounding box center [426, 296] width 40 height 16
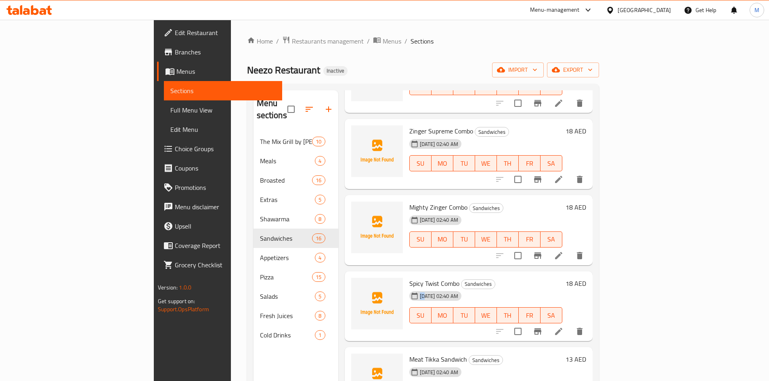
click at [406, 288] on div "[DATE] 02:40 AM" at bounding box center [426, 296] width 40 height 16
click at [409, 278] on span "Spicy Twist Combo" at bounding box center [434, 284] width 50 height 12
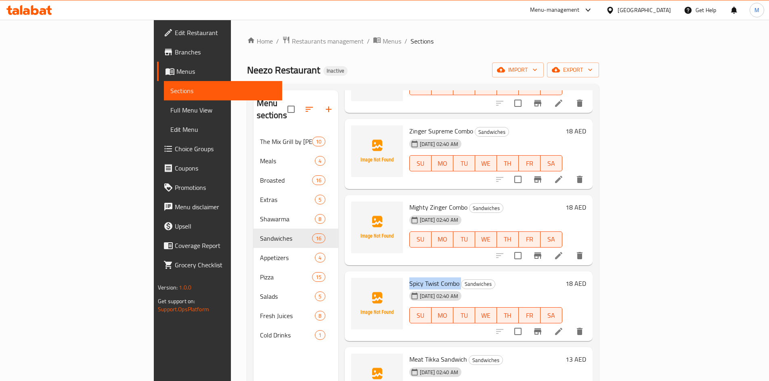
click at [419, 278] on span "Spicy Twist Combo" at bounding box center [434, 284] width 50 height 12
click at [298, 336] on nav "The Mix Grill by Kilo 10 Meals 4 Broasted 16 Extras 5 Shawarma 8 Sandwiches 16 …" at bounding box center [295, 239] width 85 height 220
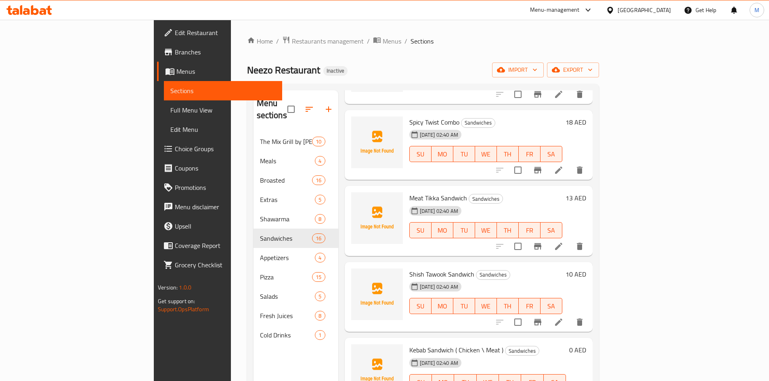
click at [409, 192] on span "Meat Tikka Sandwich" at bounding box center [438, 198] width 58 height 12
drag, startPoint x: 305, startPoint y: 312, endPoint x: 331, endPoint y: 291, distance: 33.3
click at [338, 312] on div "Menu items Add Sort Manage items Super Crispy Sandwiches 2 pieces strips - Cabb…" at bounding box center [465, 280] width 254 height 381
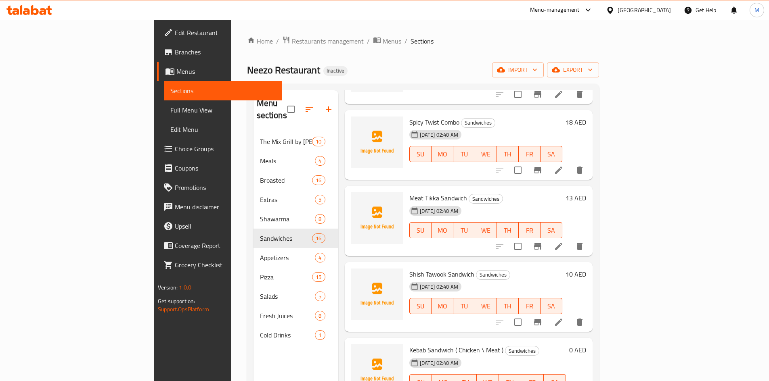
click at [409, 268] on span "Shish Tawook Sandwich" at bounding box center [441, 274] width 65 height 12
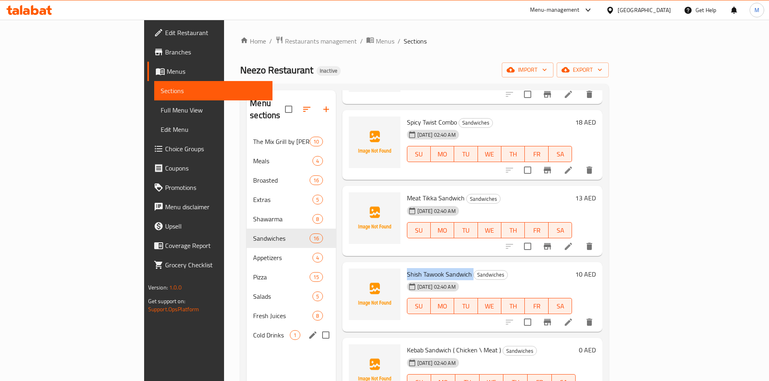
click at [299, 330] on div "Cold Drinks 1" at bounding box center [291, 335] width 89 height 19
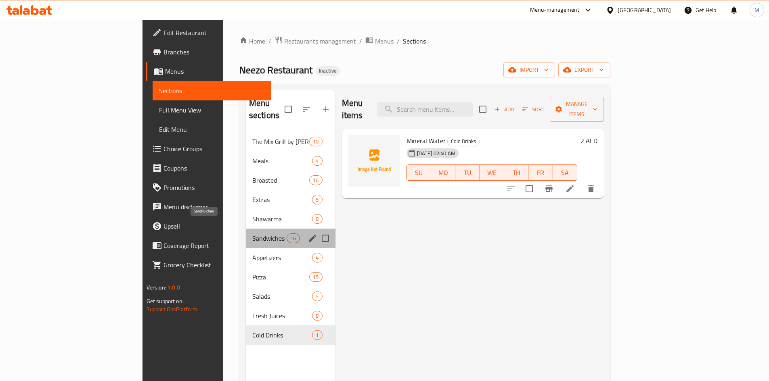
click at [252, 234] on span "Sandwiches" at bounding box center [269, 239] width 34 height 10
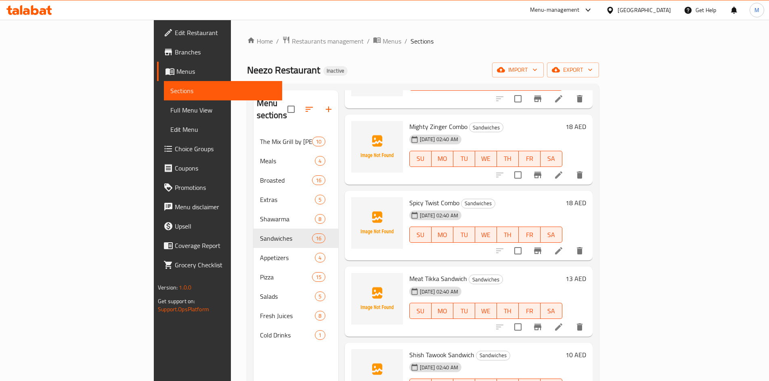
scroll to position [888, 0]
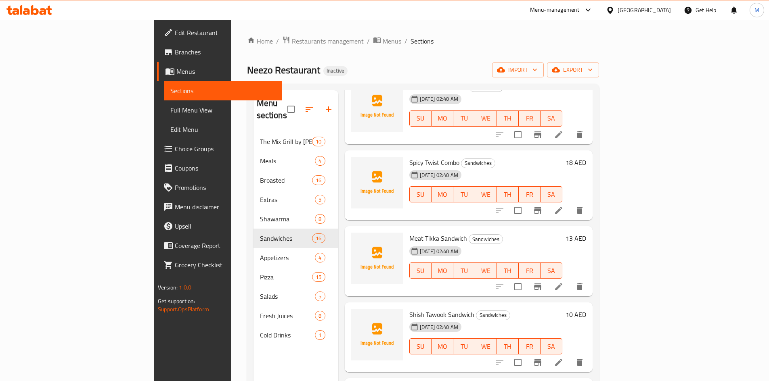
click at [345, 303] on div "Shish Tawook Sandwich Sandwiches [DATE] 02:40 AM SU MO TU WE TH FR SA 10 AED" at bounding box center [469, 338] width 248 height 70
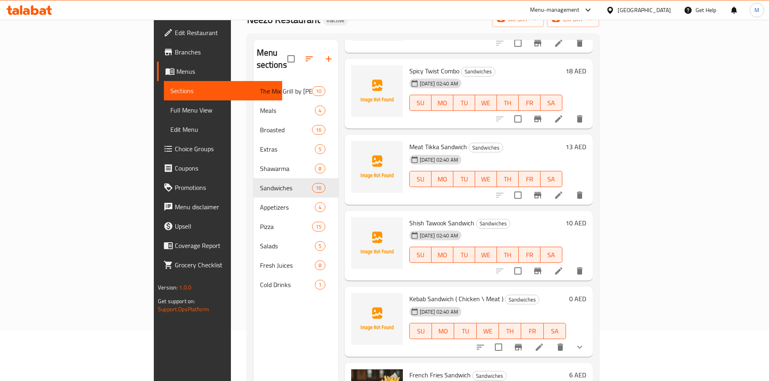
scroll to position [113, 0]
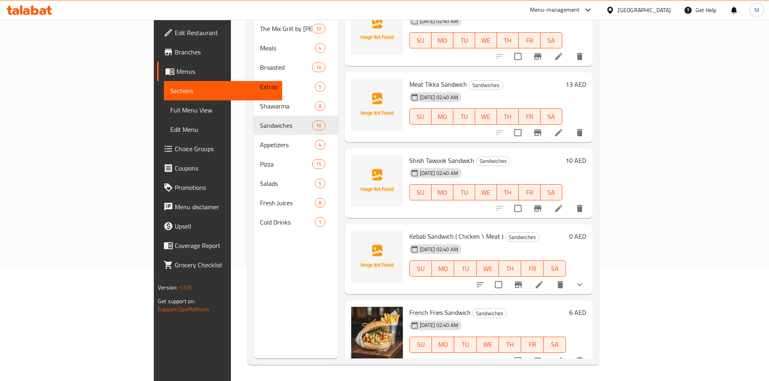
click at [410, 230] on span "Kebab Sandwich ( Chicken \ Meat )" at bounding box center [456, 236] width 94 height 12
click at [345, 322] on div "French Fries Sandwich Sandwiches [DATE] 02:40 AM SU MO TU WE TH FR SA 6 AED" at bounding box center [469, 336] width 248 height 70
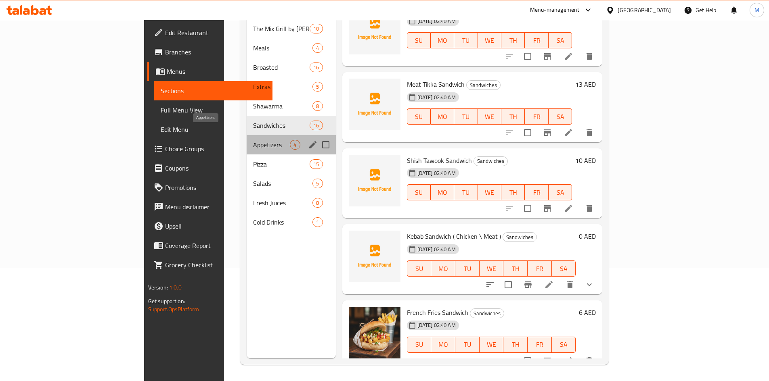
click at [253, 140] on span "Appetizers" at bounding box center [271, 145] width 37 height 10
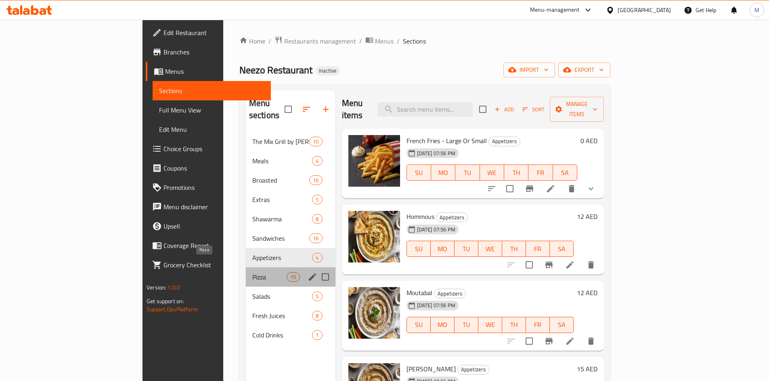
click at [252, 272] on span "Pizza" at bounding box center [269, 277] width 34 height 10
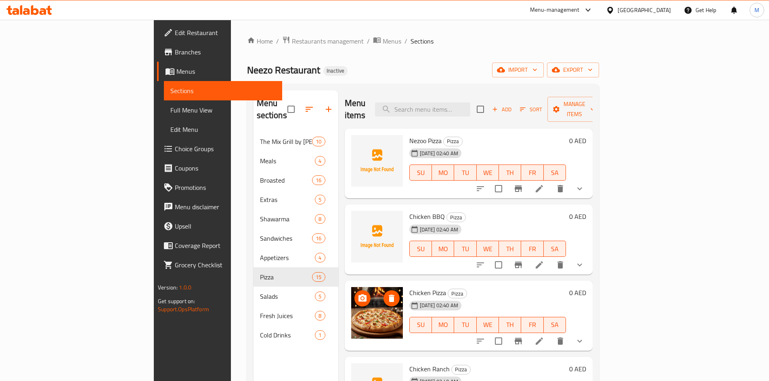
click at [409, 135] on span "Nezoo Pizza" at bounding box center [425, 141] width 32 height 12
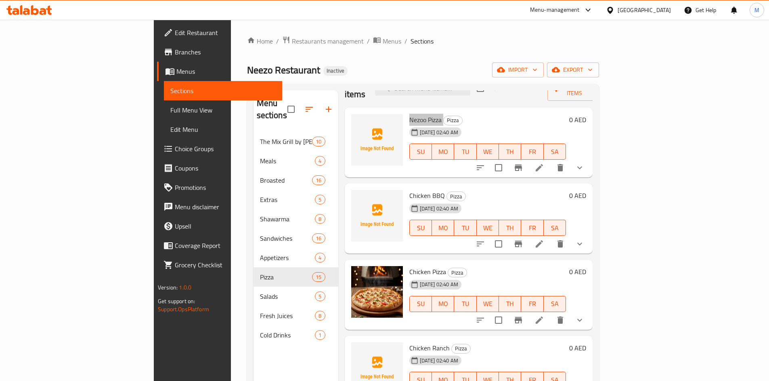
scroll to position [40, 0]
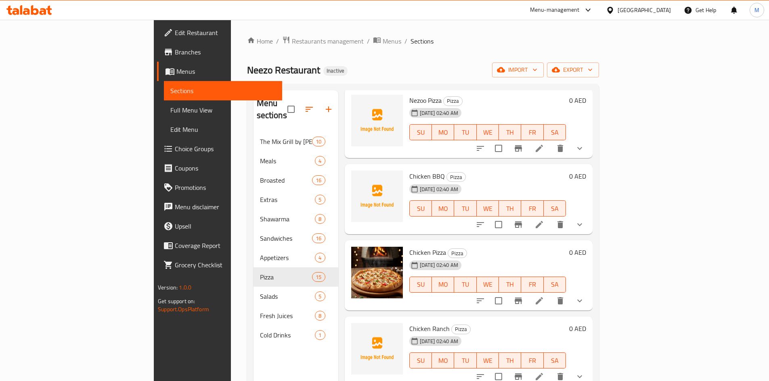
click at [409, 170] on span "Chicken BBQ" at bounding box center [427, 176] width 36 height 12
drag, startPoint x: 336, startPoint y: 306, endPoint x: 368, endPoint y: 308, distance: 32.7
click at [345, 317] on div "Chicken Ranch Pizza [DATE] 02:40 AM SU MO TU WE TH FR SA 0 AED" at bounding box center [469, 352] width 248 height 70
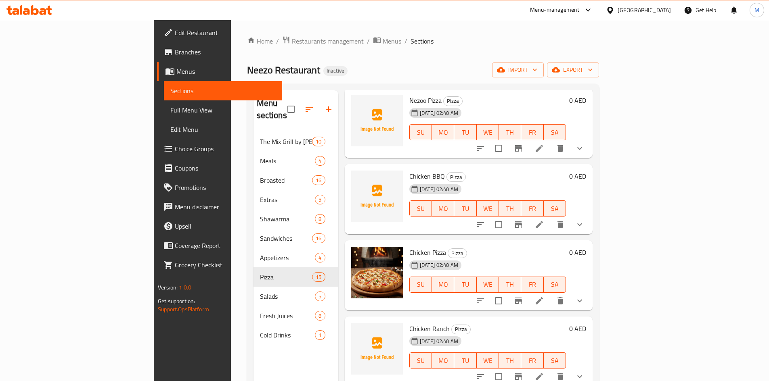
click at [409, 323] on span "Chicken Ranch" at bounding box center [429, 329] width 40 height 12
drag, startPoint x: 308, startPoint y: 329, endPoint x: 362, endPoint y: 259, distance: 88.3
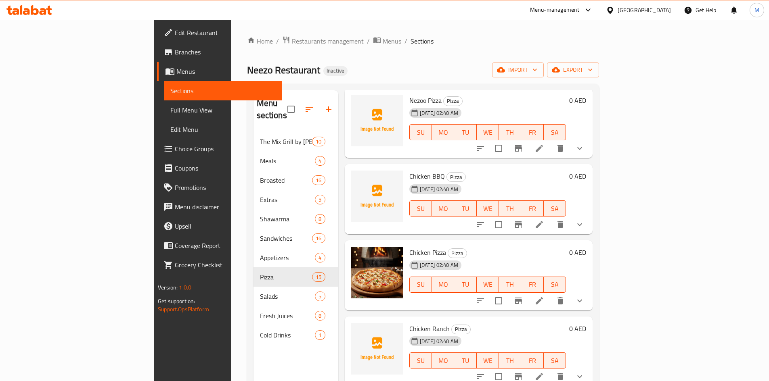
click at [345, 329] on div "Chicken Ranch Pizza [DATE] 02:40 AM SU MO TU WE TH FR SA 0 AED" at bounding box center [469, 352] width 248 height 70
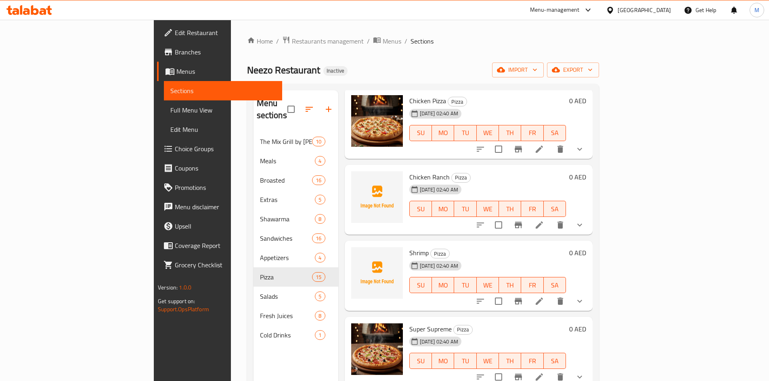
scroll to position [202, 0]
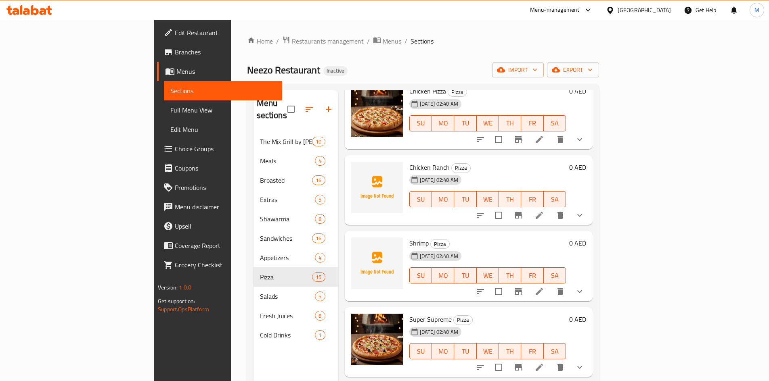
click at [409, 237] on span "Shrimp" at bounding box center [418, 243] width 19 height 12
drag, startPoint x: 304, startPoint y: 330, endPoint x: 327, endPoint y: 294, distance: 42.9
click at [338, 330] on div "Menu items Add Sort Manage items Nezoo Pizza Pizza [DATE] 02:40 AM SU MO TU WE …" at bounding box center [465, 280] width 254 height 381
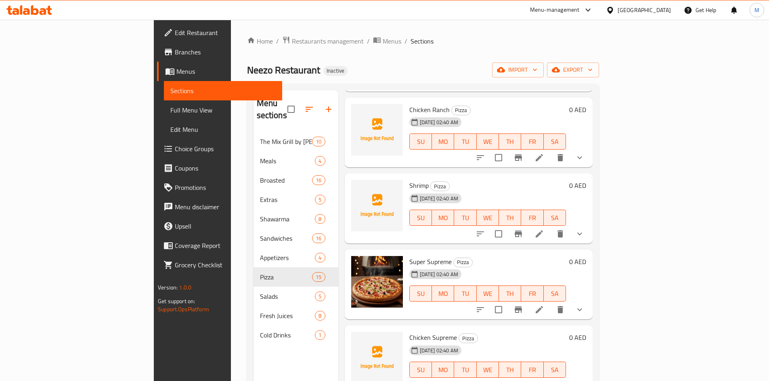
scroll to position [363, 0]
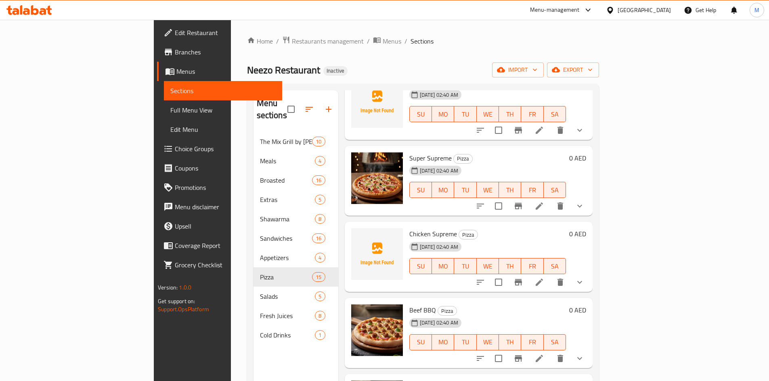
click at [409, 228] on span "Chicken Supreme" at bounding box center [433, 234] width 48 height 12
click at [338, 345] on div "Menu items Add Sort Manage items Nezoo Pizza Pizza [DATE] 02:40 AM SU MO TU WE …" at bounding box center [465, 280] width 254 height 381
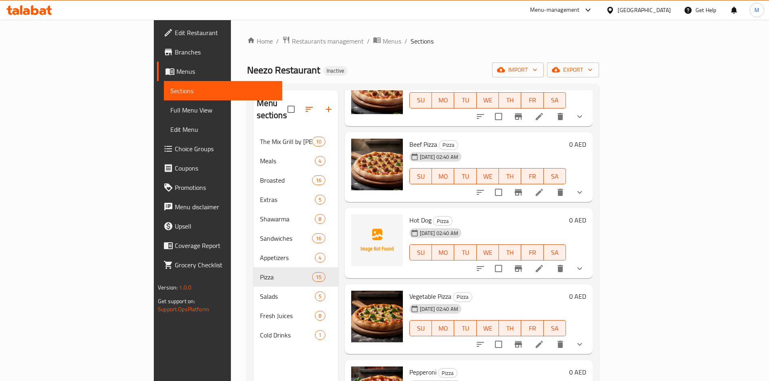
click at [409, 214] on span "Hot Dog" at bounding box center [420, 220] width 22 height 12
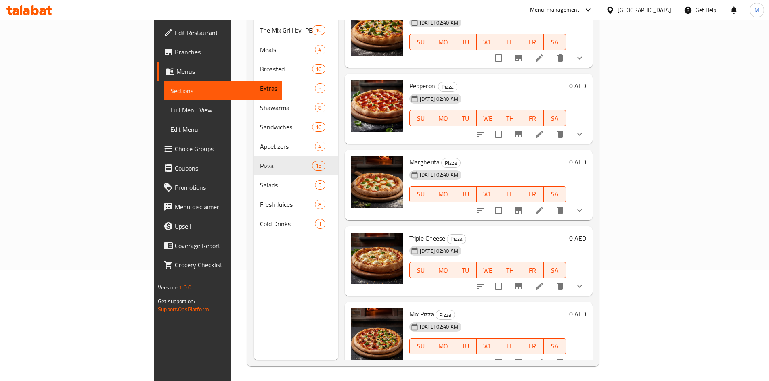
scroll to position [113, 0]
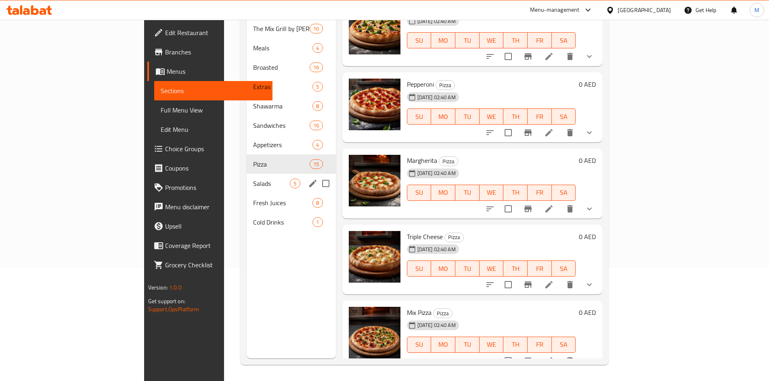
click at [253, 179] on span "Salads" at bounding box center [271, 184] width 37 height 10
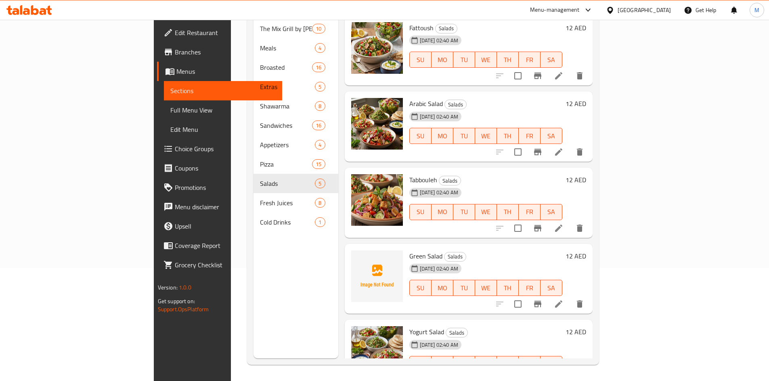
click at [409, 250] on span "Green Salad" at bounding box center [425, 256] width 33 height 12
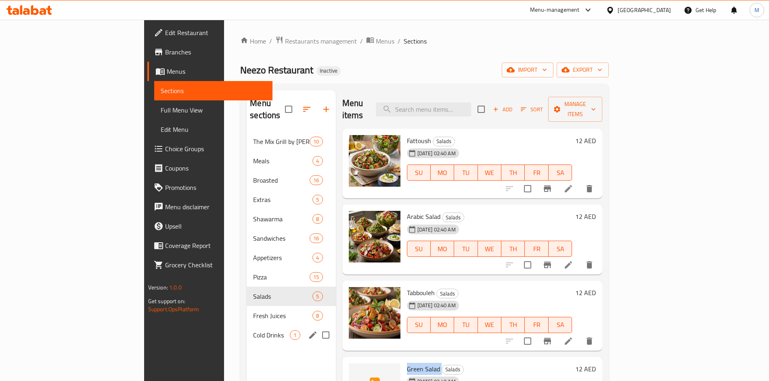
click at [247, 326] on div "Cold Drinks 1" at bounding box center [291, 335] width 89 height 19
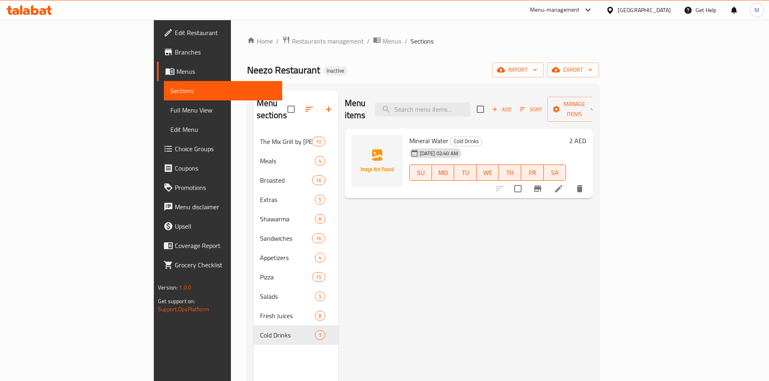
click at [406, 132] on div "Mineral Water Cold Drinks [DATE] 02:40 AM SU MO TU WE TH FR SA" at bounding box center [487, 164] width 163 height 64
click at [409, 135] on span "Mineral Water" at bounding box center [428, 141] width 39 height 12
drag, startPoint x: 411, startPoint y: 238, endPoint x: 413, endPoint y: 330, distance: 92.0
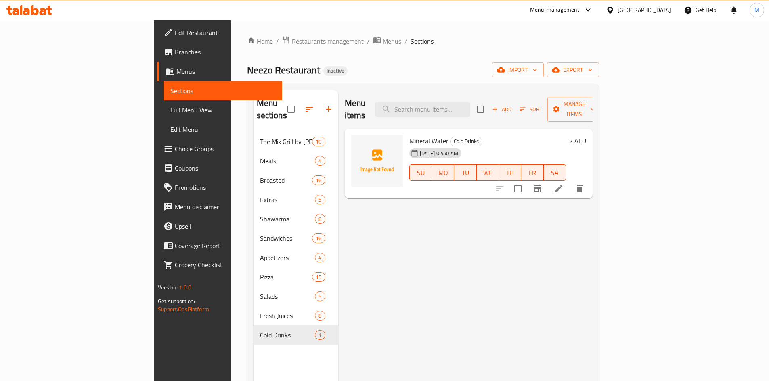
click at [411, 238] on div "Menu items Add Sort Manage items Mineral Water Cold Drinks [DATE] 02:40 AM SU M…" at bounding box center [465, 280] width 254 height 381
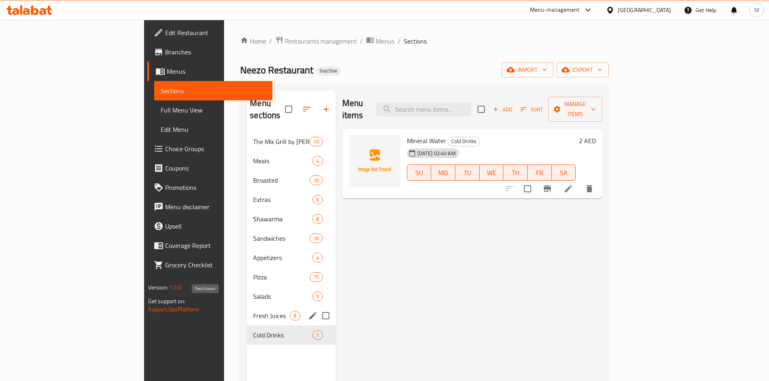
click at [253, 311] on span "Fresh Juices" at bounding box center [271, 316] width 37 height 10
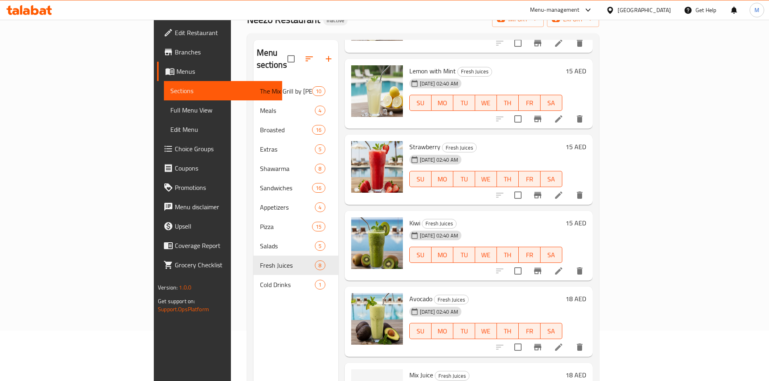
scroll to position [113, 0]
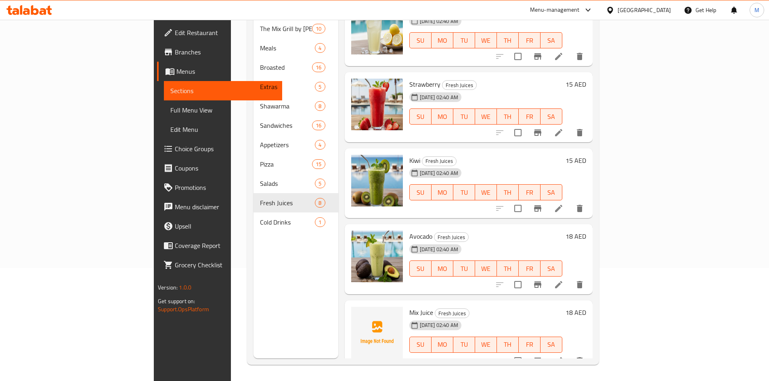
click at [409, 307] on span "Mix Juice" at bounding box center [421, 313] width 24 height 12
click at [338, 329] on div "Menu items Add Sort Manage items Mango Fresh Juices [DATE] 02:40 AM SU MO TU WE…" at bounding box center [465, 167] width 254 height 381
click at [281, 309] on div "Menu sections The Mix Grill by Kilo 10 Meals 4 Broasted 16 Extras 5 Shawarma 8 …" at bounding box center [295, 167] width 85 height 381
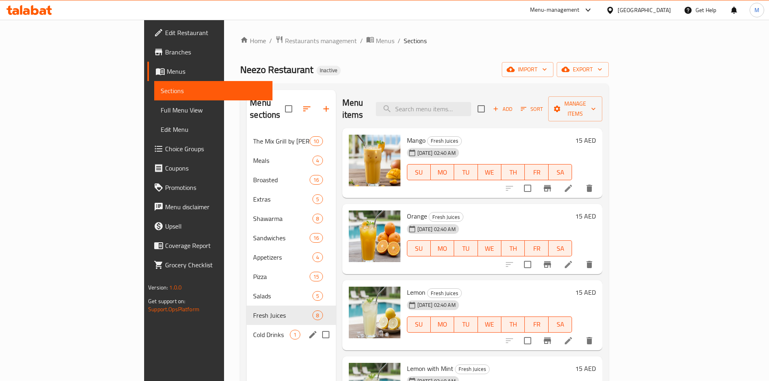
scroll to position [0, 0]
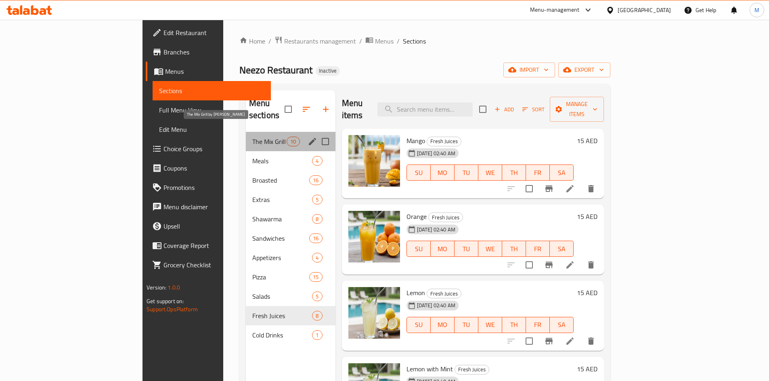
click at [252, 137] on span "The Mix Grill by [PERSON_NAME]" at bounding box center [269, 142] width 34 height 10
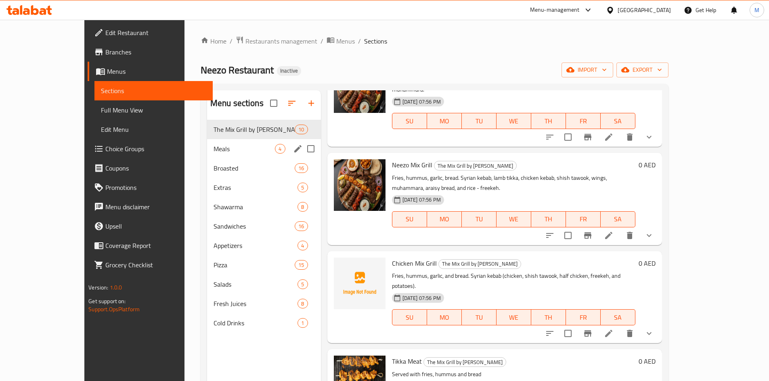
click at [213, 144] on span "Meals" at bounding box center [244, 149] width 62 height 10
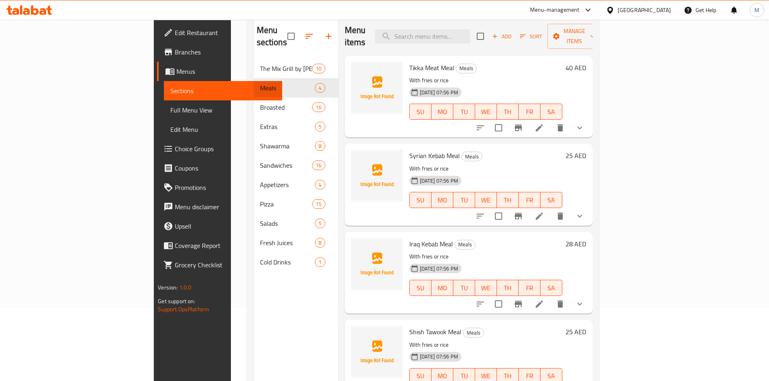
scroll to position [113, 0]
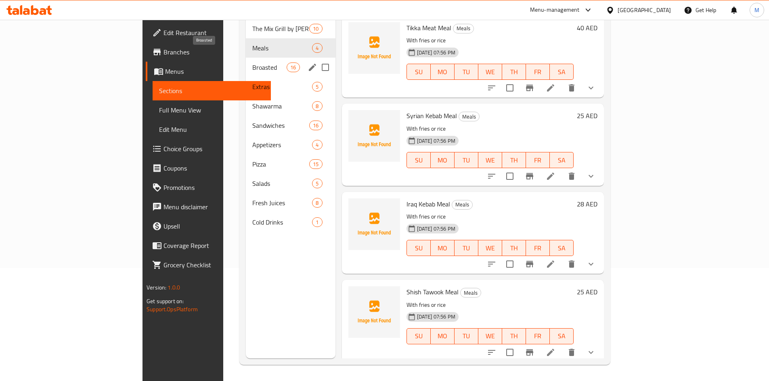
click at [252, 63] on span "Broasted" at bounding box center [269, 68] width 34 height 10
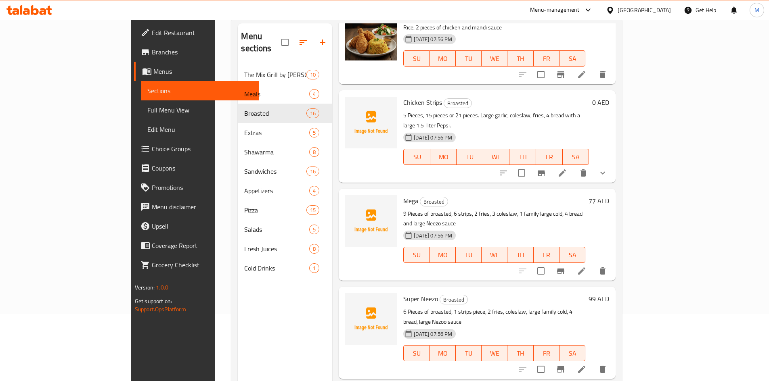
scroll to position [113, 0]
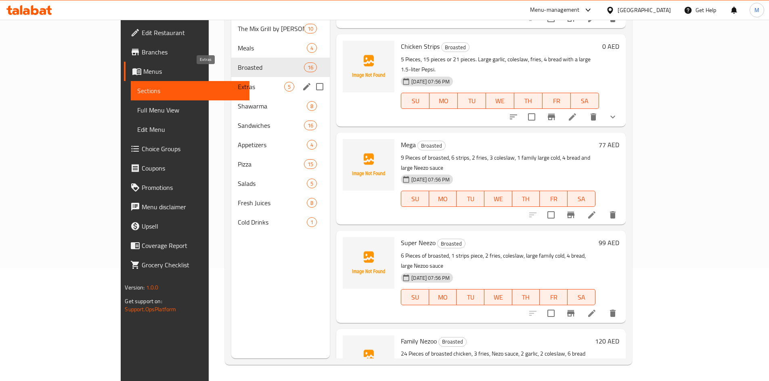
click at [238, 82] on span "Extras" at bounding box center [261, 87] width 46 height 10
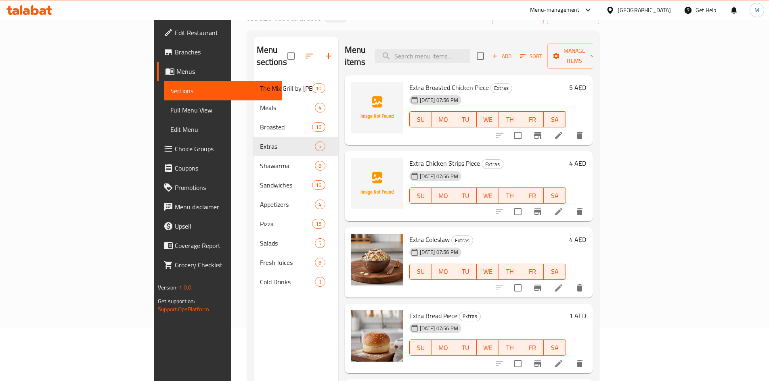
scroll to position [113, 0]
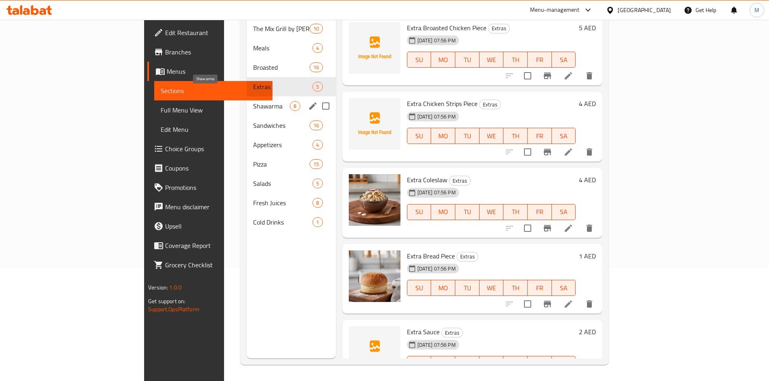
click at [253, 101] on span "Shawarma" at bounding box center [271, 106] width 37 height 10
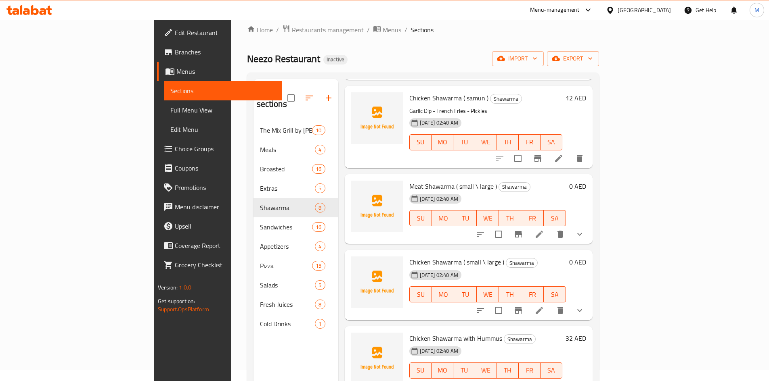
scroll to position [113, 0]
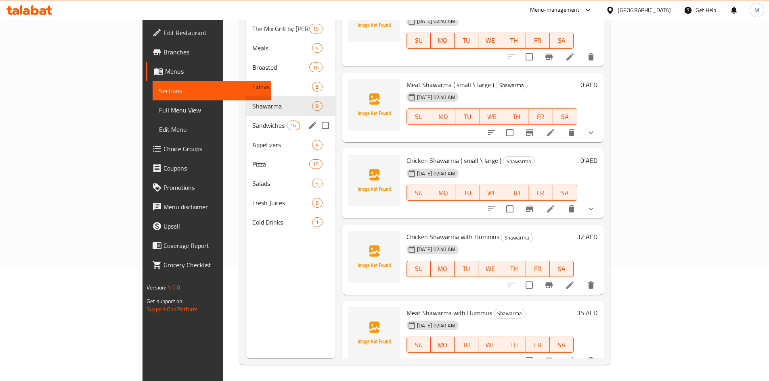
click at [252, 121] on span "Sandwiches" at bounding box center [269, 126] width 34 height 10
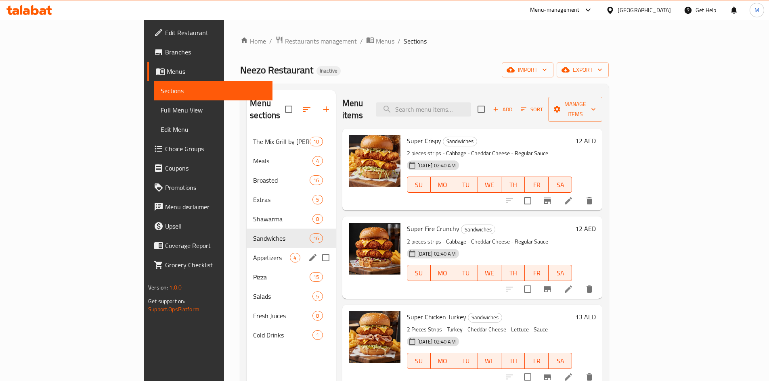
click at [253, 253] on span "Appetizers" at bounding box center [271, 258] width 37 height 10
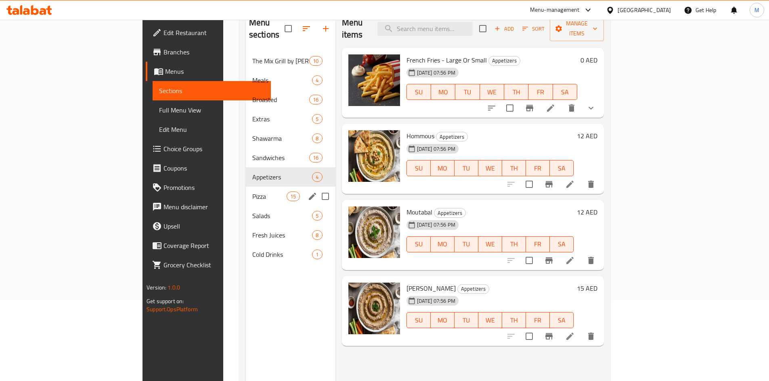
click at [252, 192] on span "Pizza" at bounding box center [269, 197] width 34 height 10
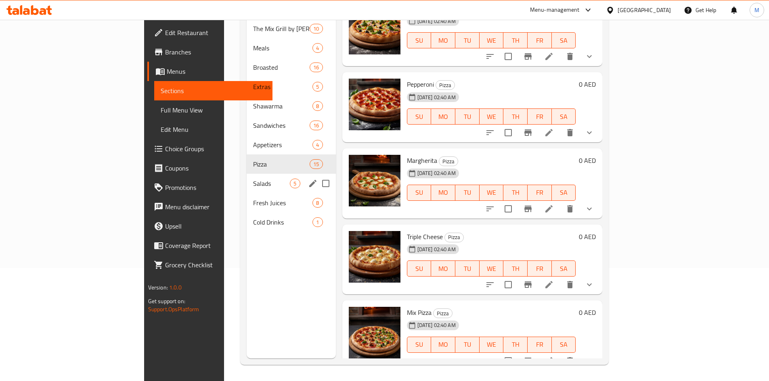
click at [247, 178] on div "Salads 5" at bounding box center [291, 183] width 89 height 19
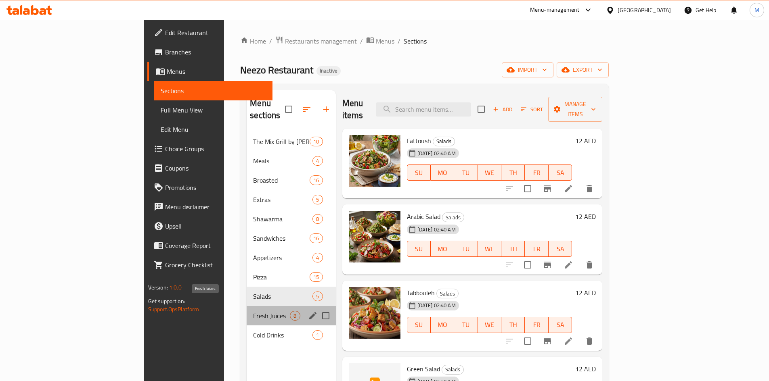
click at [253, 311] on span "Fresh Juices" at bounding box center [271, 316] width 37 height 10
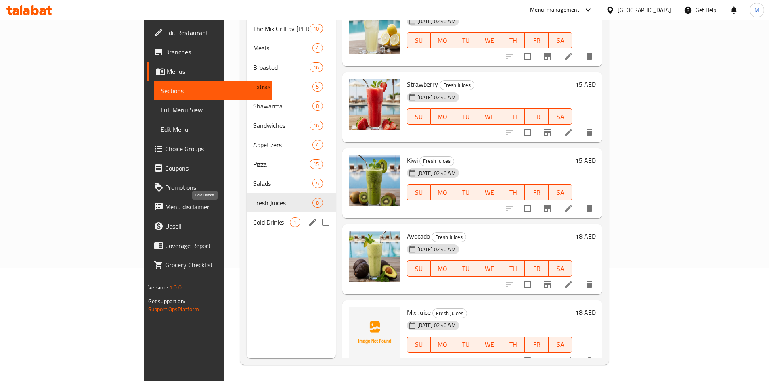
click at [253, 218] on span "Cold Drinks" at bounding box center [271, 223] width 37 height 10
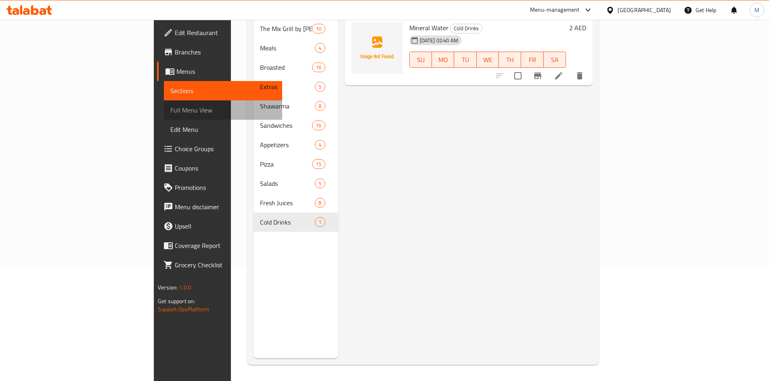
drag, startPoint x: 82, startPoint y: 105, endPoint x: 98, endPoint y: 18, distance: 89.1
click at [170, 105] on span "Full Menu View" at bounding box center [222, 110] width 105 height 10
click at [170, 106] on span "Full Menu View" at bounding box center [222, 110] width 105 height 10
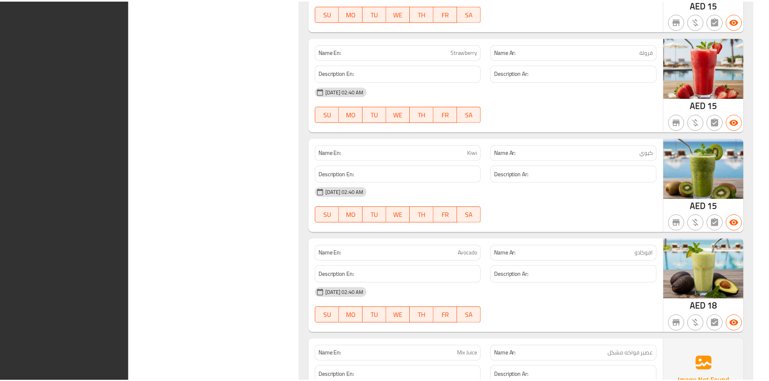
scroll to position [11330, 0]
